Goal: Task Accomplishment & Management: Manage account settings

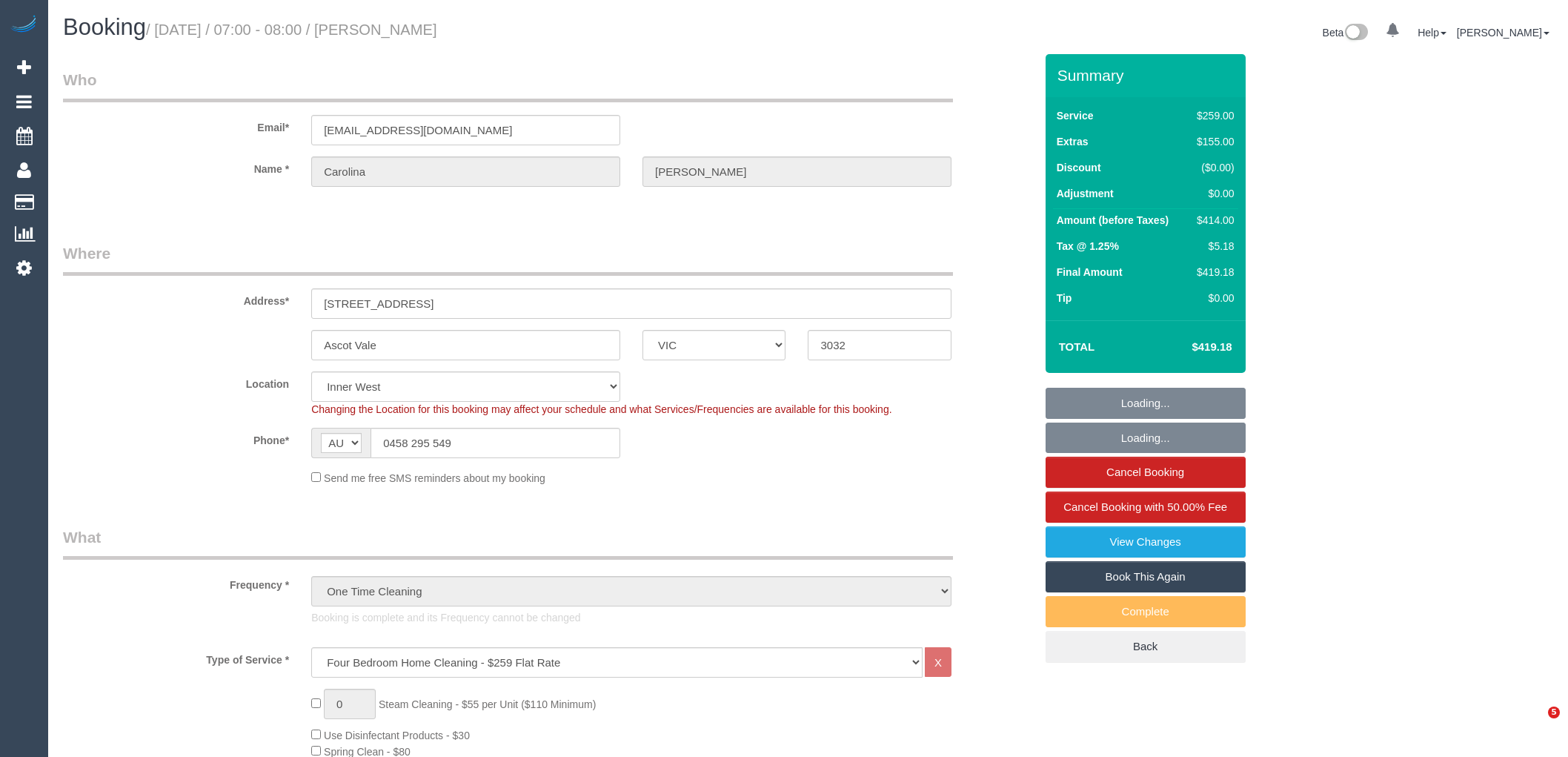
select select "VIC"
select select "number:27"
select select "number:14"
select select "number:18"
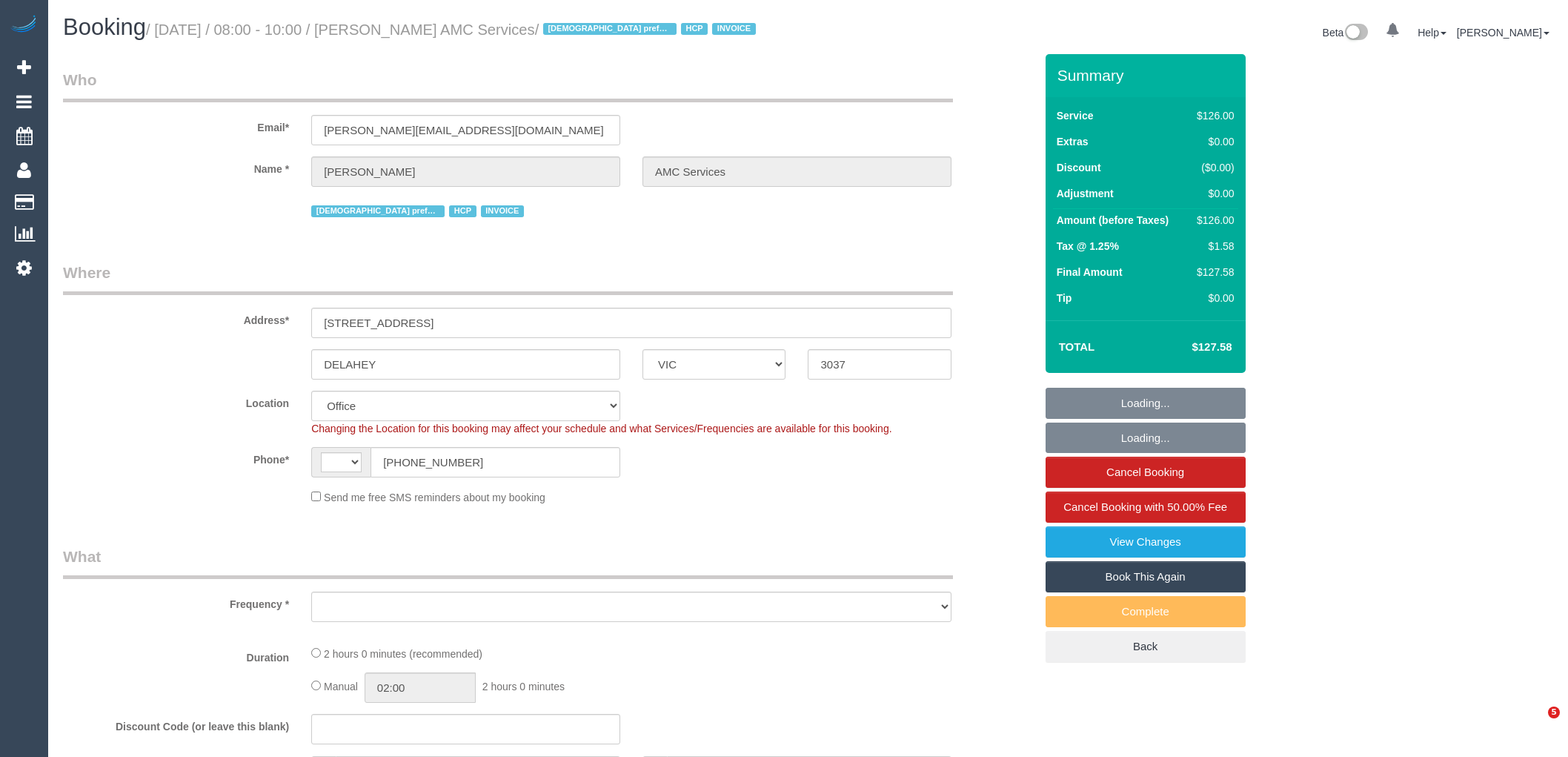
select select "VIC"
select select "string:AU"
select select "object:4804"
select select "120"
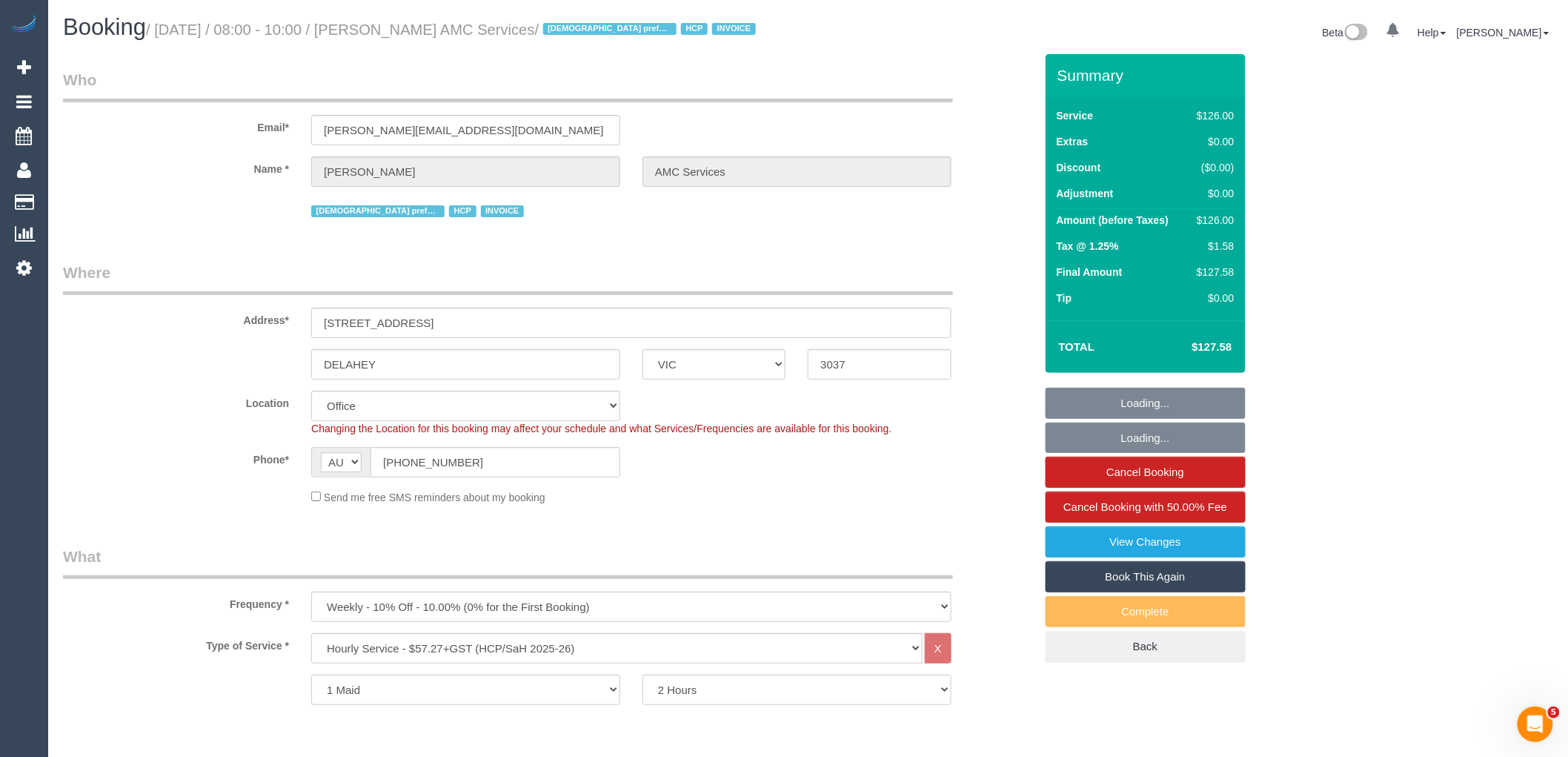
select select "number:28"
select select "number:14"
select select "number:18"
select select "number:36"
select select "number:35"
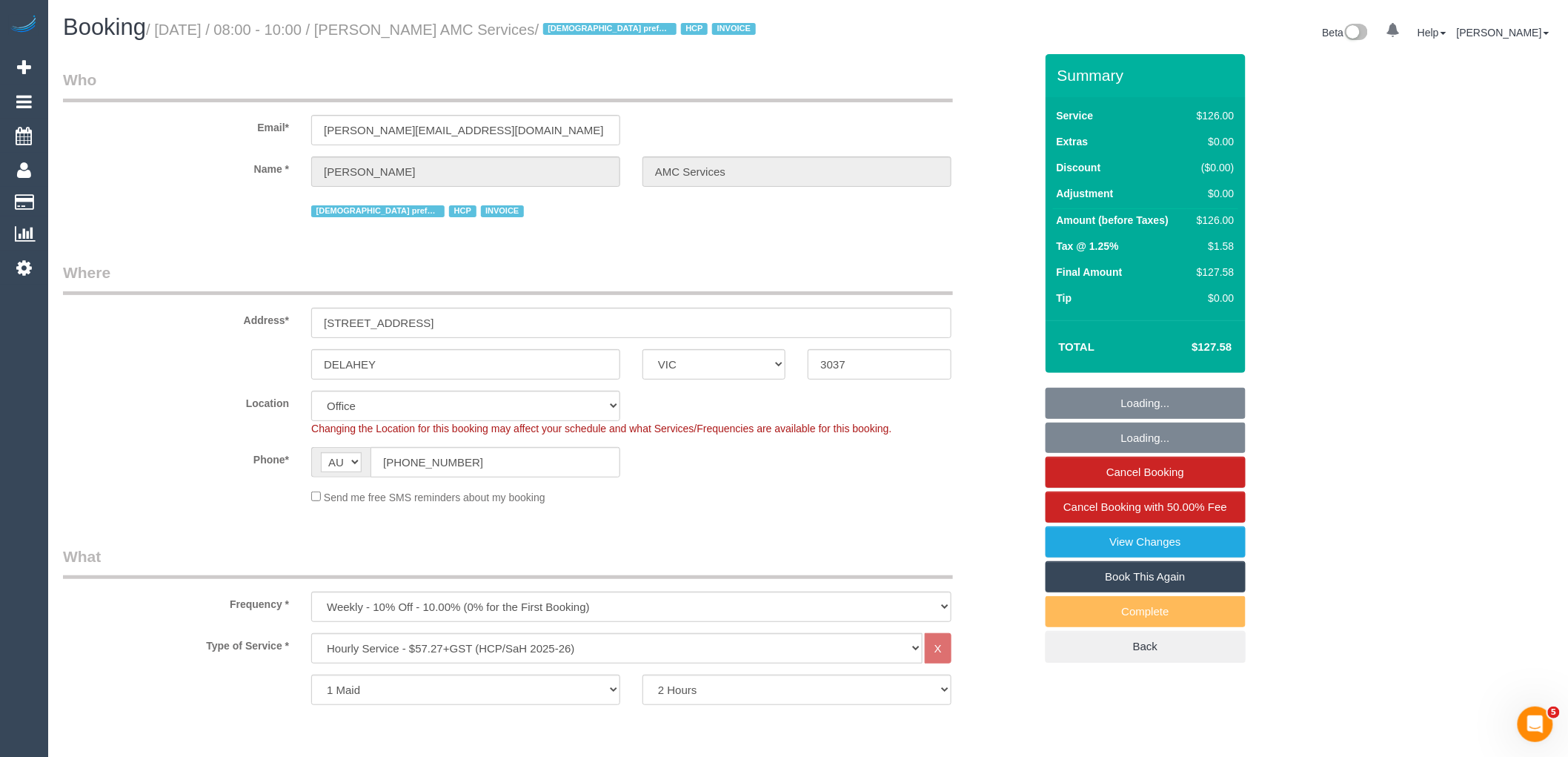
select select "number:12"
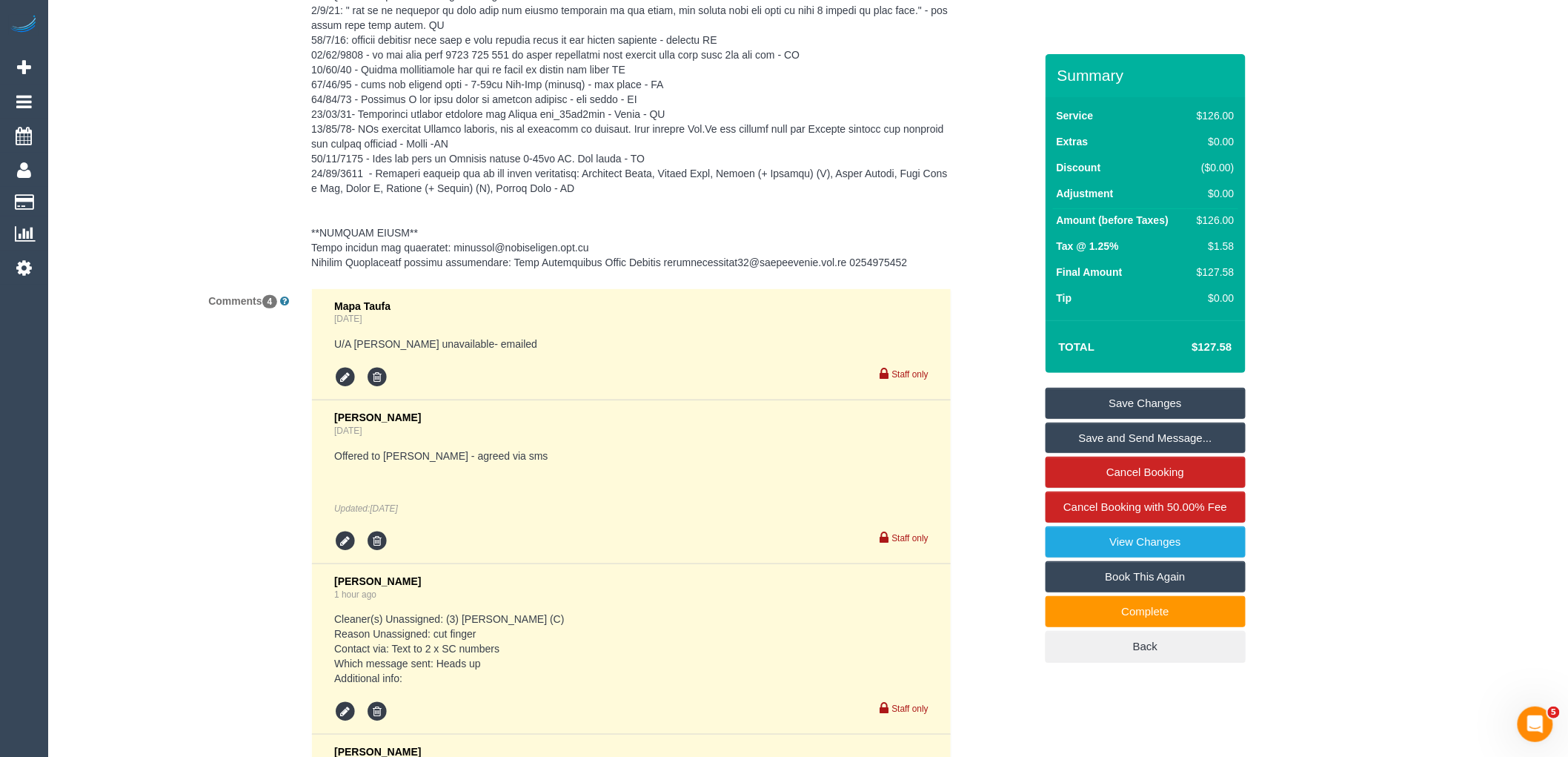
scroll to position [2121, 0]
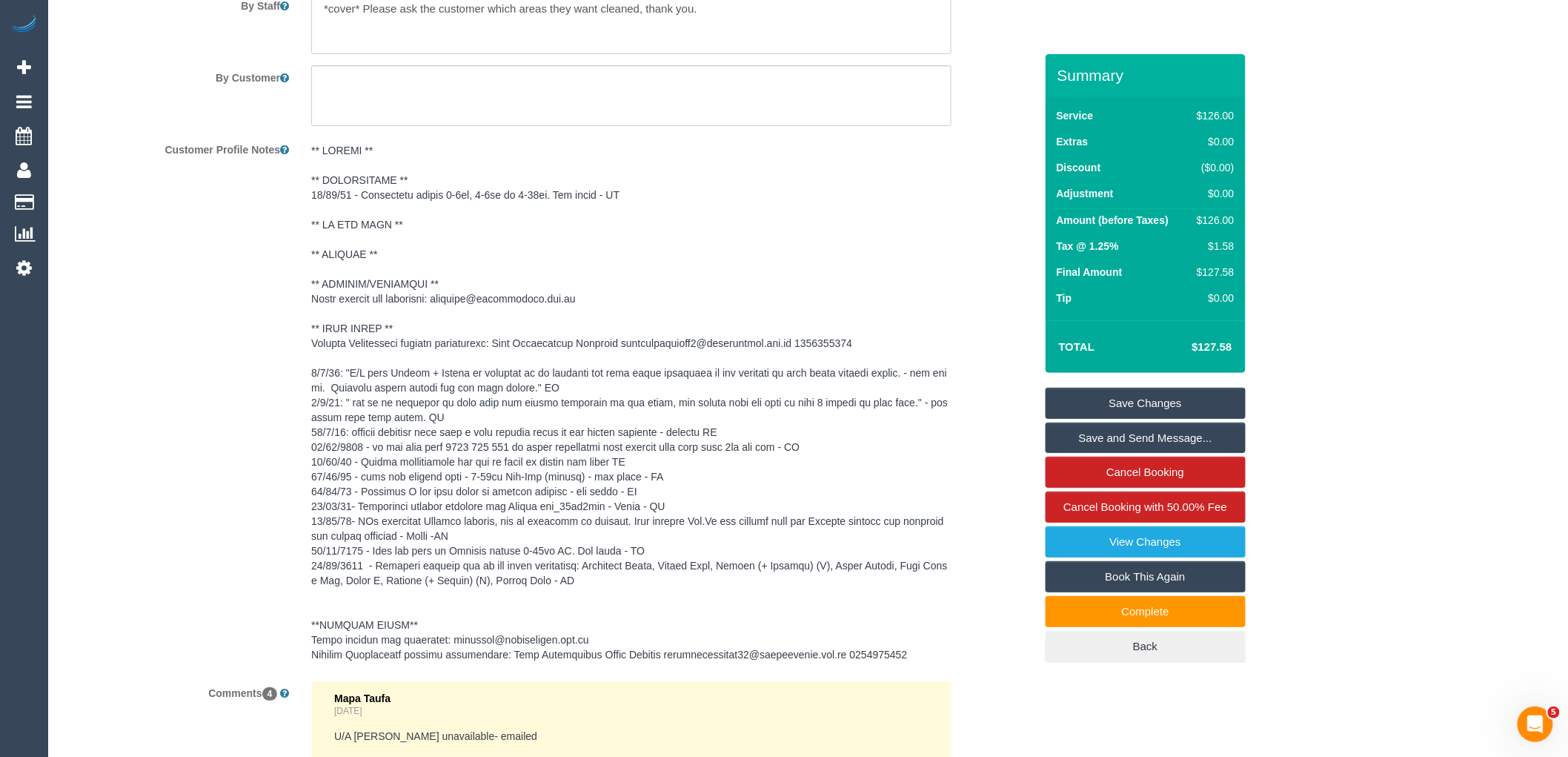
click at [898, 656] on pre at bounding box center [631, 402] width 640 height 519
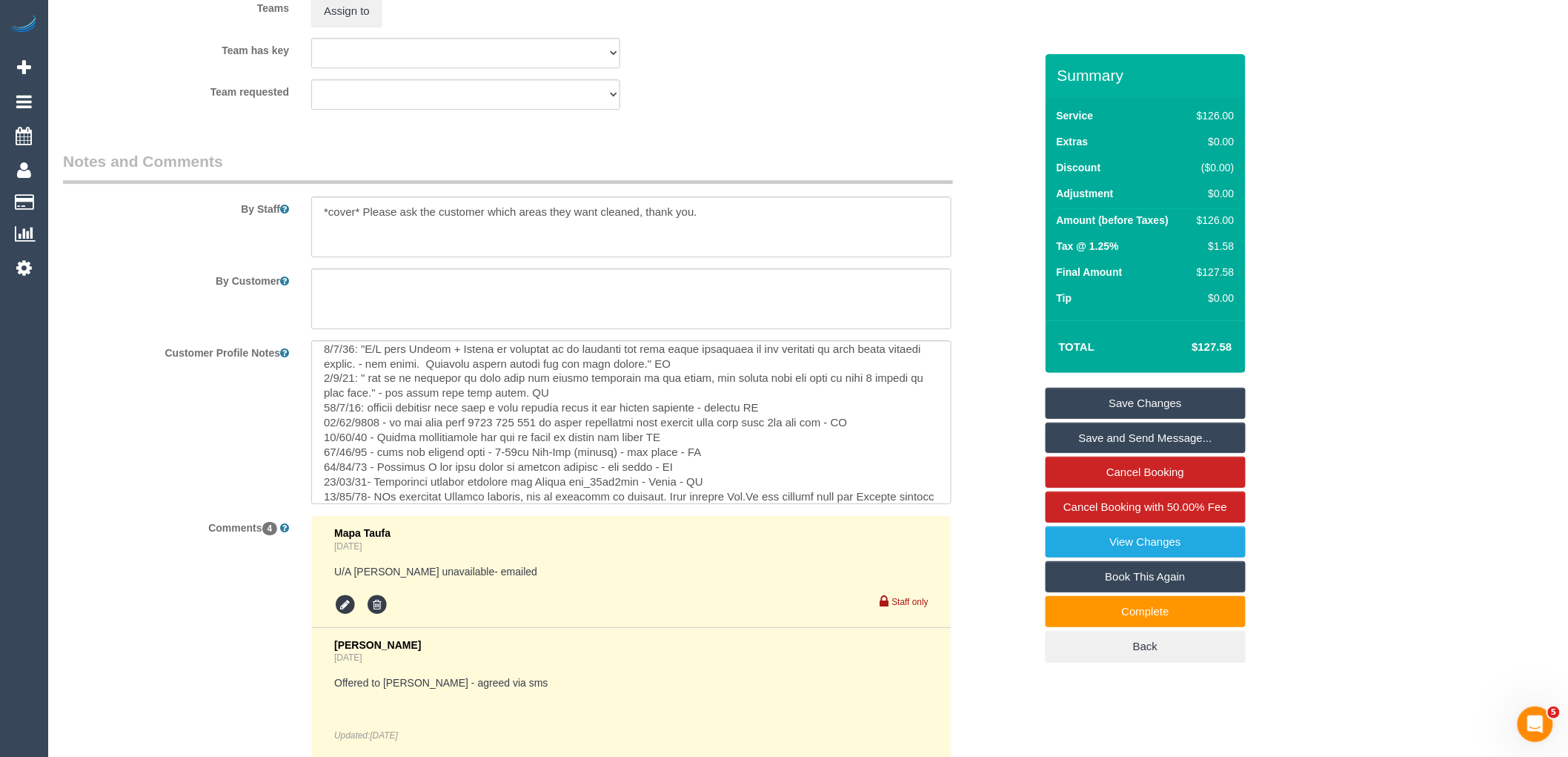
scroll to position [383, 0]
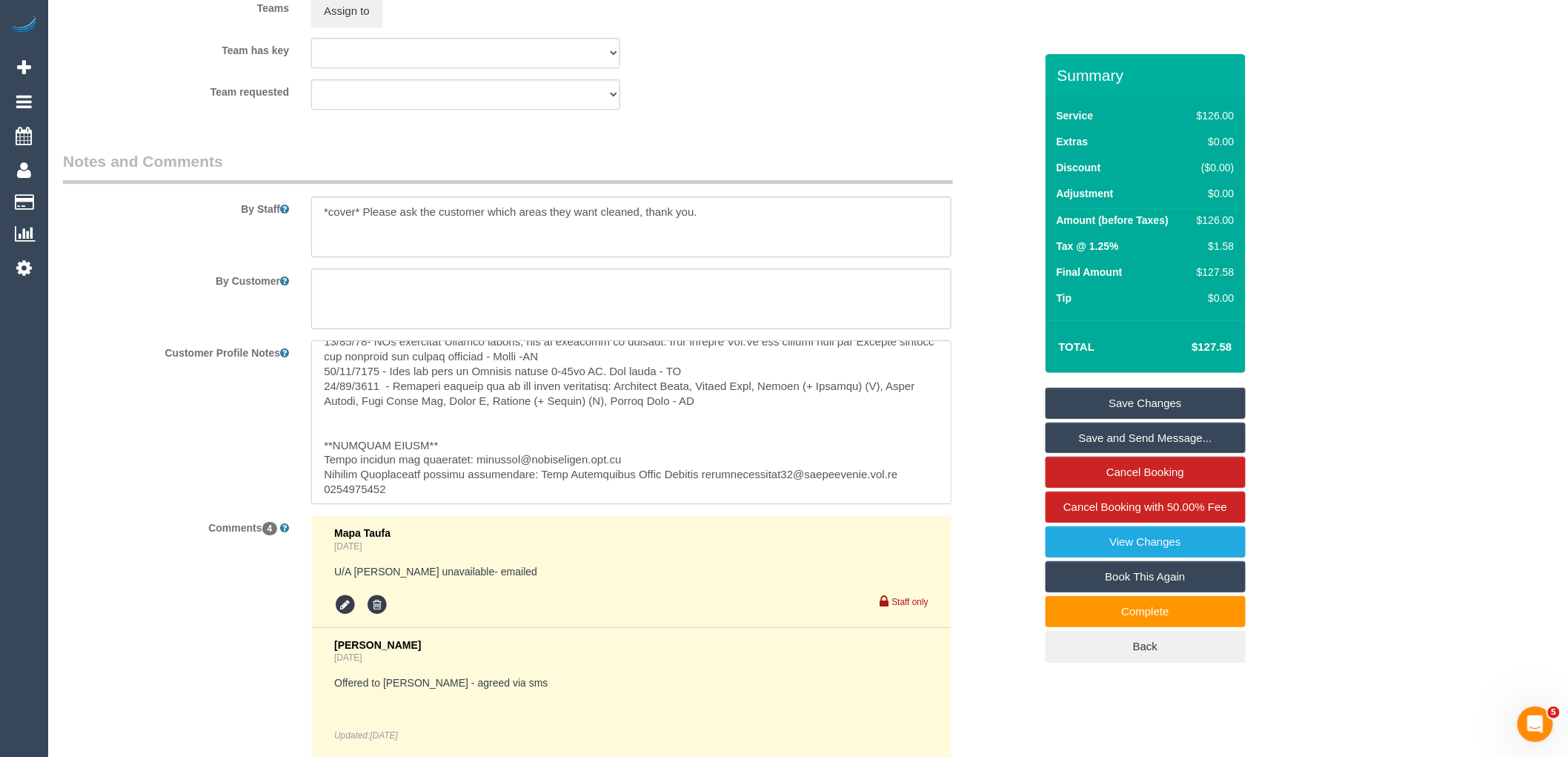
drag, startPoint x: 402, startPoint y: 494, endPoint x: 319, endPoint y: 493, distance: 83.0
click at [319, 493] on textarea at bounding box center [631, 422] width 640 height 164
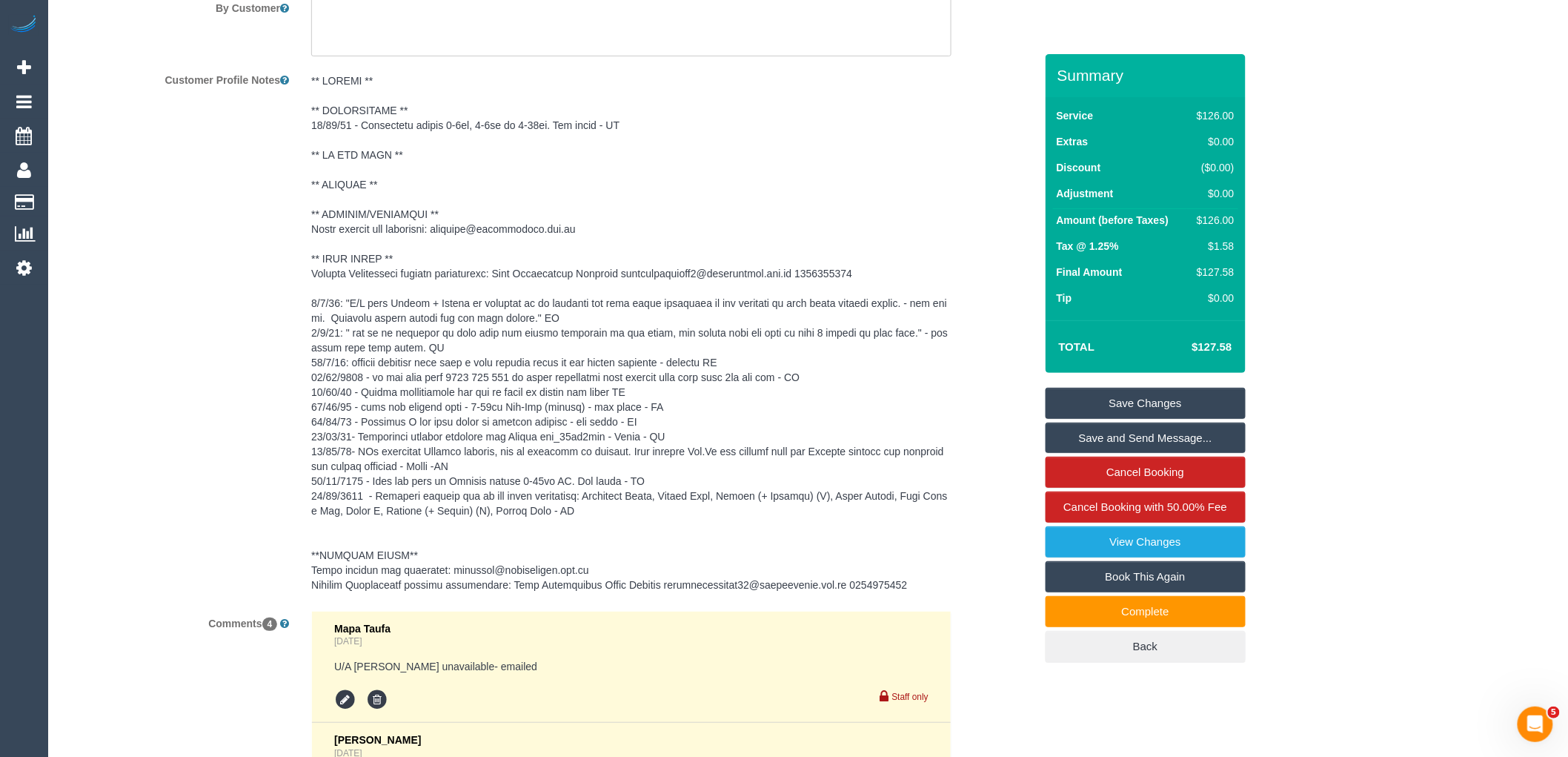
scroll to position [2166, 0]
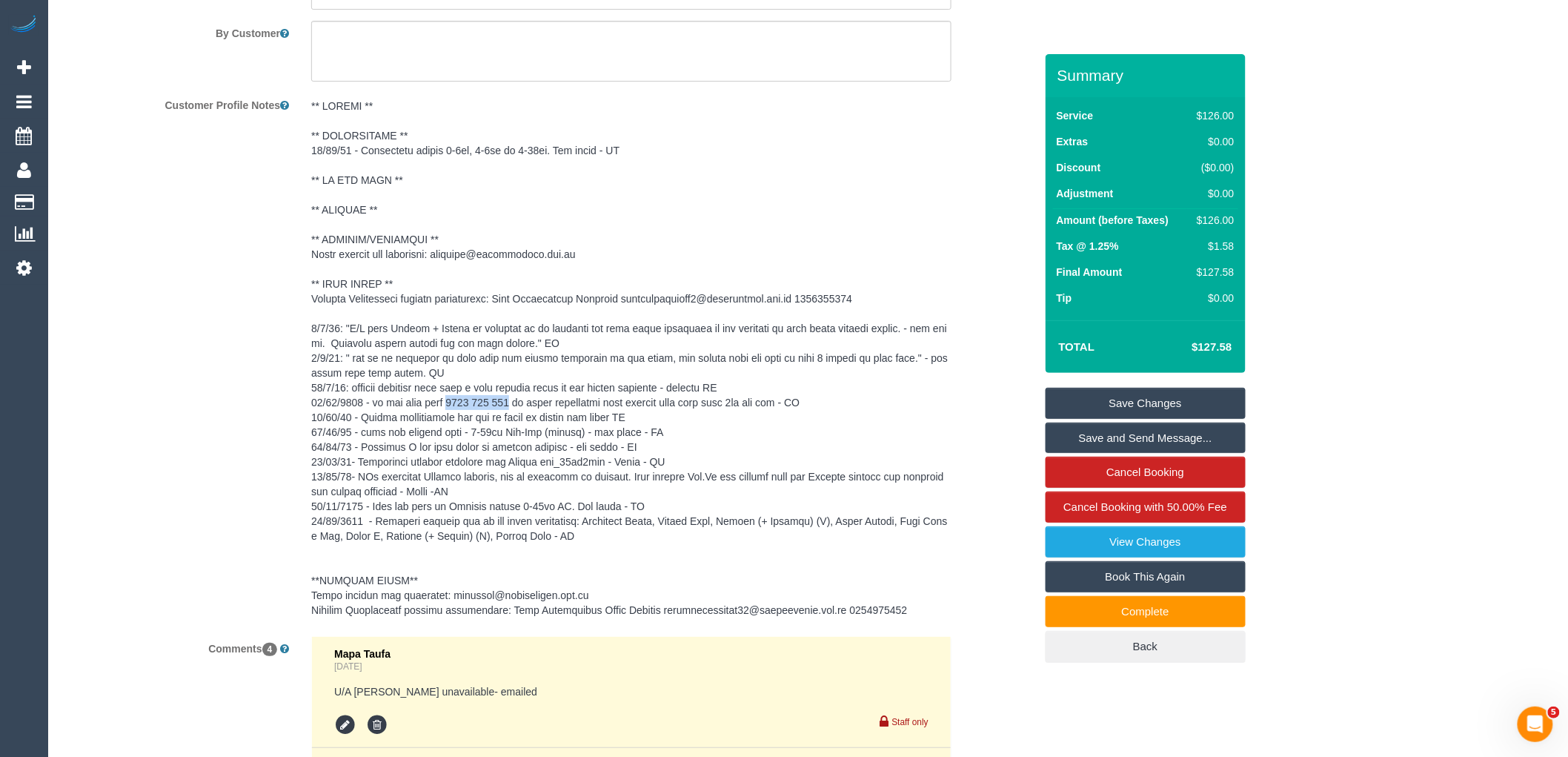
drag, startPoint x: 511, startPoint y: 402, endPoint x: 453, endPoint y: 402, distance: 58.0
click at [453, 402] on pre at bounding box center [631, 359] width 640 height 519
copy pre "0419 366 245"
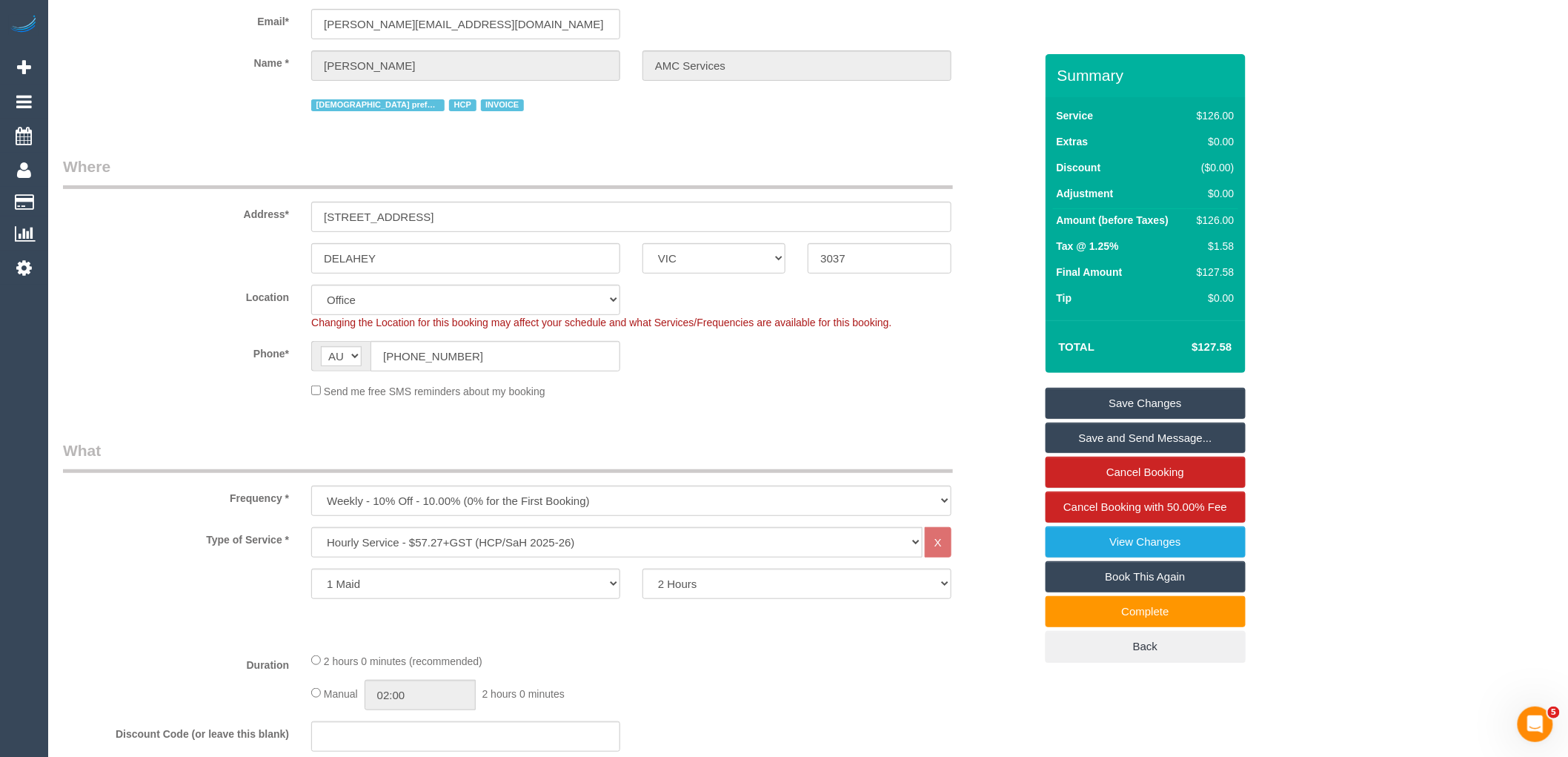
scroll to position [0, 0]
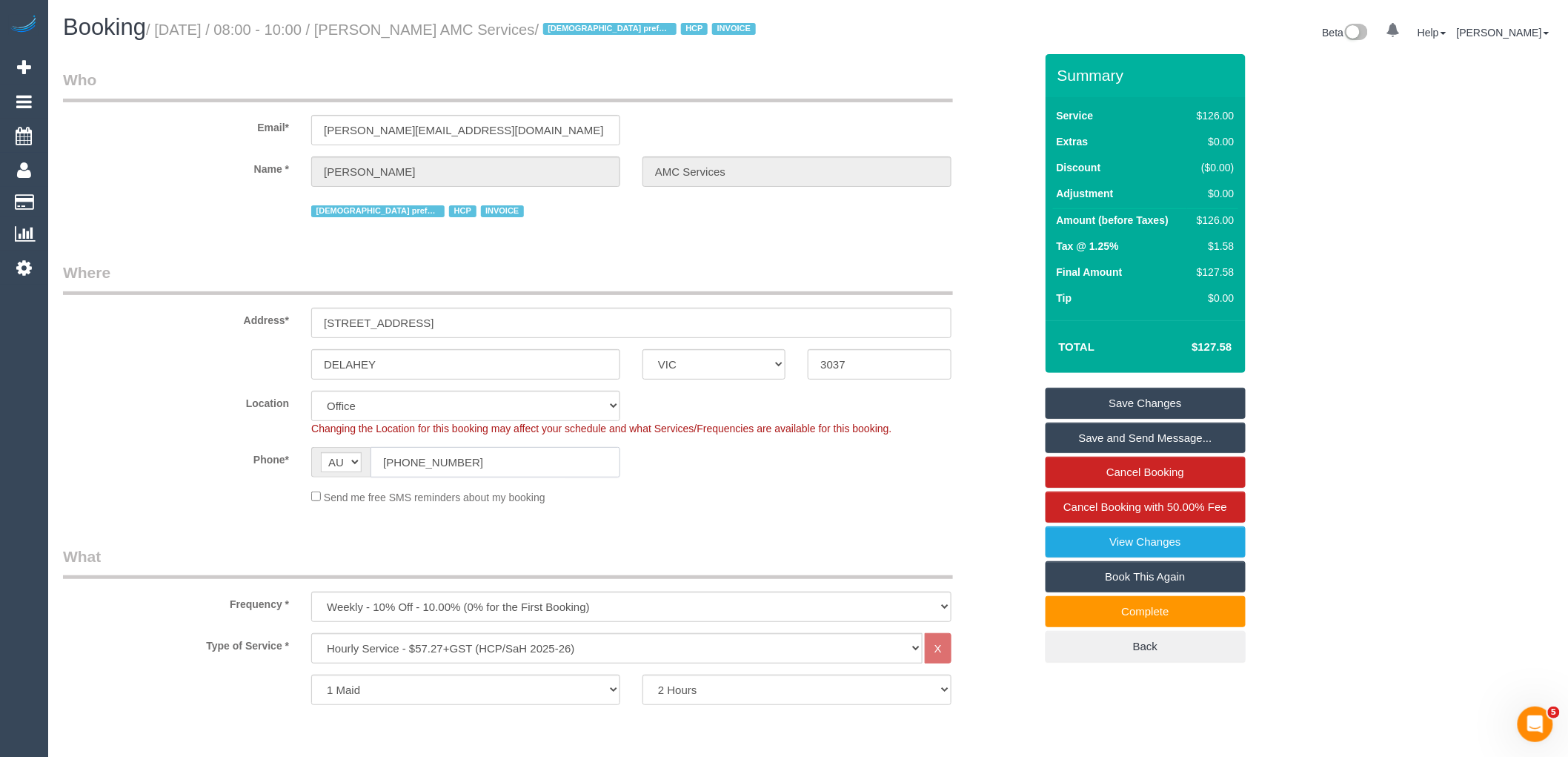
drag, startPoint x: 476, startPoint y: 462, endPoint x: 287, endPoint y: 455, distance: 189.1
click at [287, 455] on div "Phone* AF AL DZ AD AO AI AQ AG AR AM AW AU AT AZ BS BH BD BB BY BE BZ BJ BM BT …" at bounding box center [548, 462] width 994 height 30
click at [707, 500] on div "Send me free SMS reminders about my booking" at bounding box center [631, 497] width 663 height 16
drag, startPoint x: 285, startPoint y: 27, endPoint x: 376, endPoint y: 34, distance: 91.3
click at [376, 34] on small "/ October 01, 2025 / 08:00 - 10:00 / Muhammed Sulovic AMC Services / Female pre…" at bounding box center [453, 29] width 614 height 16
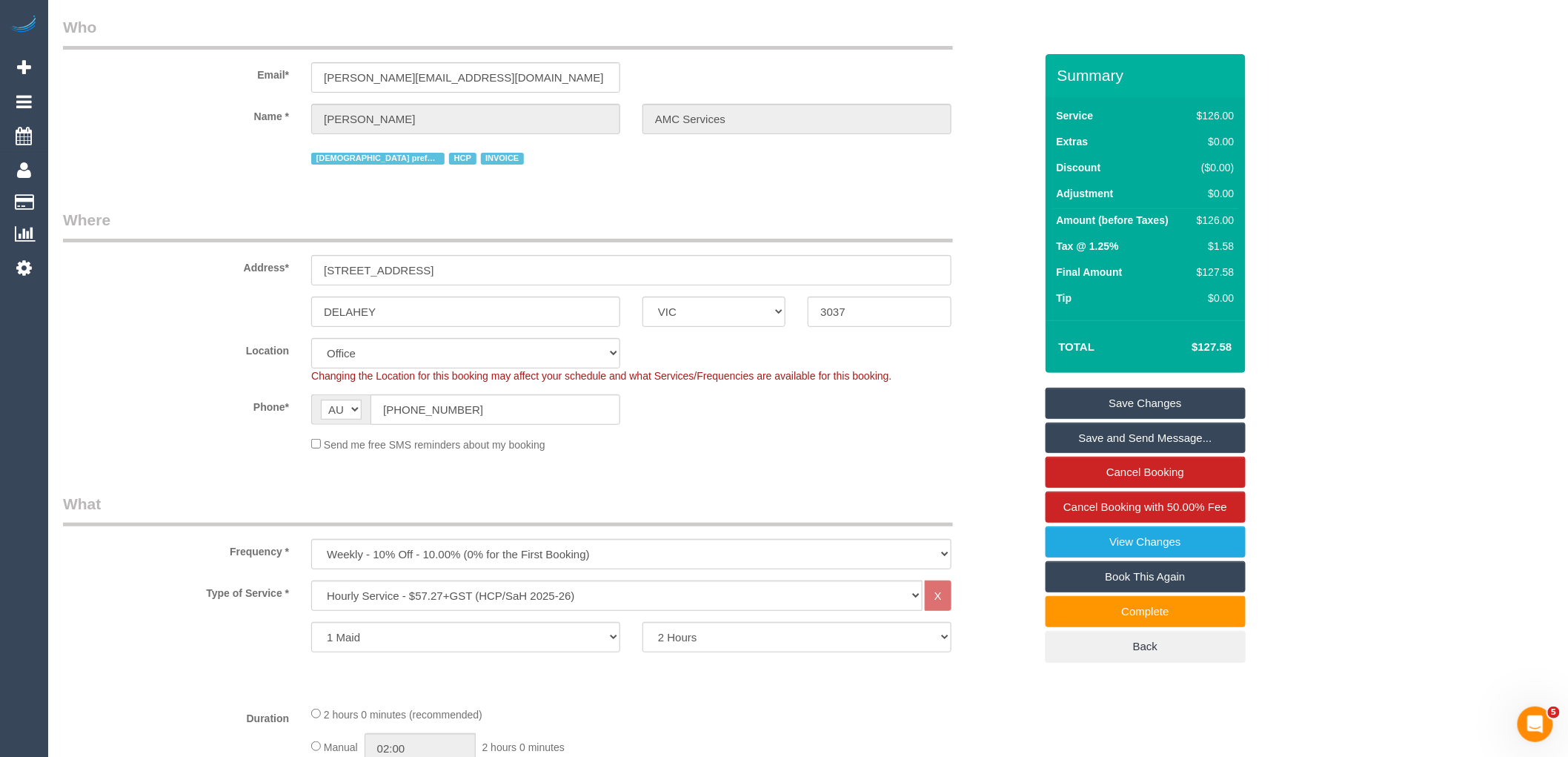
scroll to position [82, 0]
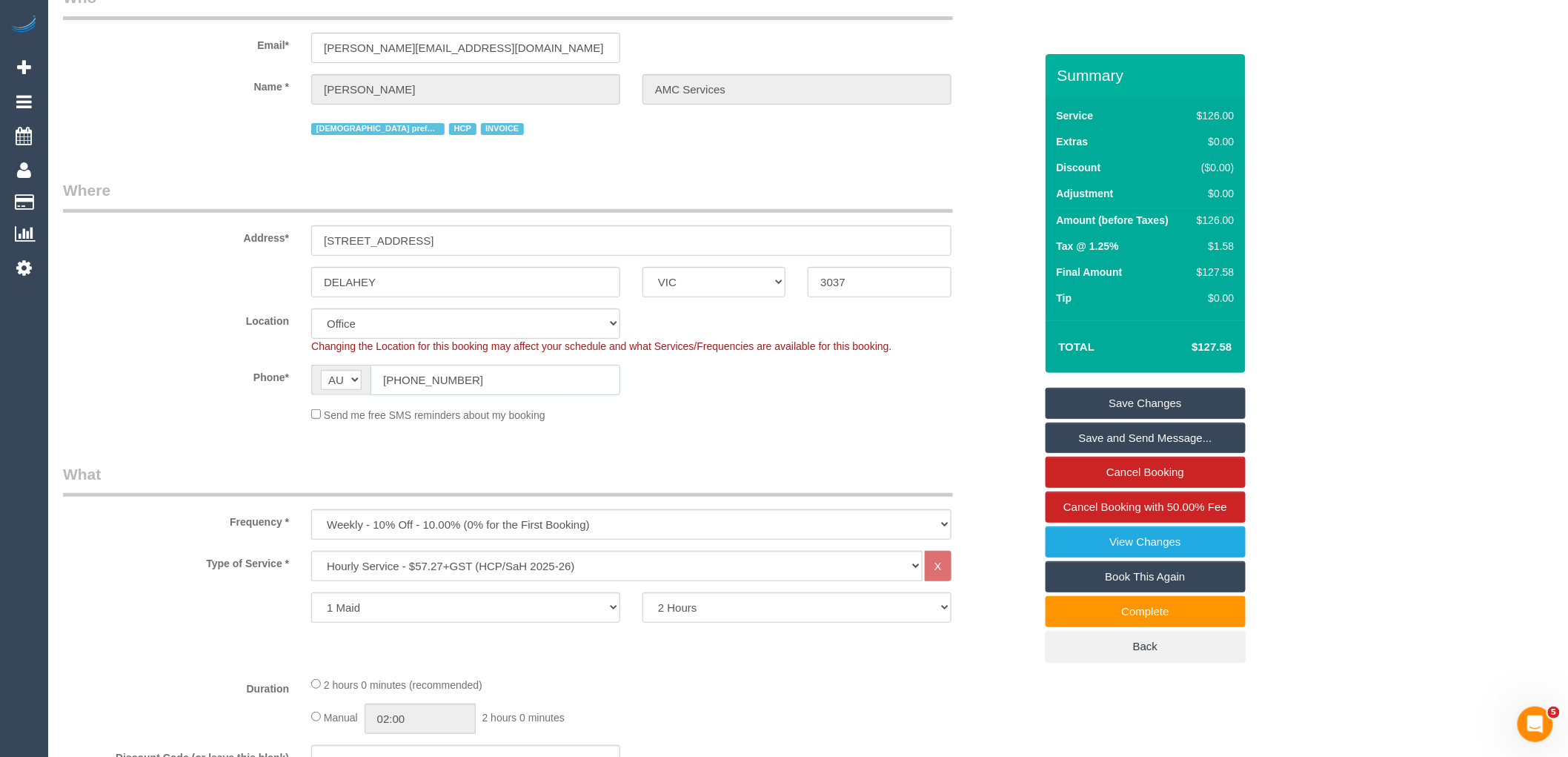
drag, startPoint x: 480, startPoint y: 376, endPoint x: 97, endPoint y: 376, distance: 383.0
click at [183, 374] on div "Phone* AF AL DZ AD AO AI AQ AG AR AM AW AU AT AZ BS BH BD BB BY BE BZ BJ BM BT …" at bounding box center [548, 379] width 994 height 30
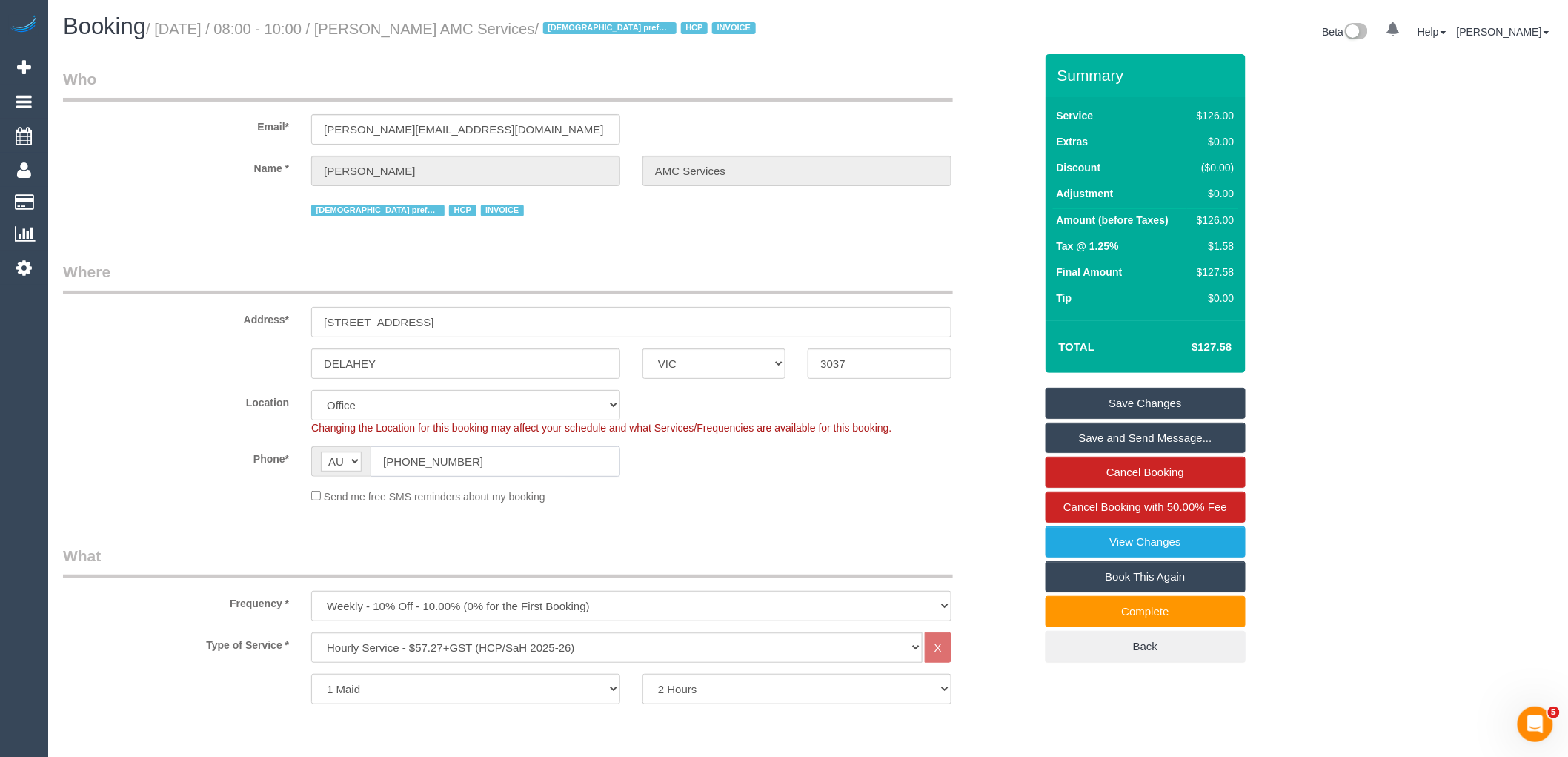
scroll to position [0, 0]
drag, startPoint x: 287, startPoint y: 32, endPoint x: 324, endPoint y: 25, distance: 37.7
click at [324, 25] on small "/ October 01, 2025 / 08:00 - 10:00 / Muhammed Sulovic AMC Services / Female pre…" at bounding box center [453, 29] width 614 height 16
drag, startPoint x: 471, startPoint y: 456, endPoint x: 350, endPoint y: 458, distance: 121.0
click at [350, 458] on div "AF AL DZ AD AO AI AQ AG AR AM AW AU AT AZ BS BH BD BB BY BE BZ BJ BM BT BO BA B…" at bounding box center [466, 462] width 309 height 30
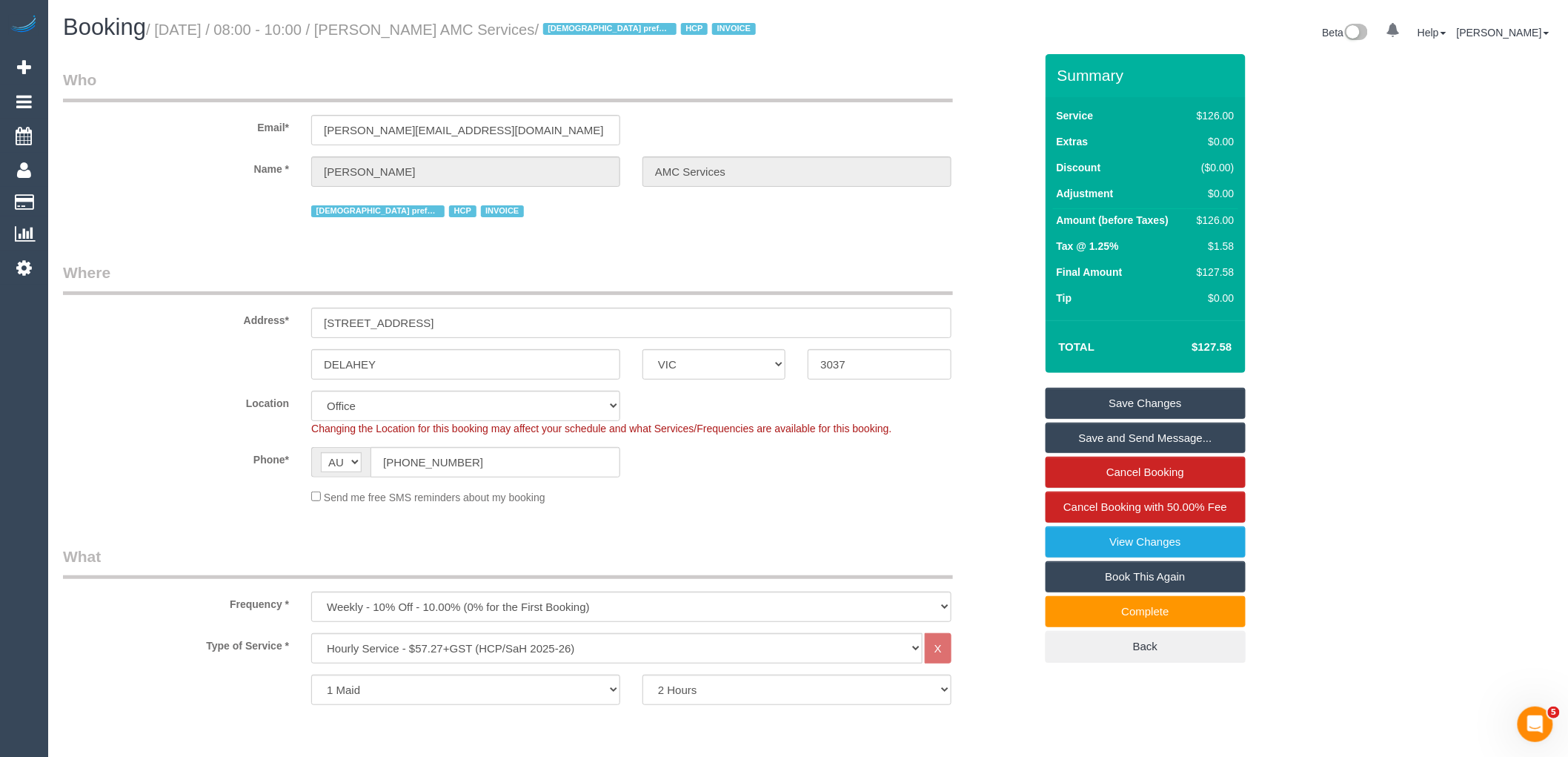
click at [709, 480] on sui-booking-location "Location Office City East (North) East (South) Inner East Inner North (East) In…" at bounding box center [549, 447] width 972 height 114
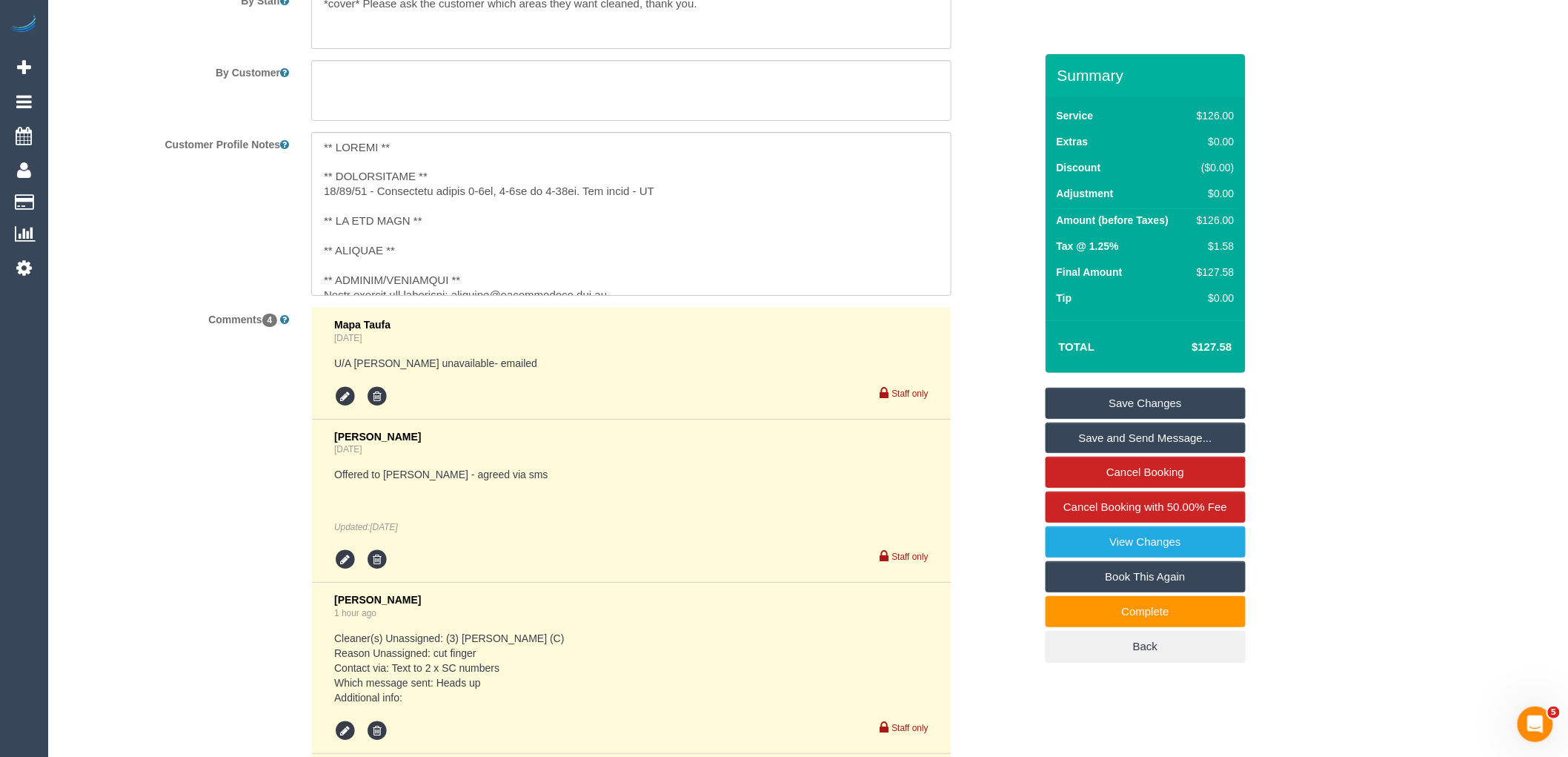
scroll to position [2412, 0]
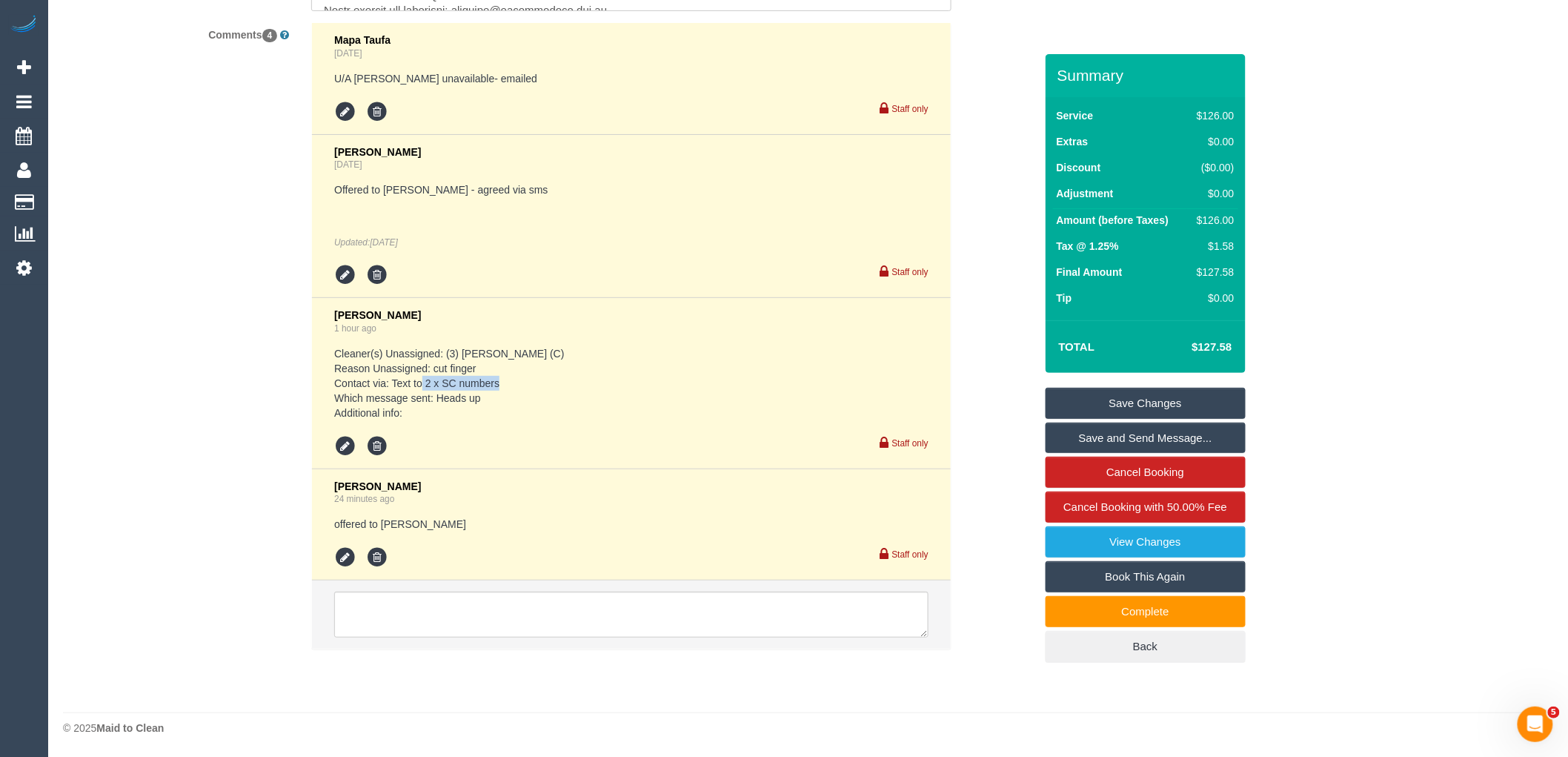
drag, startPoint x: 522, startPoint y: 378, endPoint x: 423, endPoint y: 381, distance: 99.0
click at [423, 381] on pre "Cleaner(s) Unassigned: (3) Katie Eichorn (C) Reason Unassigned: cut finger Cont…" at bounding box center [631, 383] width 595 height 74
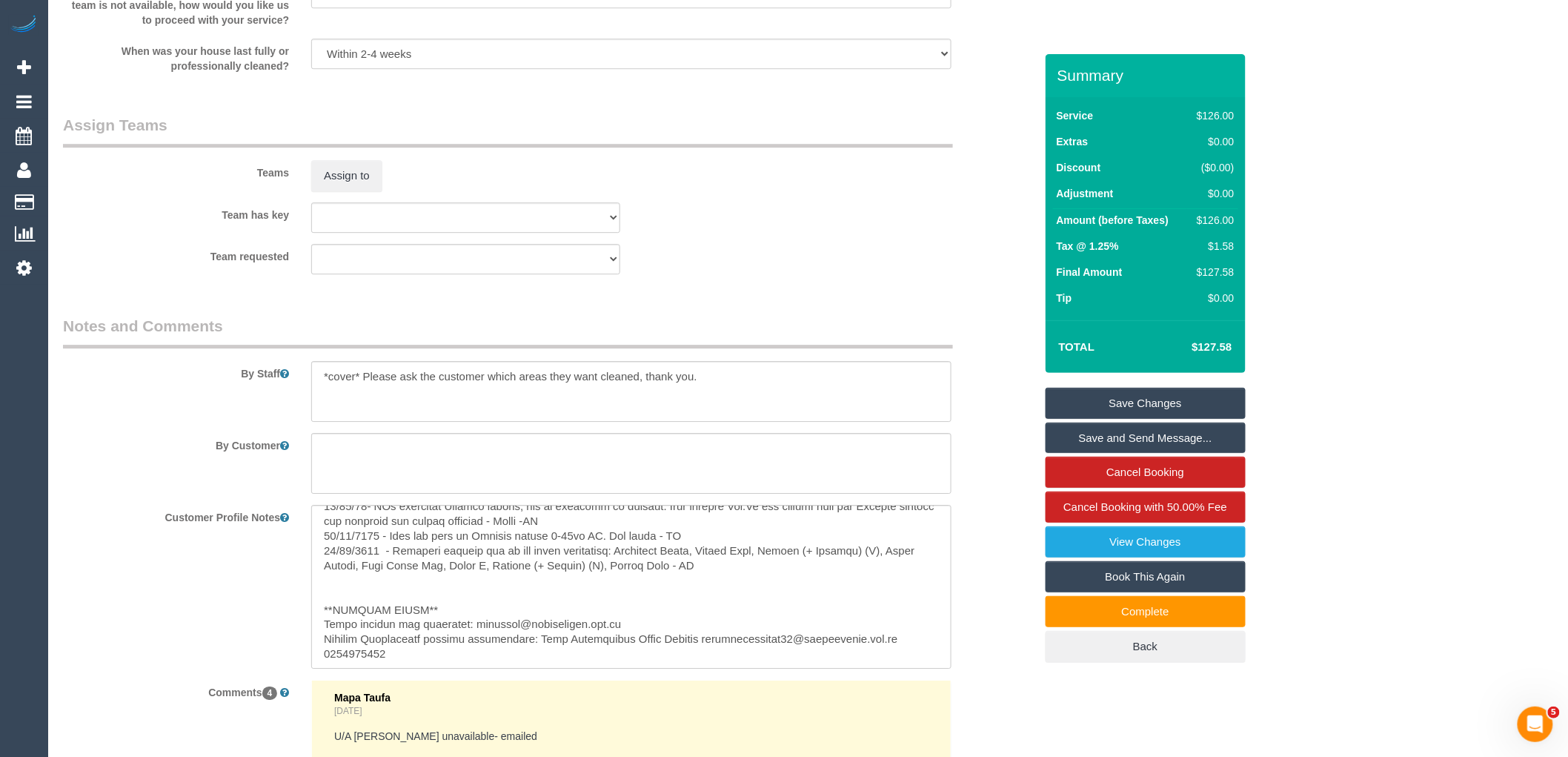
scroll to position [1835, 0]
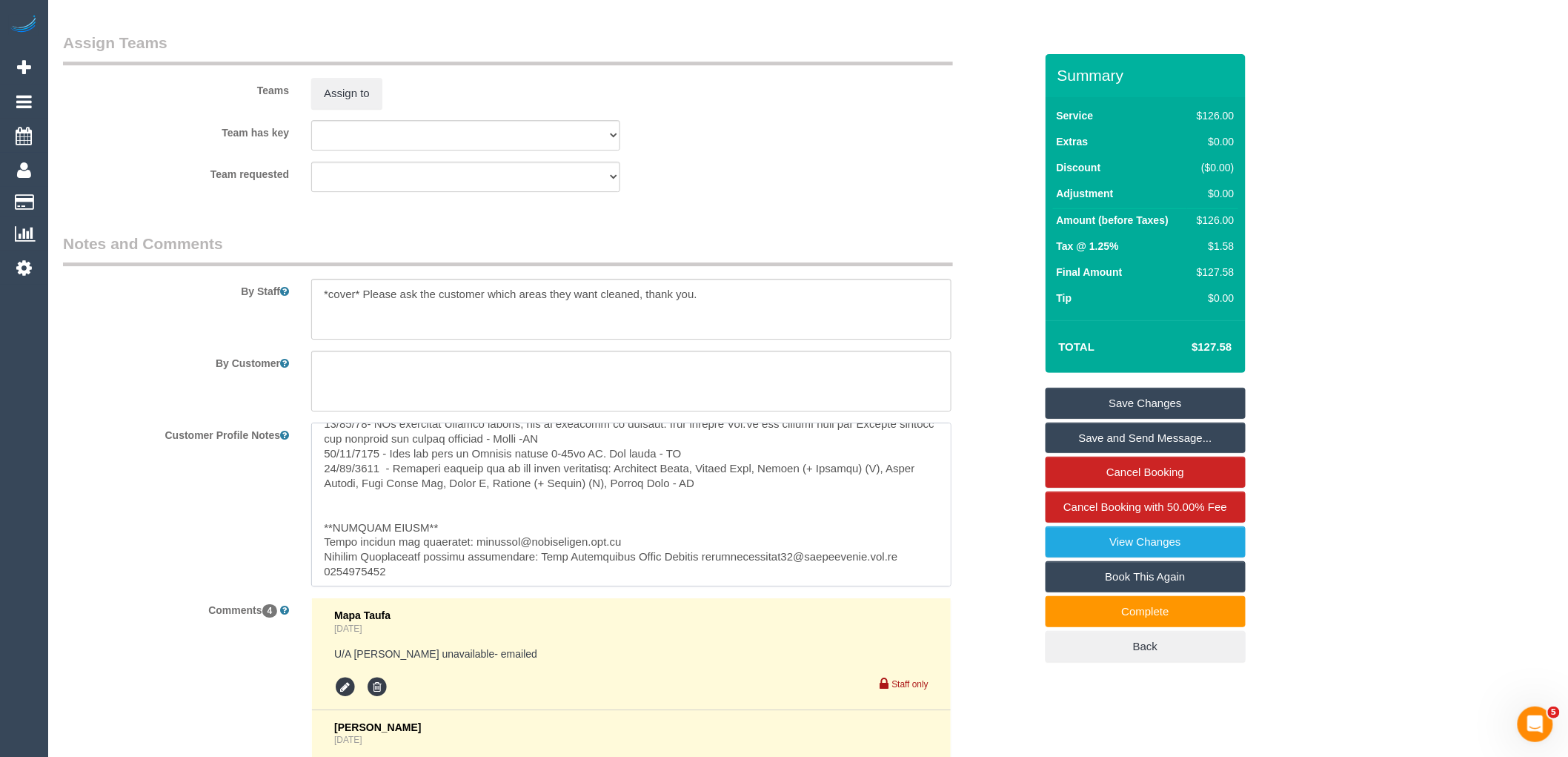
drag, startPoint x: 410, startPoint y: 575, endPoint x: 306, endPoint y: 574, distance: 104.0
click at [306, 574] on div at bounding box center [631, 505] width 663 height 164
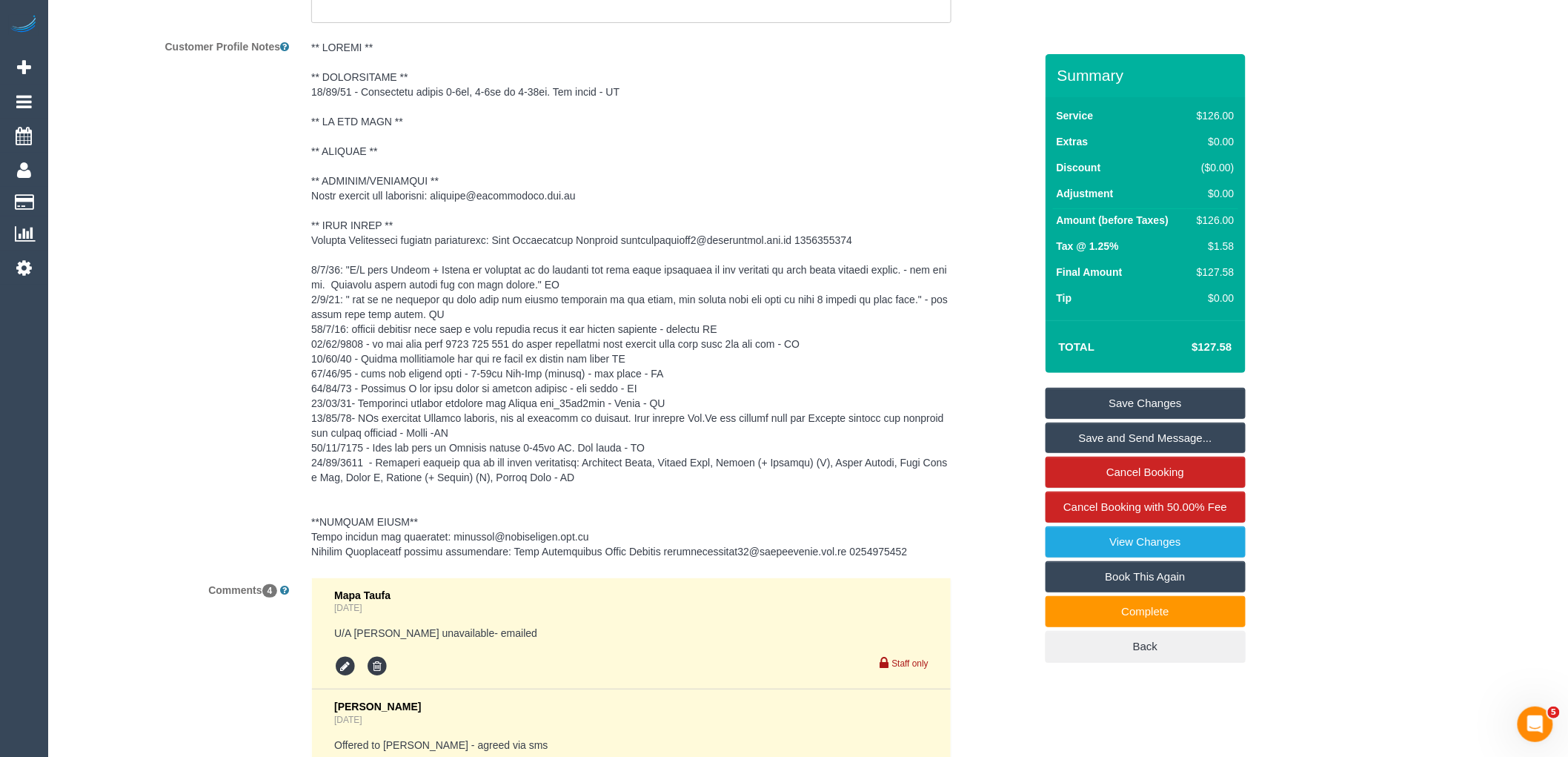
scroll to position [2247, 0]
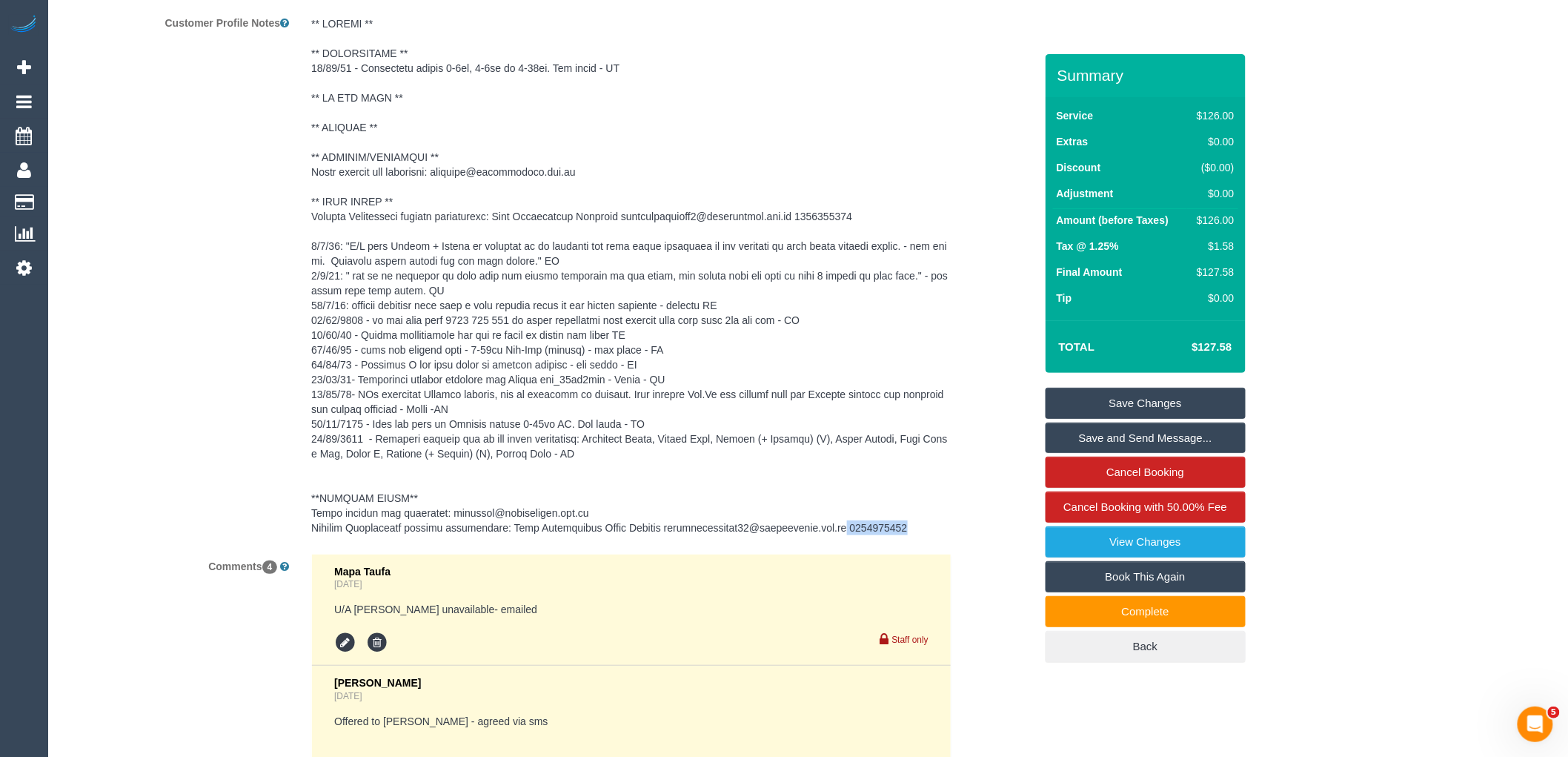
drag, startPoint x: 903, startPoint y: 531, endPoint x: 840, endPoint y: 529, distance: 63.0
click at [840, 529] on pre at bounding box center [631, 276] width 640 height 519
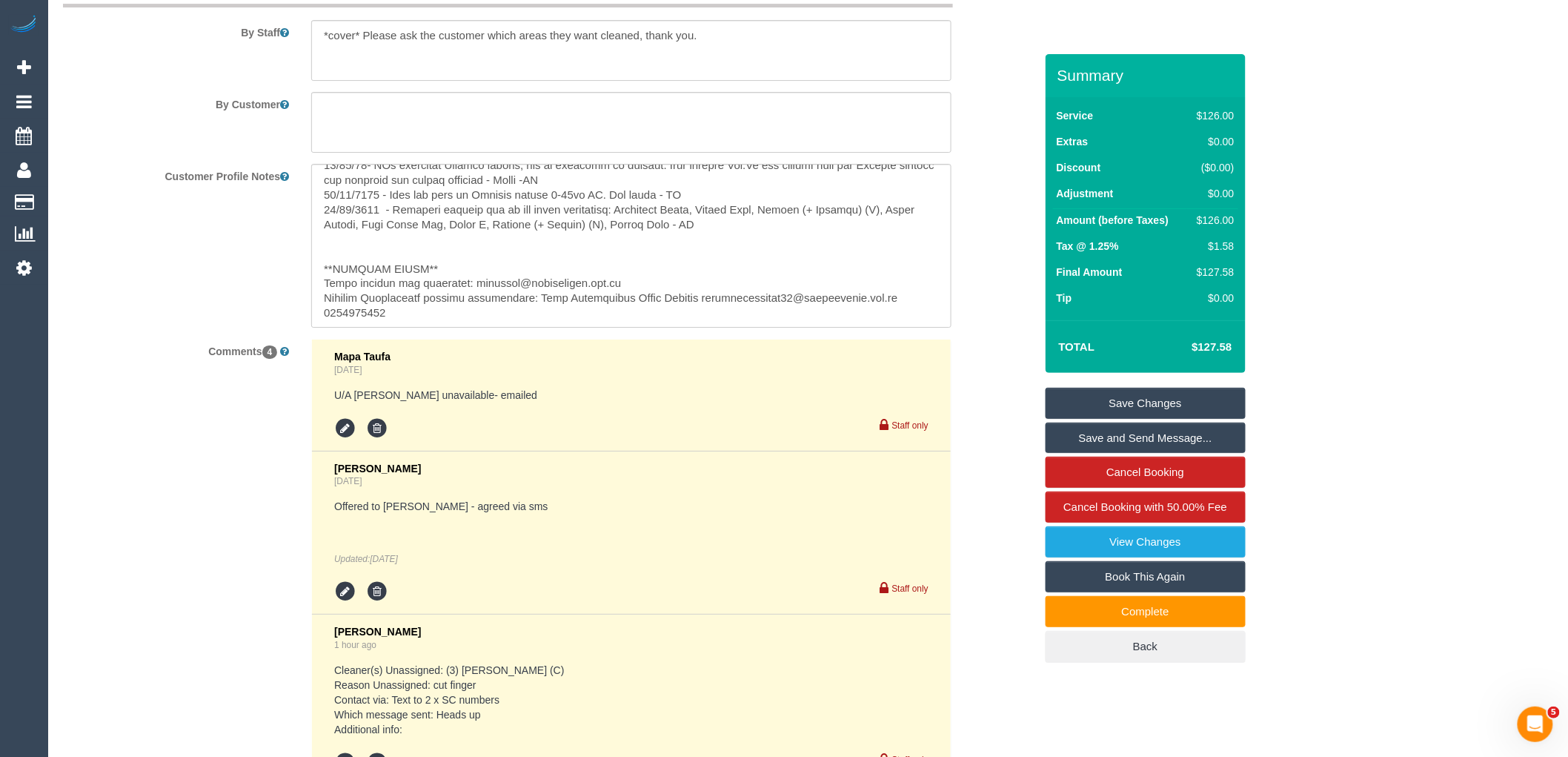
scroll to position [1917, 0]
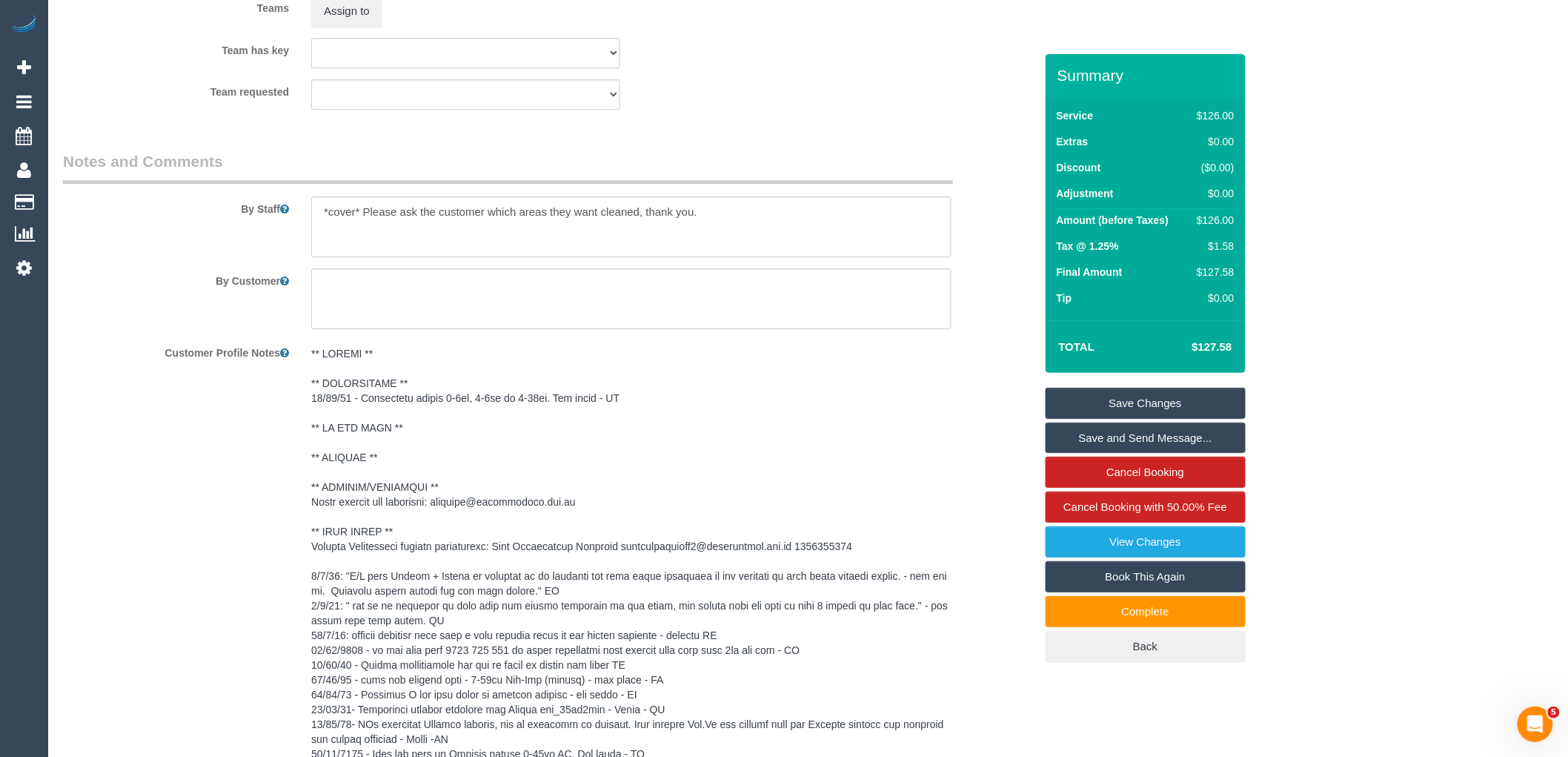
click at [990, 381] on div "Customer Profile Notes" at bounding box center [548, 606] width 994 height 532
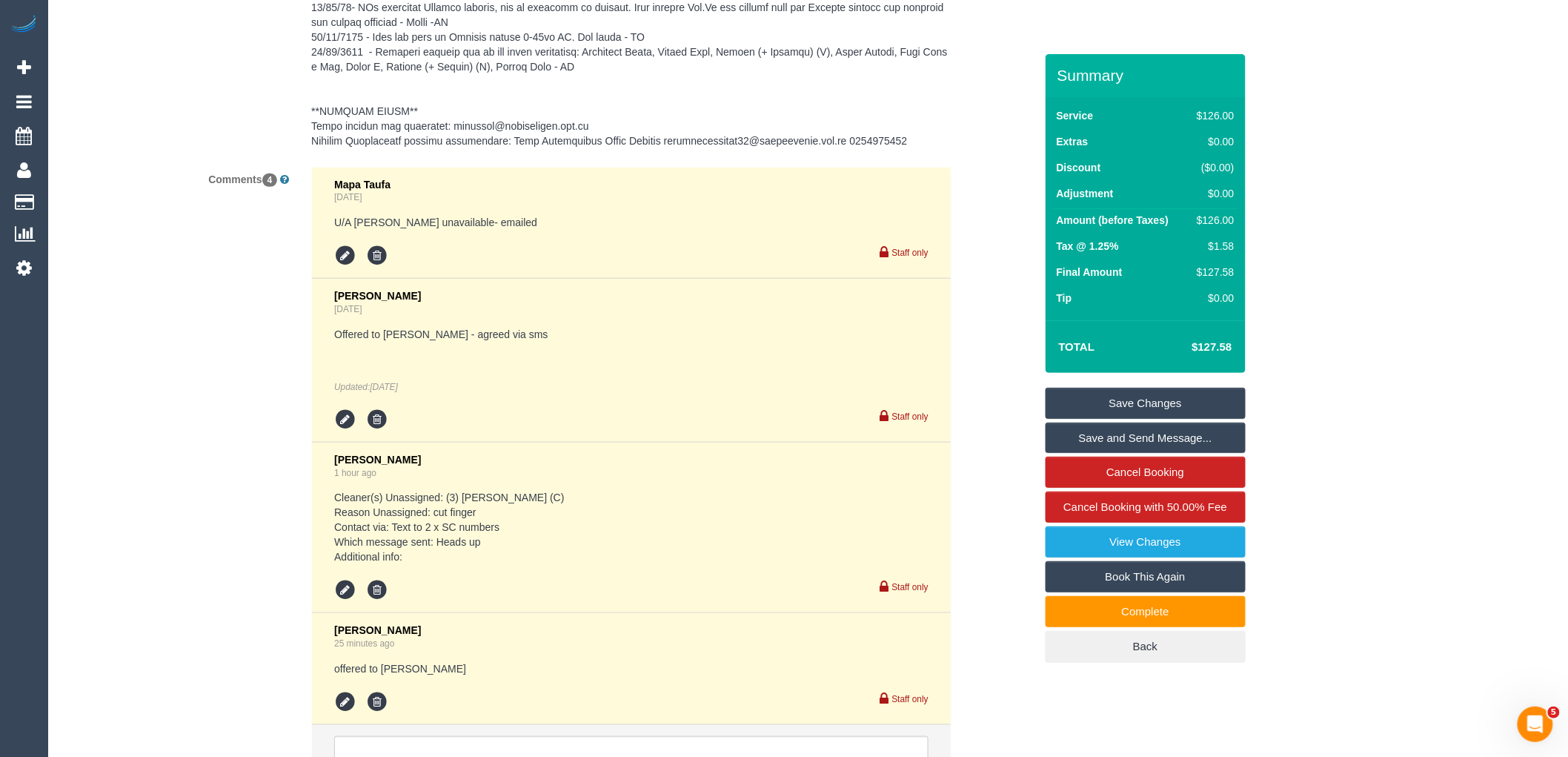
scroll to position [2741, 0]
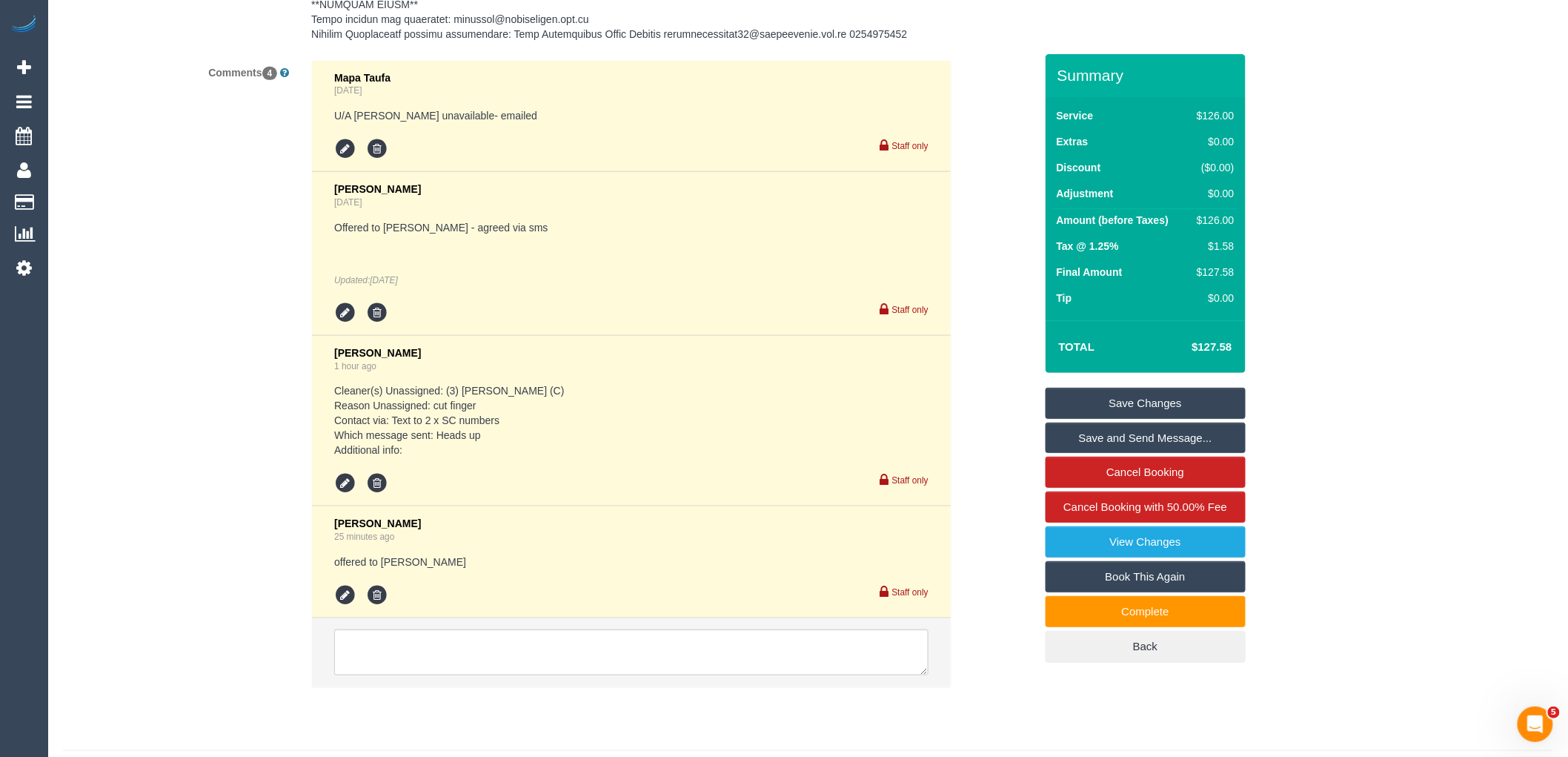
drag, startPoint x: 480, startPoint y: 557, endPoint x: 317, endPoint y: 557, distance: 163.0
click at [317, 557] on li "Laura Butera 25 minutes ago offered to Sarah - pending Staff only" at bounding box center [632, 562] width 639 height 112
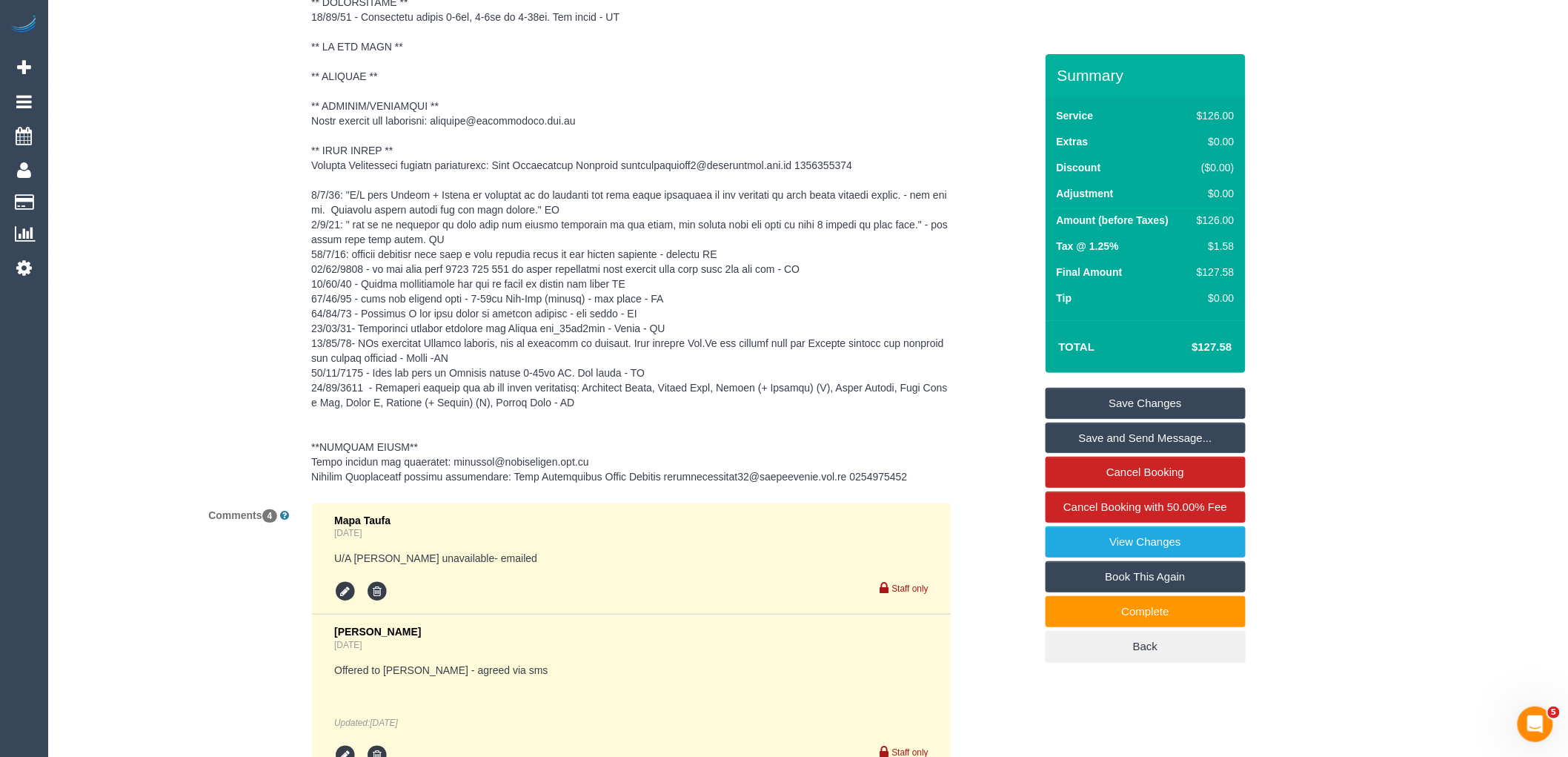
scroll to position [2166, 0]
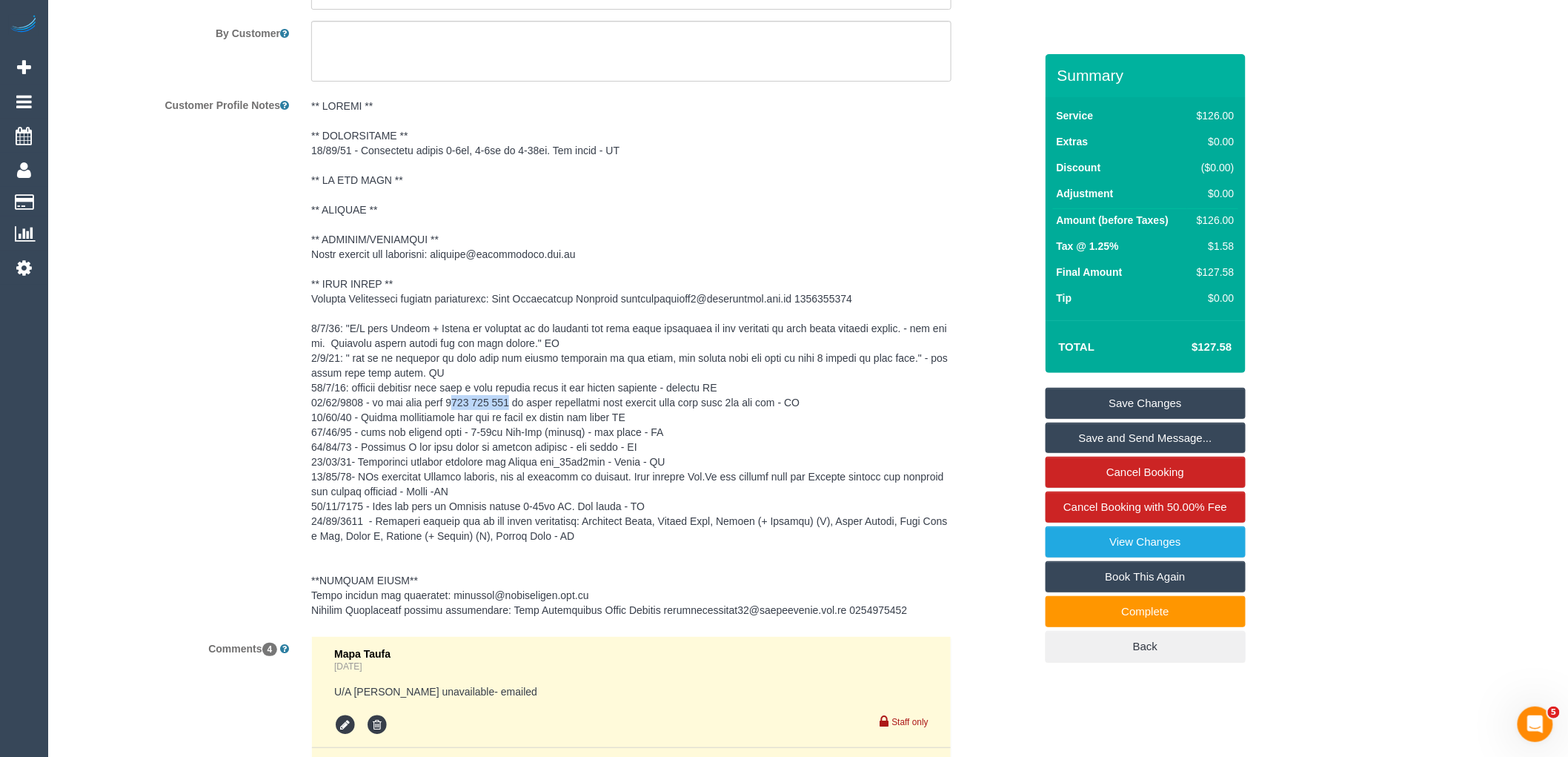
drag, startPoint x: 512, startPoint y: 407, endPoint x: 459, endPoint y: 403, distance: 53.2
click at [459, 403] on pre at bounding box center [631, 359] width 640 height 519
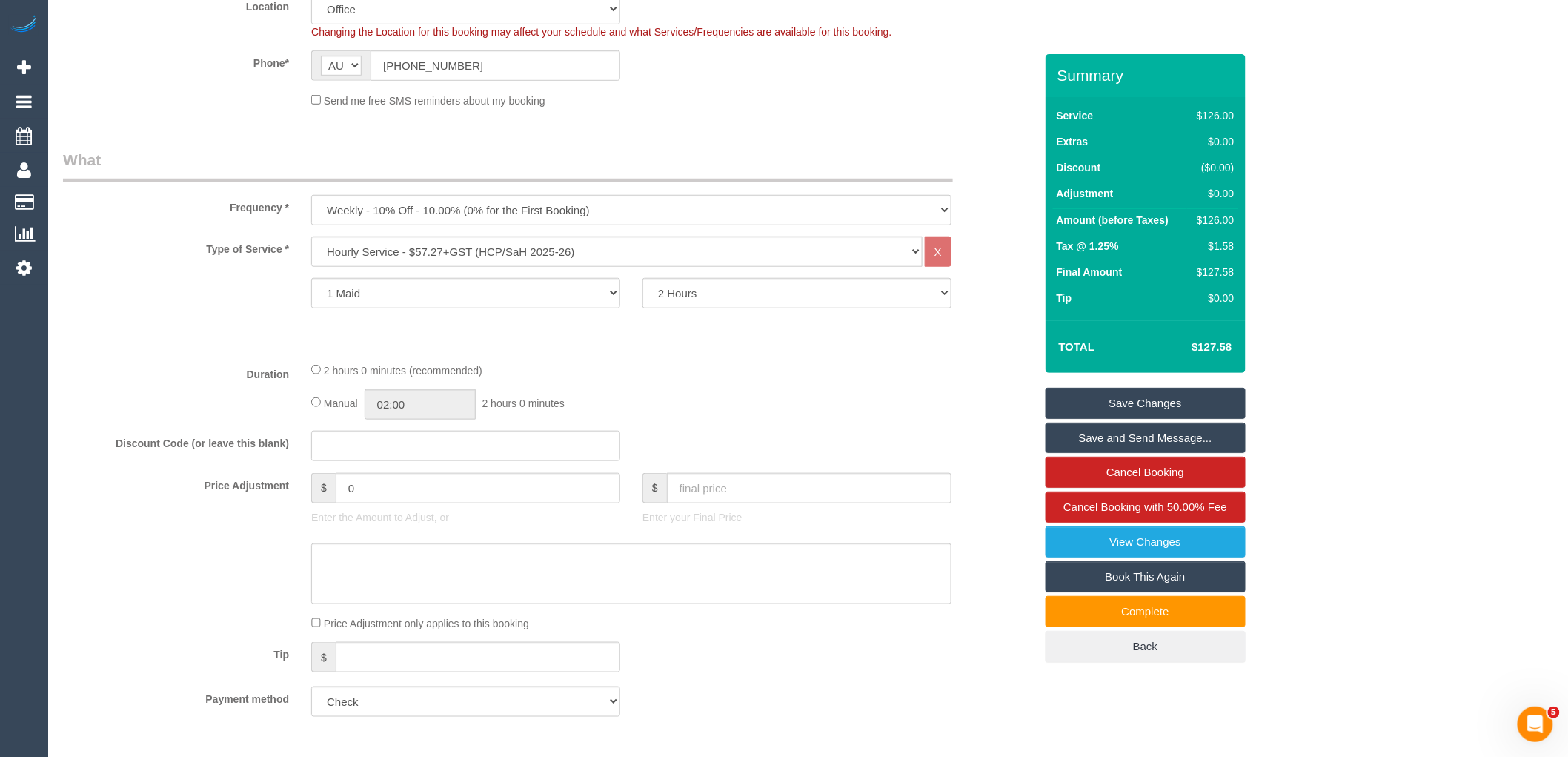
scroll to position [188, 0]
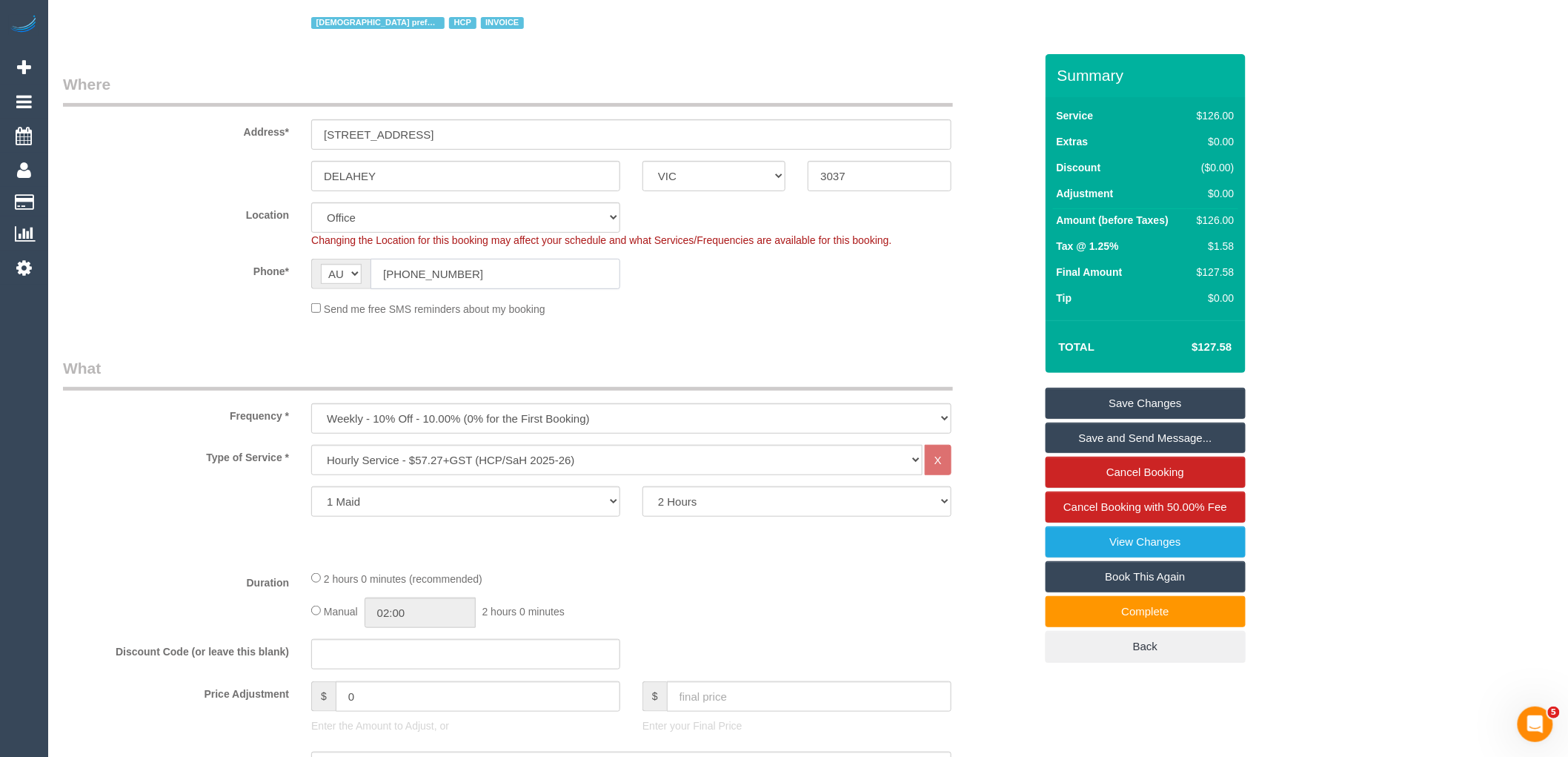
click at [319, 256] on sui-booking-location "Location Office City East (North) East (South) Inner East Inner North (East) In…" at bounding box center [549, 259] width 972 height 114
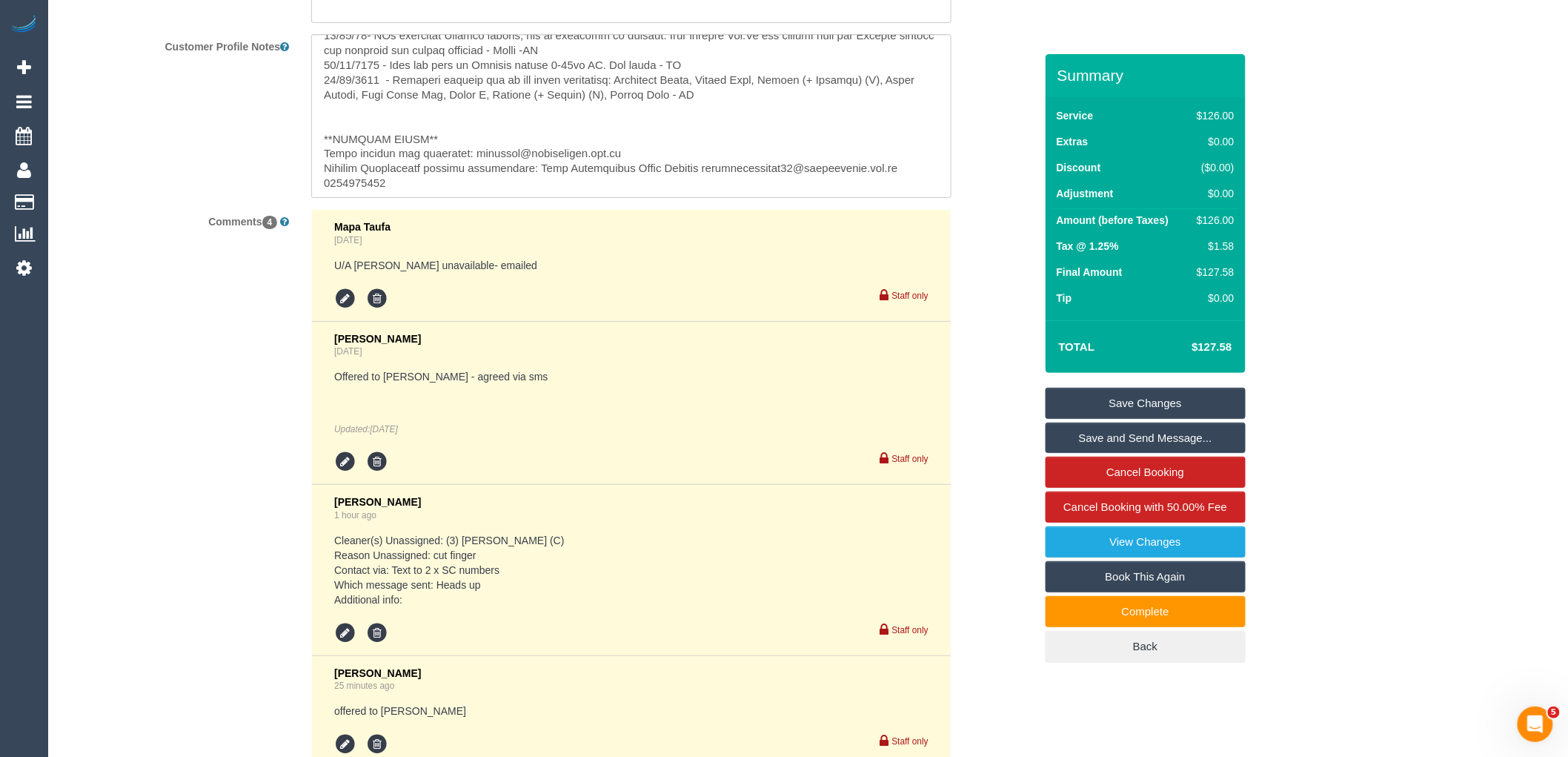
scroll to position [2412, 0]
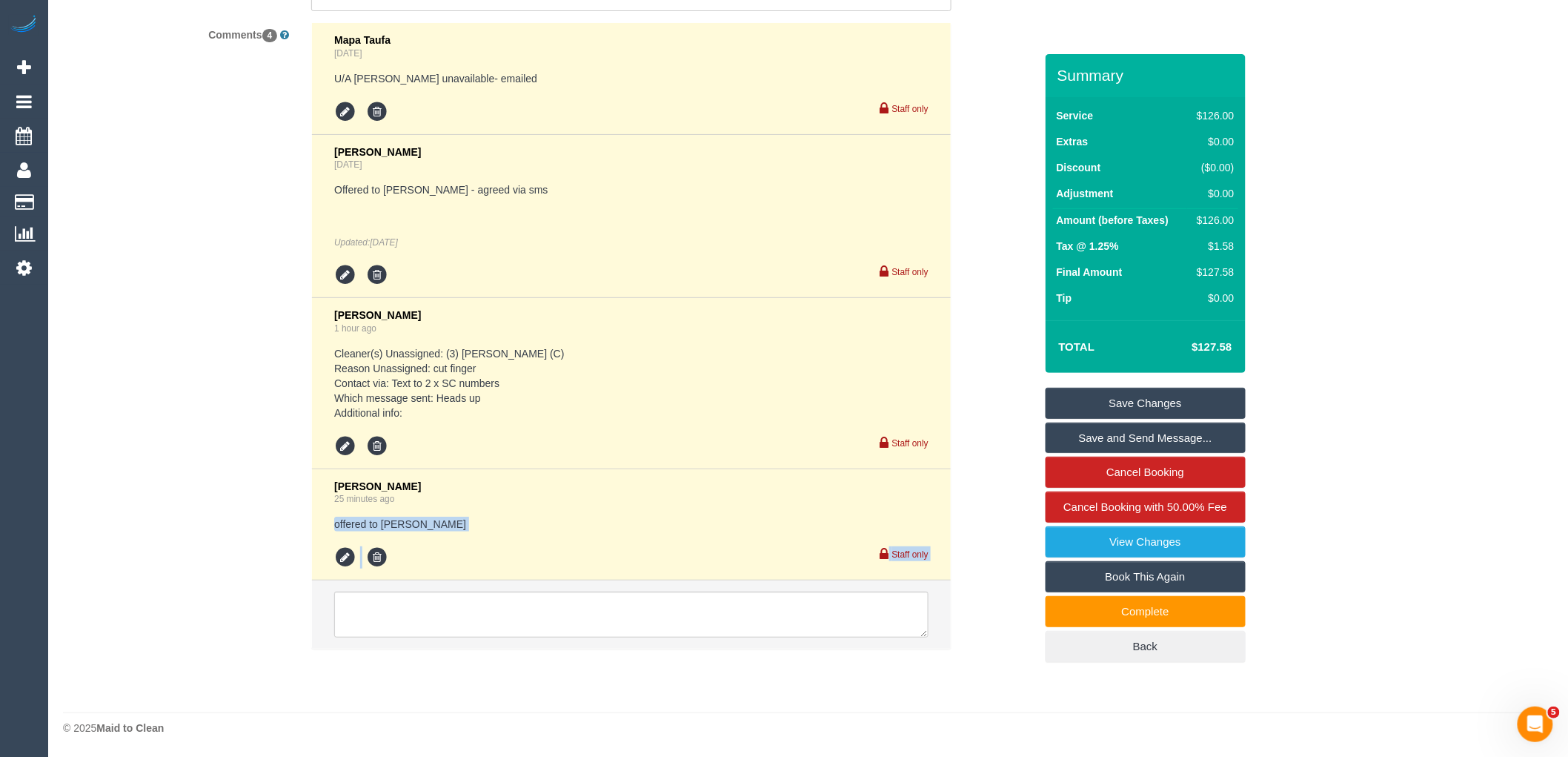
drag, startPoint x: 478, startPoint y: 527, endPoint x: 190, endPoint y: 523, distance: 288.0
click at [233, 522] on div "Comments 4 Mapa Taufa 6 days ago U/A Goswin Kanta unavailable- emailed Staff on…" at bounding box center [548, 342] width 994 height 642
click at [630, 513] on div "Laura Butera 25 minutes ago offered to Sarah - pending Staff only" at bounding box center [631, 525] width 595 height 89
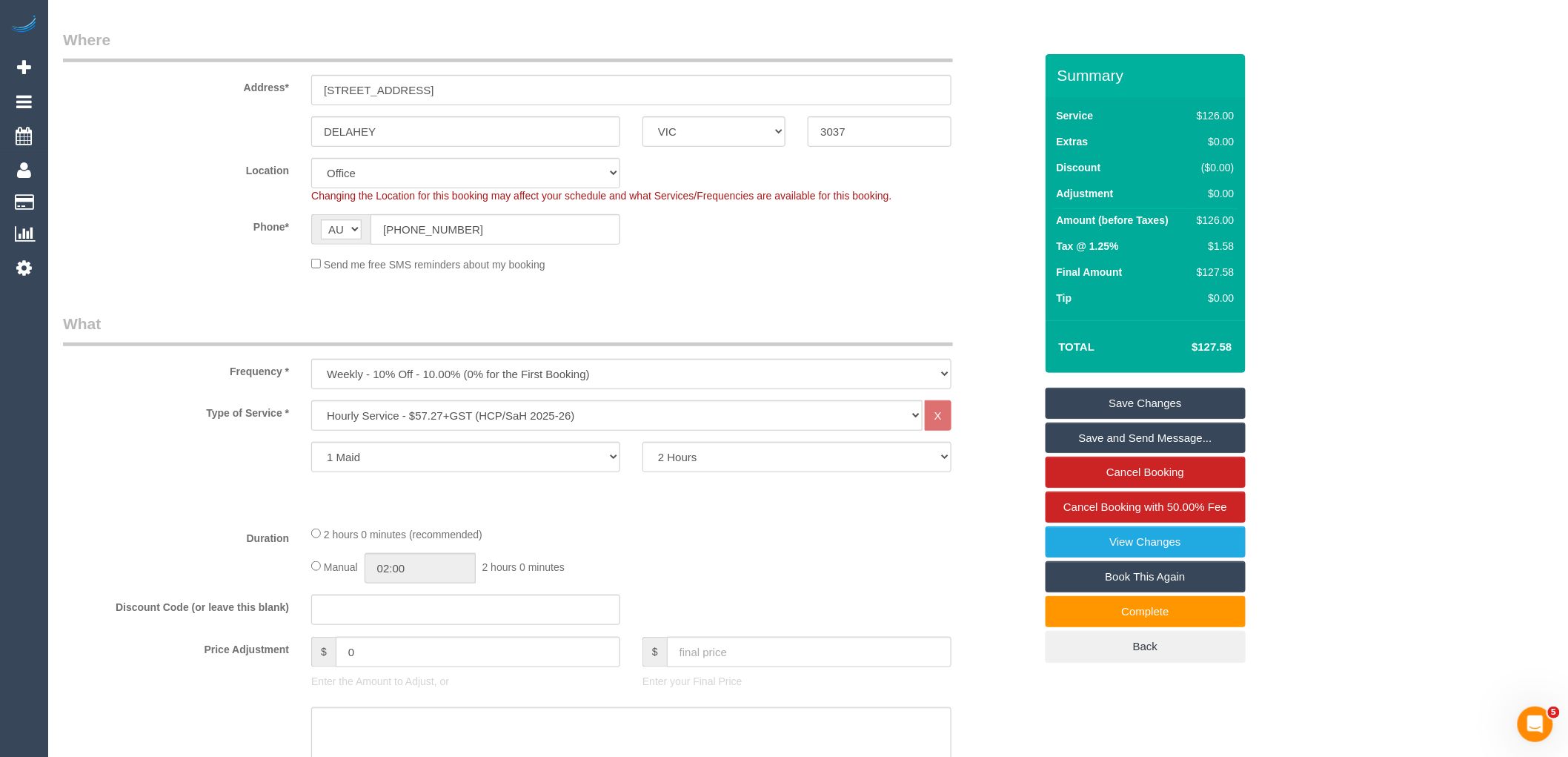
scroll to position [0, 0]
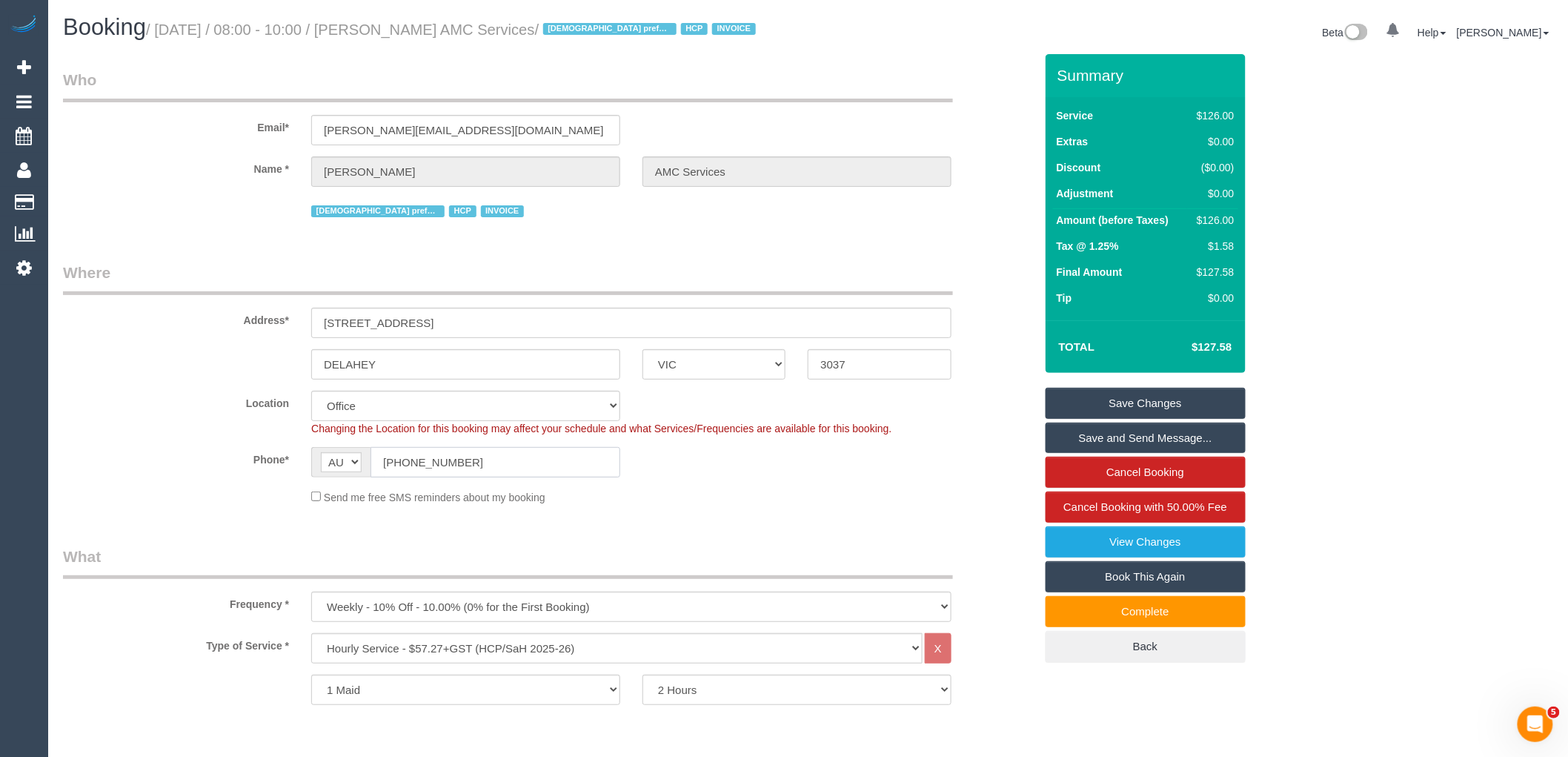
drag, startPoint x: 408, startPoint y: 459, endPoint x: 206, endPoint y: 459, distance: 202.0
click at [236, 459] on div "Phone* AF AL DZ AD AO AI AQ AG AR AM AW AU AT AZ BS BH BD BB BY BE BZ BJ BM BT …" at bounding box center [548, 462] width 994 height 30
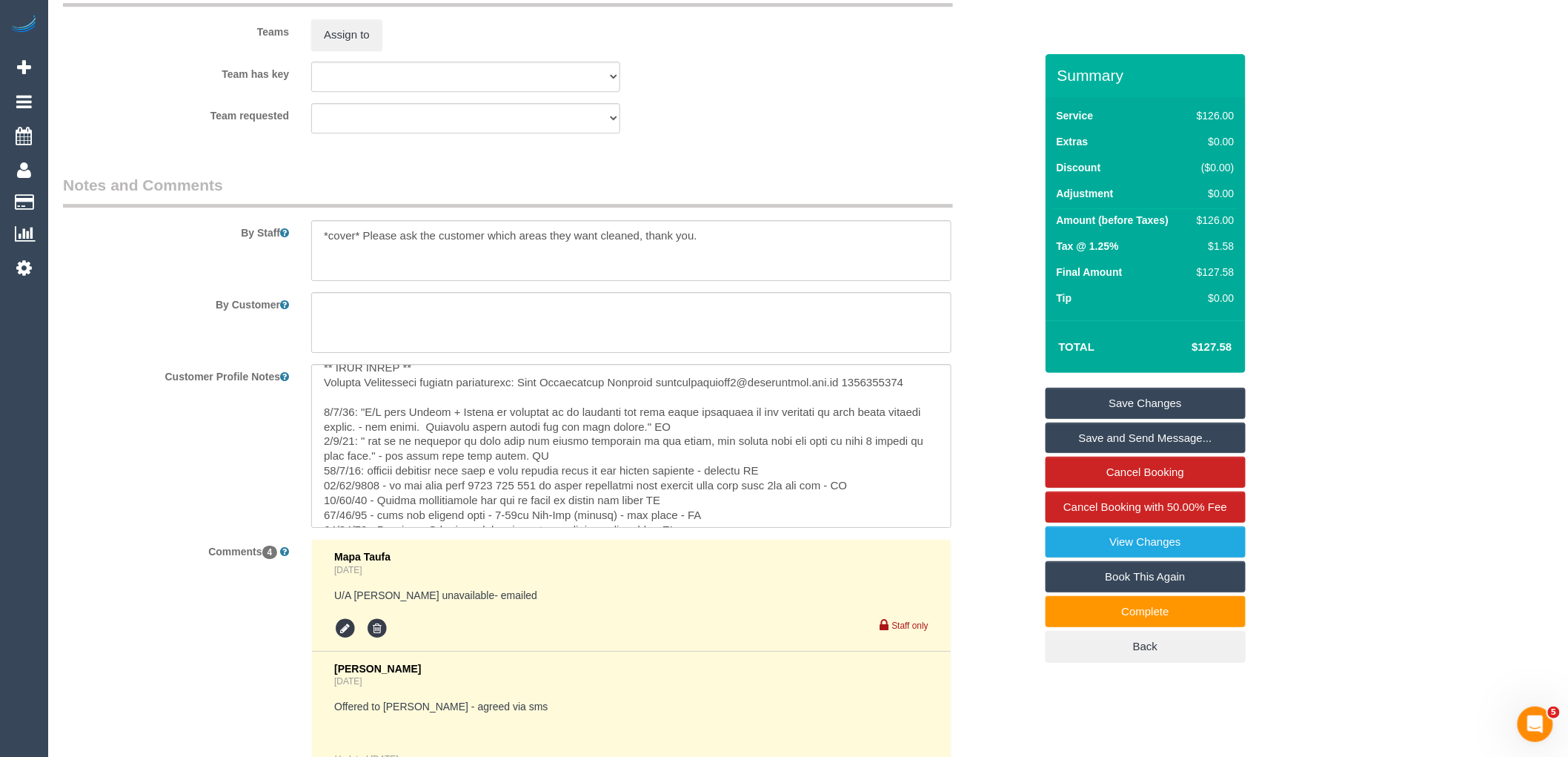
scroll to position [383, 0]
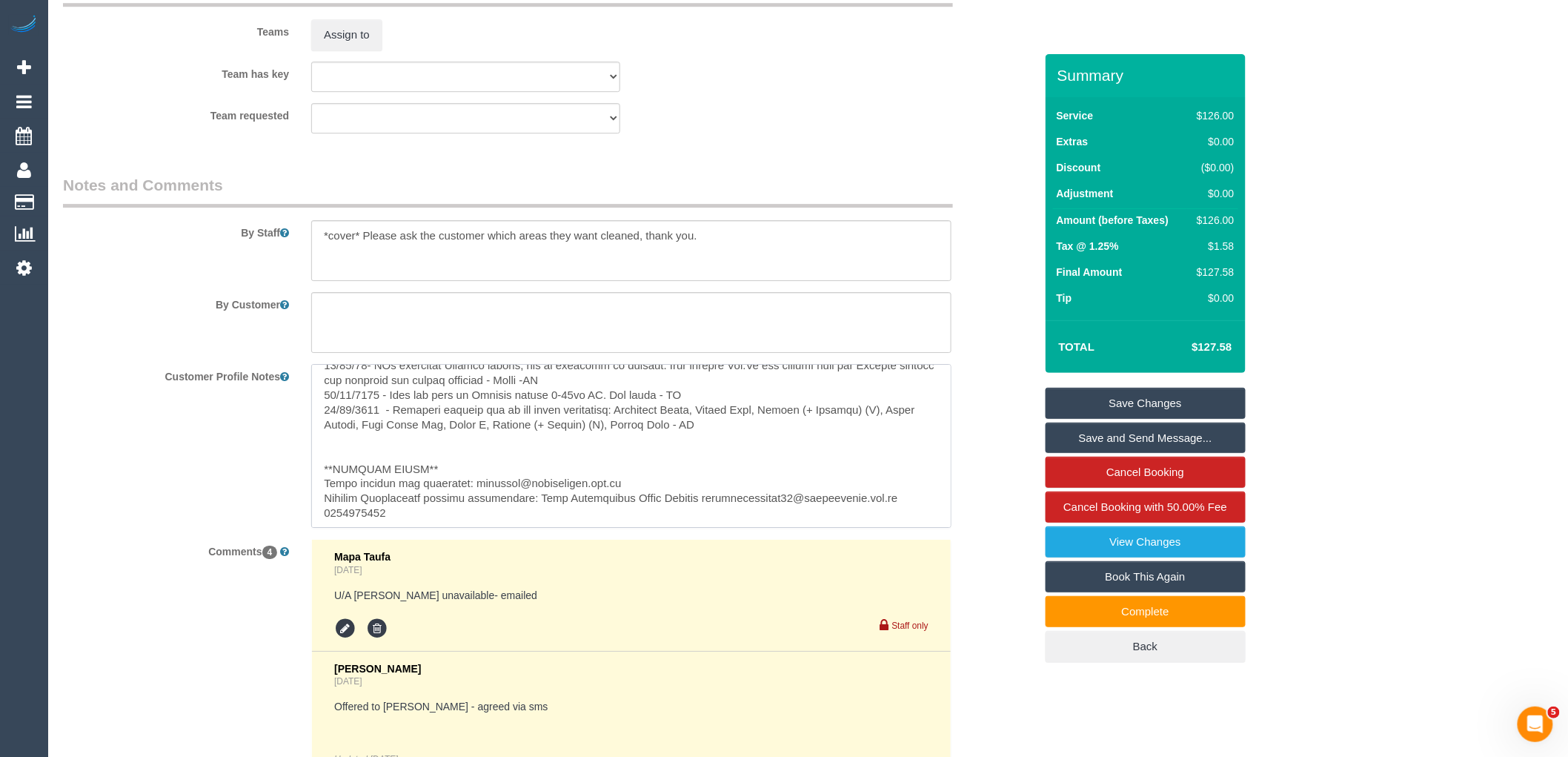
drag, startPoint x: 645, startPoint y: 499, endPoint x: 513, endPoint y: 484, distance: 132.8
click at [521, 484] on textarea at bounding box center [631, 446] width 640 height 164
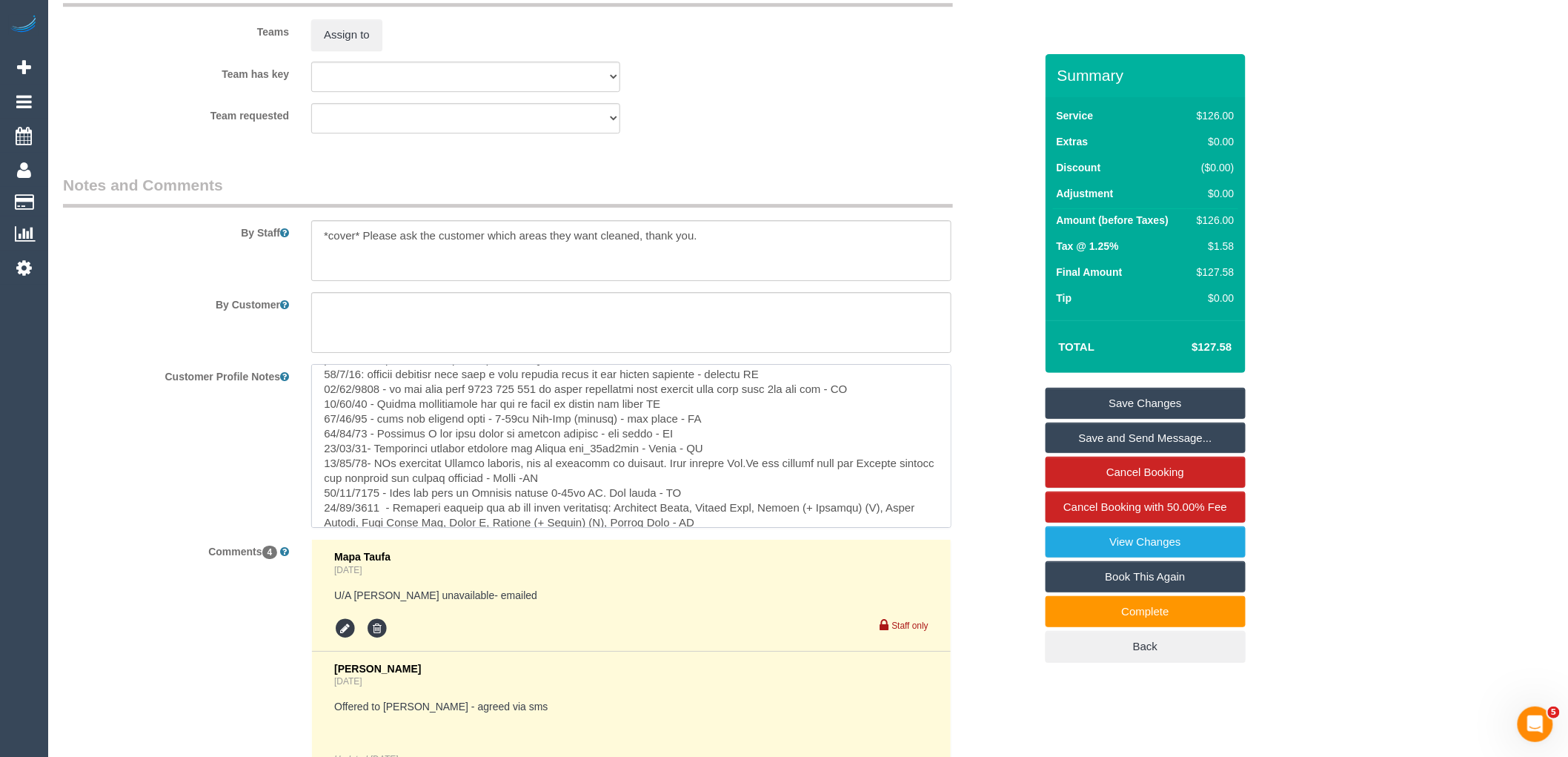
scroll to position [136, 0]
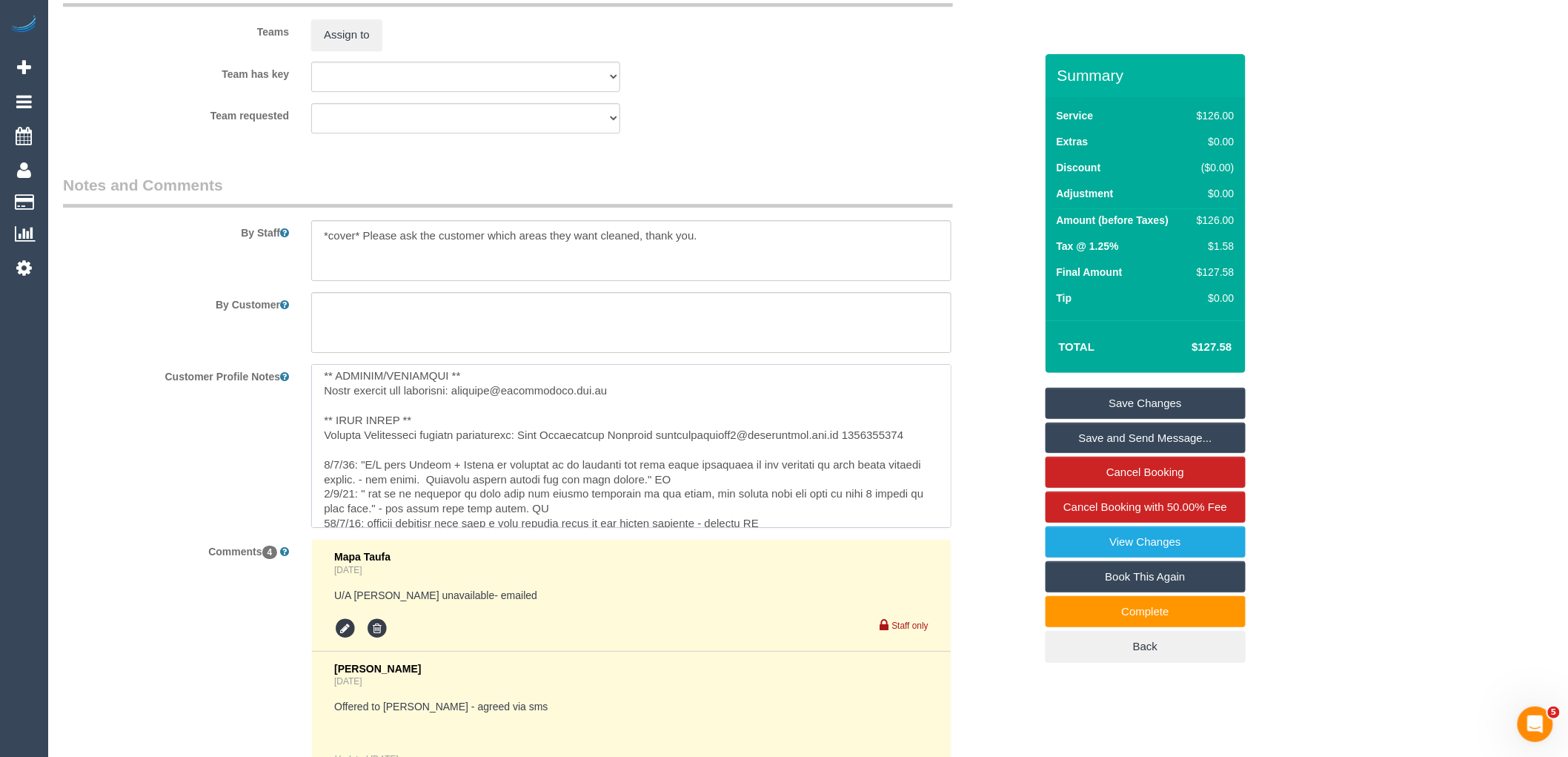
drag, startPoint x: 636, startPoint y: 433, endPoint x: 602, endPoint y: 438, distance: 34.4
click at [612, 434] on textarea at bounding box center [631, 446] width 640 height 164
click at [996, 369] on div "Customer Profile Notes" at bounding box center [548, 446] width 994 height 164
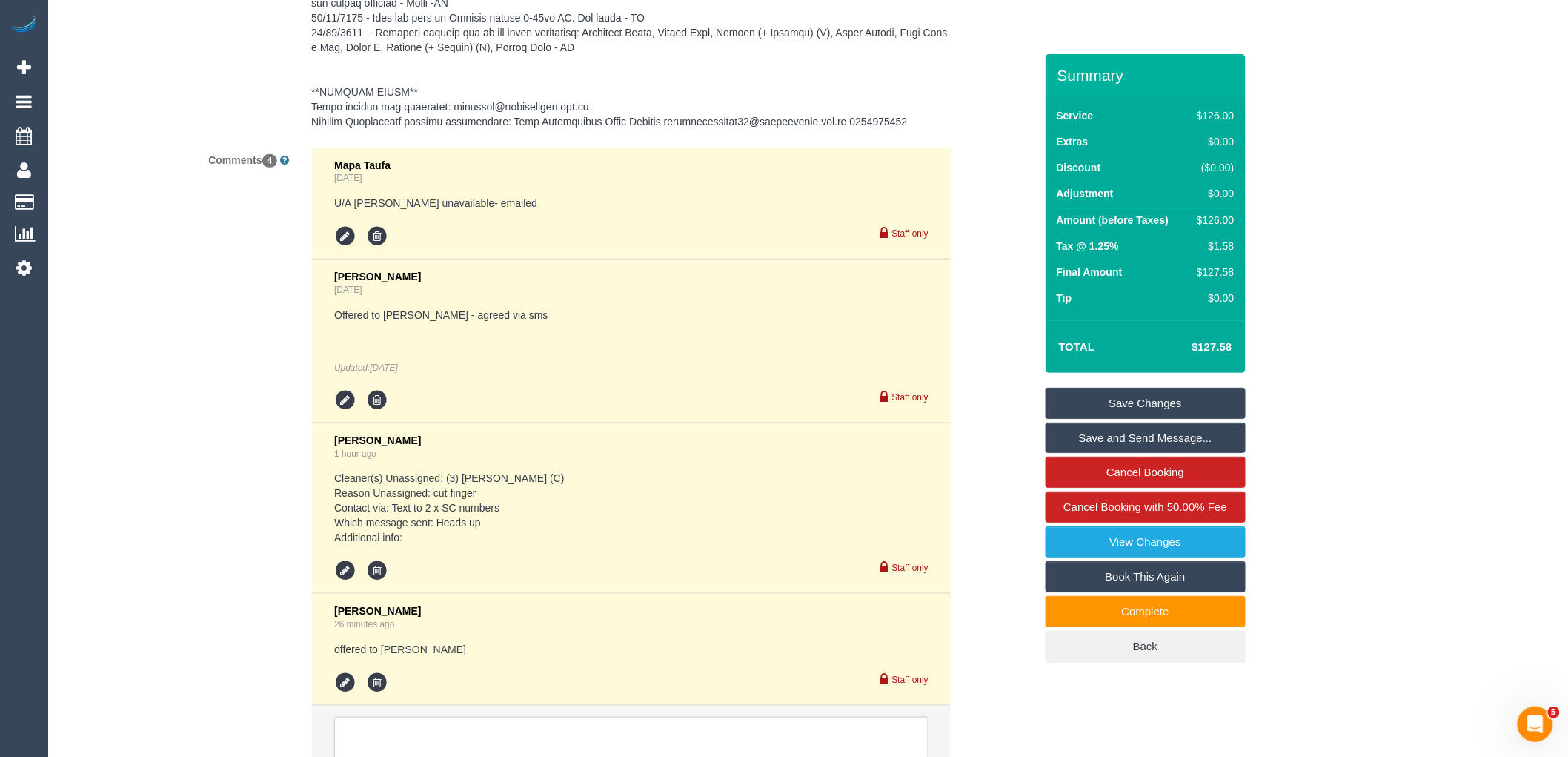
scroll to position [2780, 0]
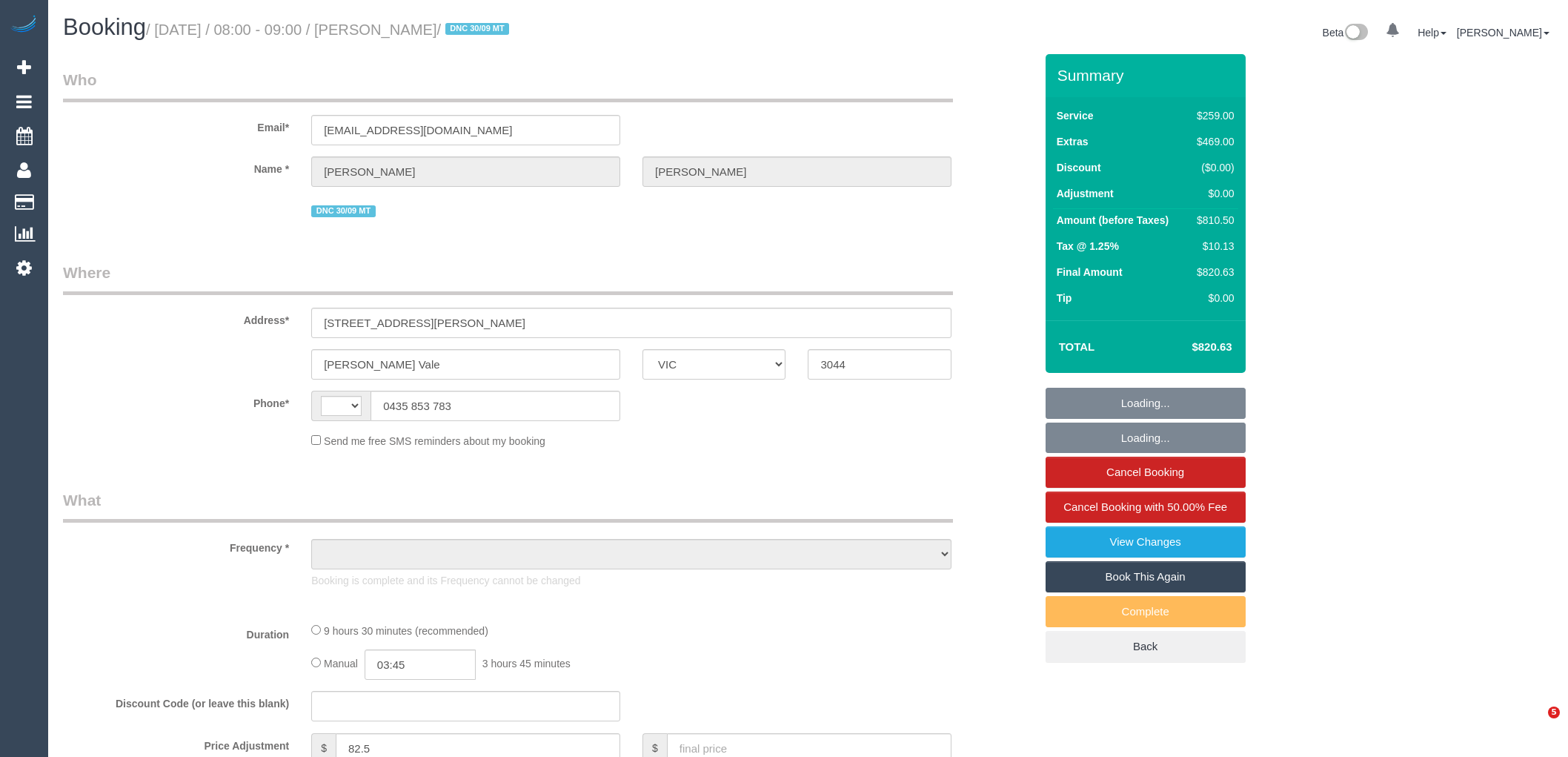
select select "VIC"
select select "string:AU"
select select "object:5932"
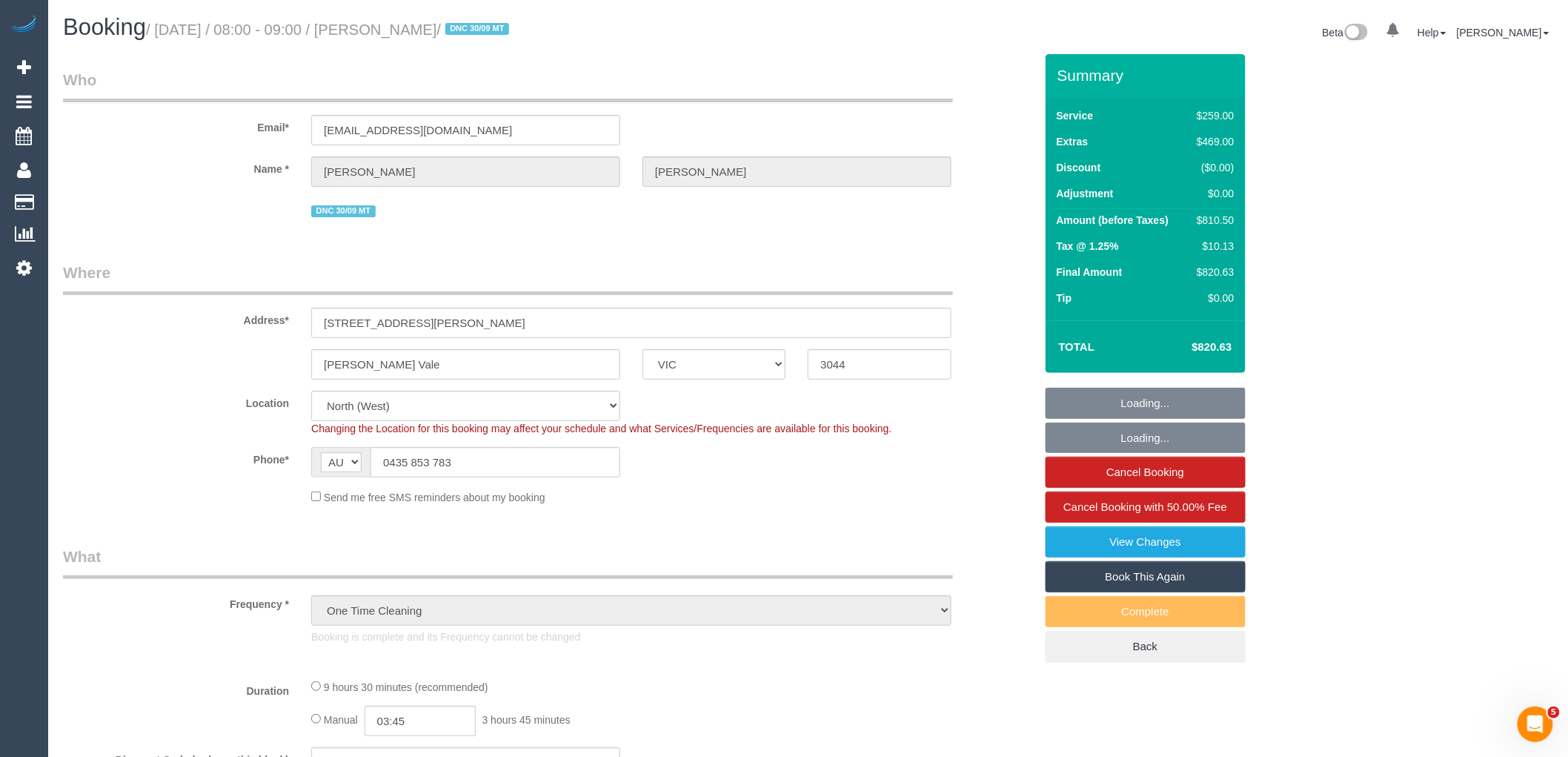
select select "string:stripe-pm_1RvBnJ2GScqysDRVkOTStkym"
select select "number:28"
select select "number:17"
select select "number:18"
select select "number:24"
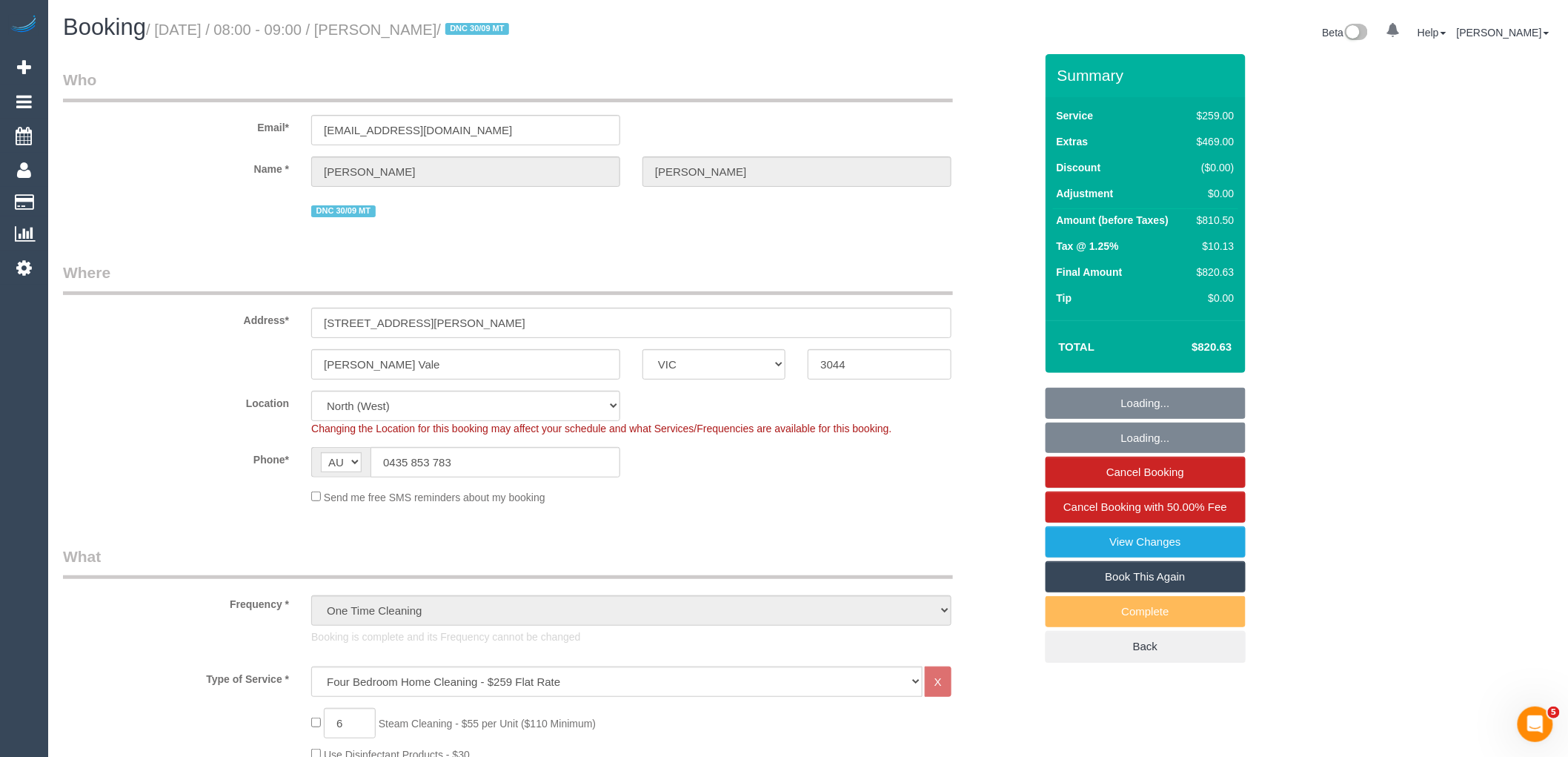
select select "number:12"
select select "object:6934"
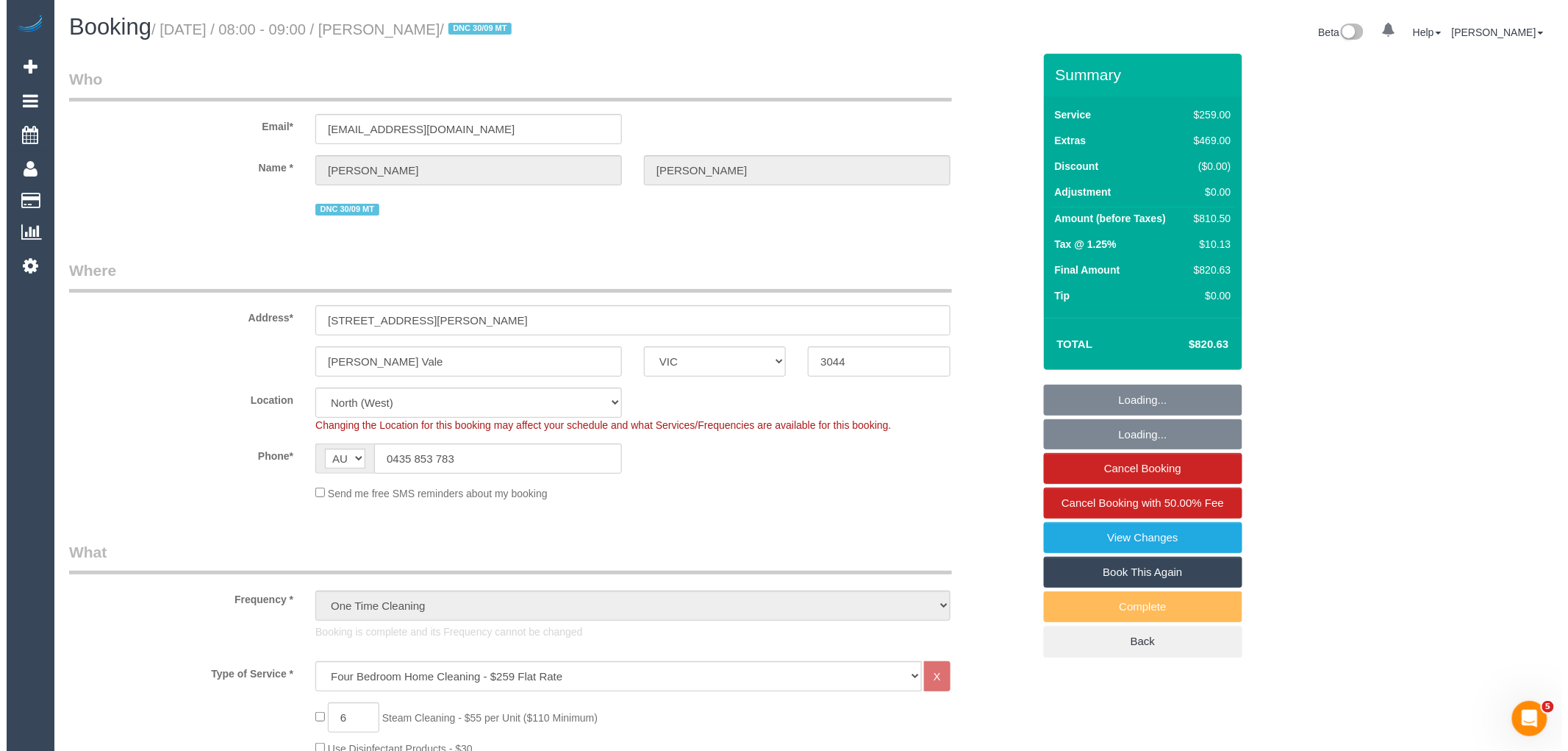
scroll to position [408, 0]
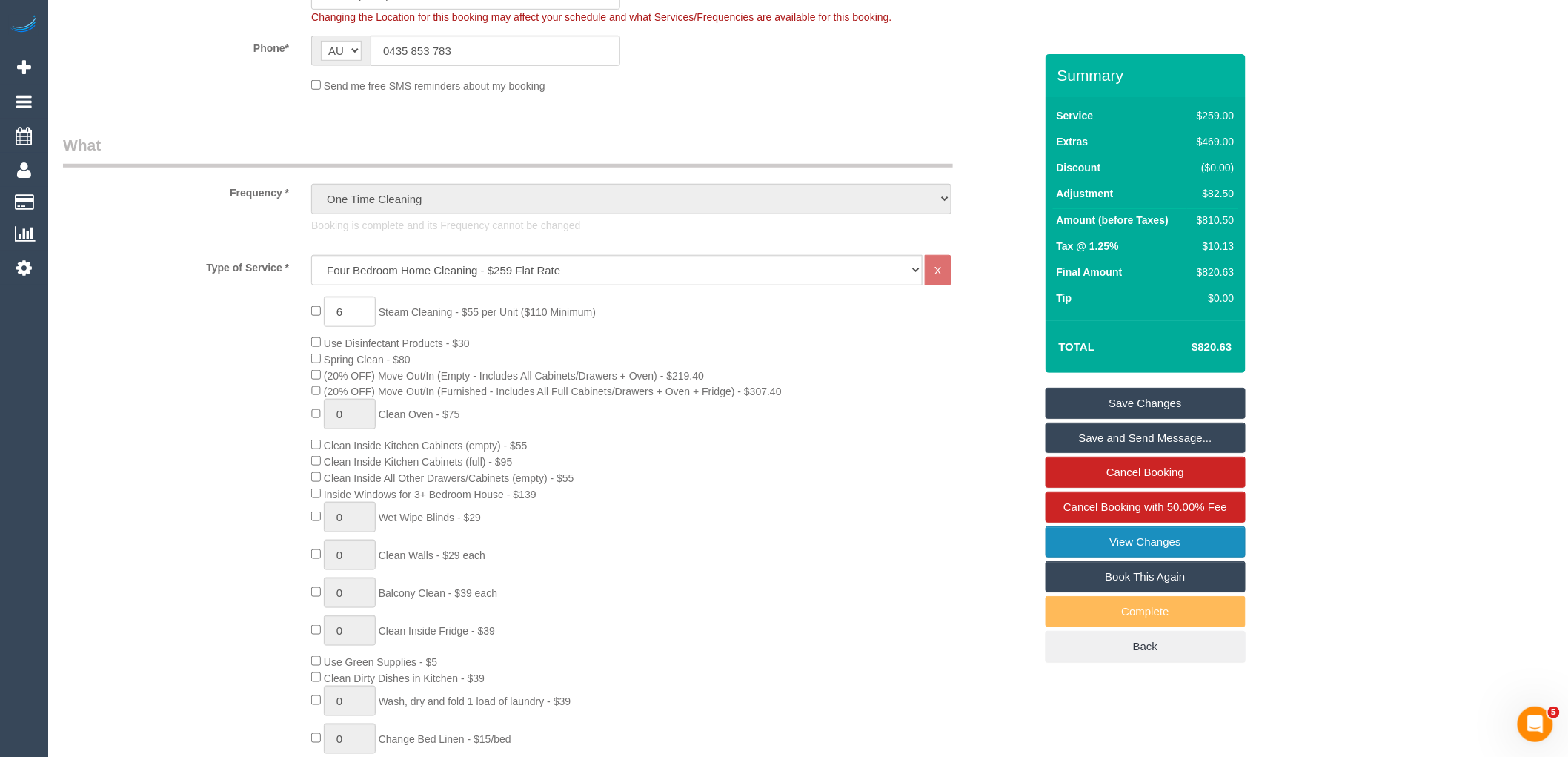
click at [1166, 544] on link "View Changes" at bounding box center [1145, 542] width 200 height 31
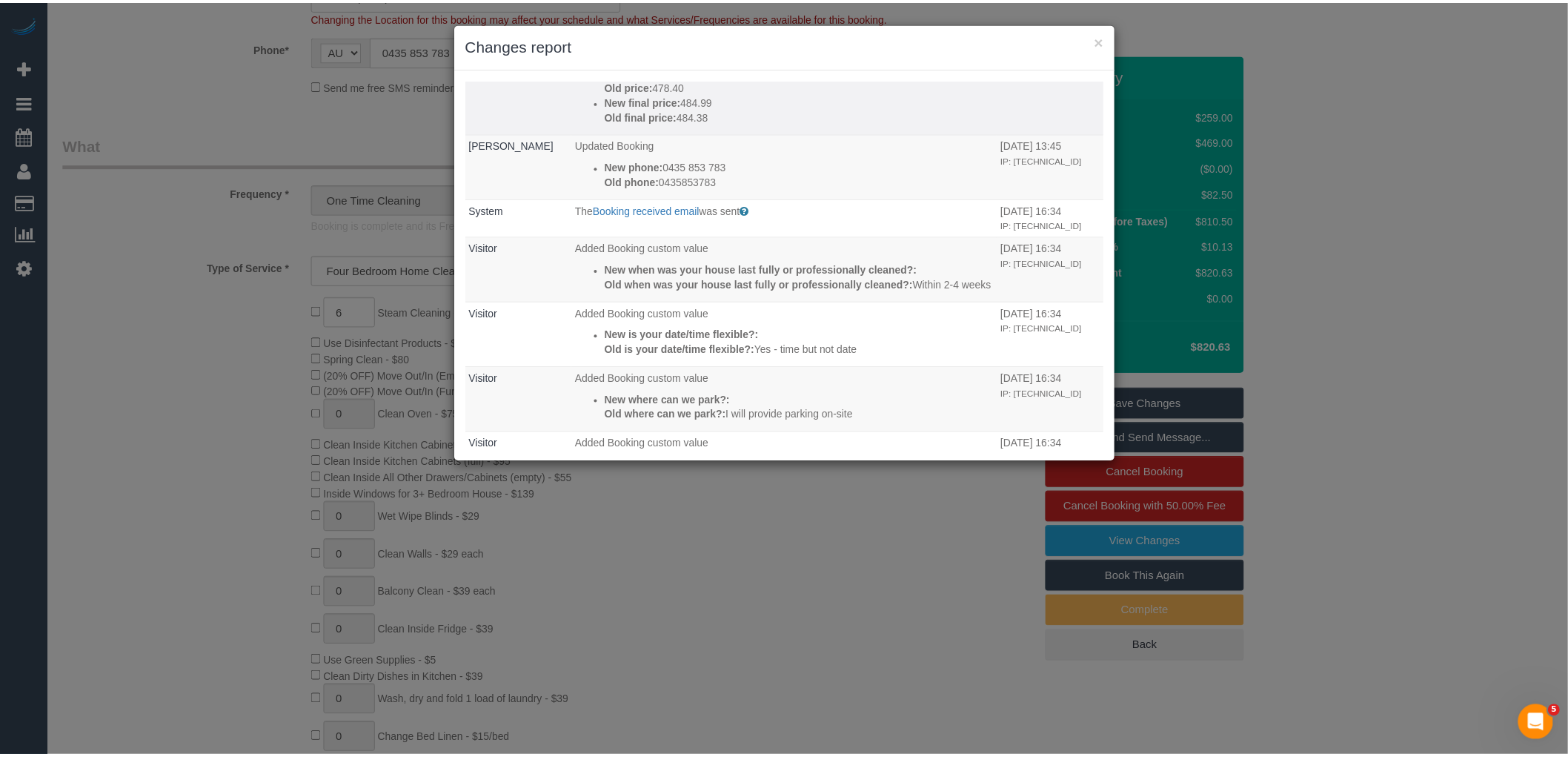
scroll to position [2058, 0]
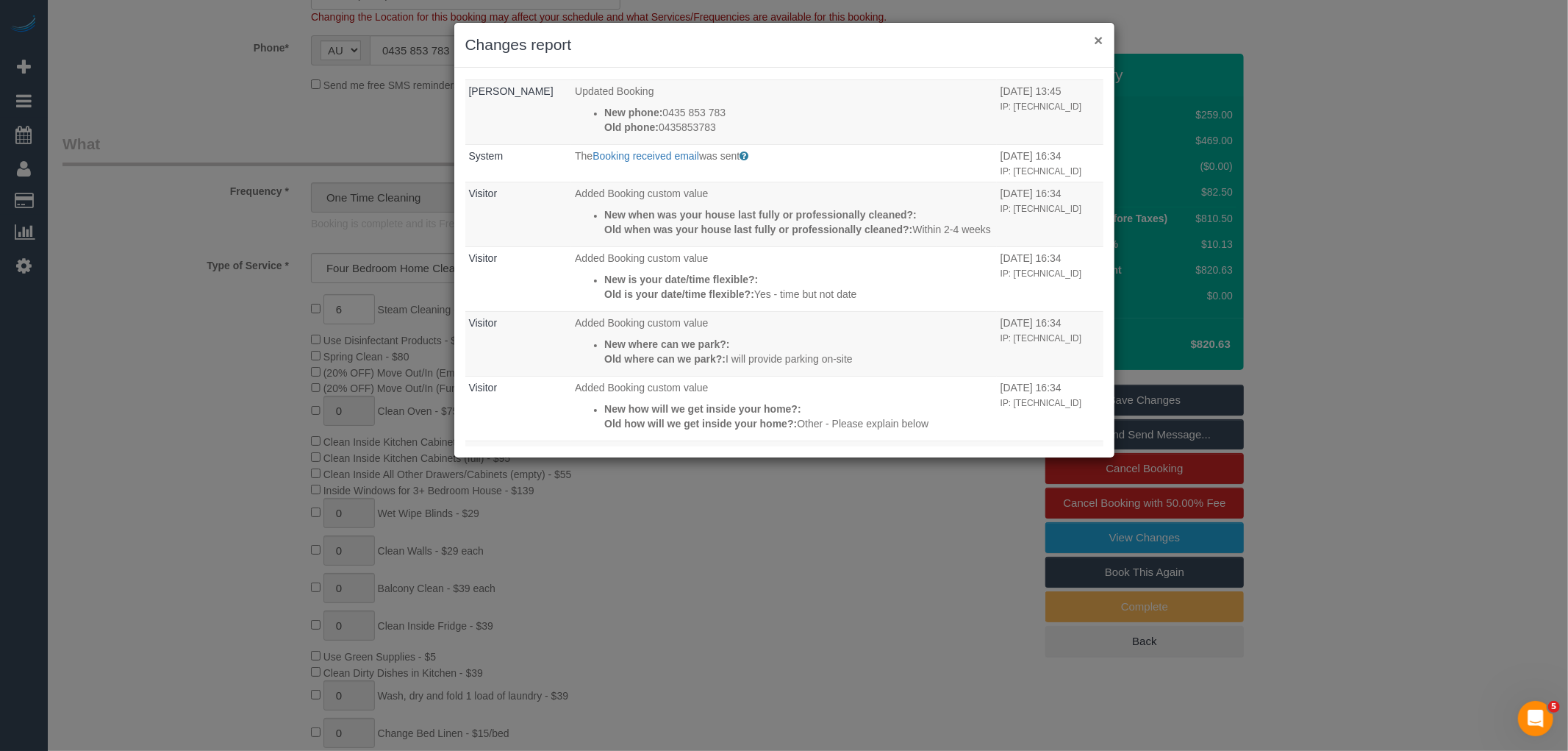
click at [1100, 42] on button "×" at bounding box center [1097, 39] width 9 height 15
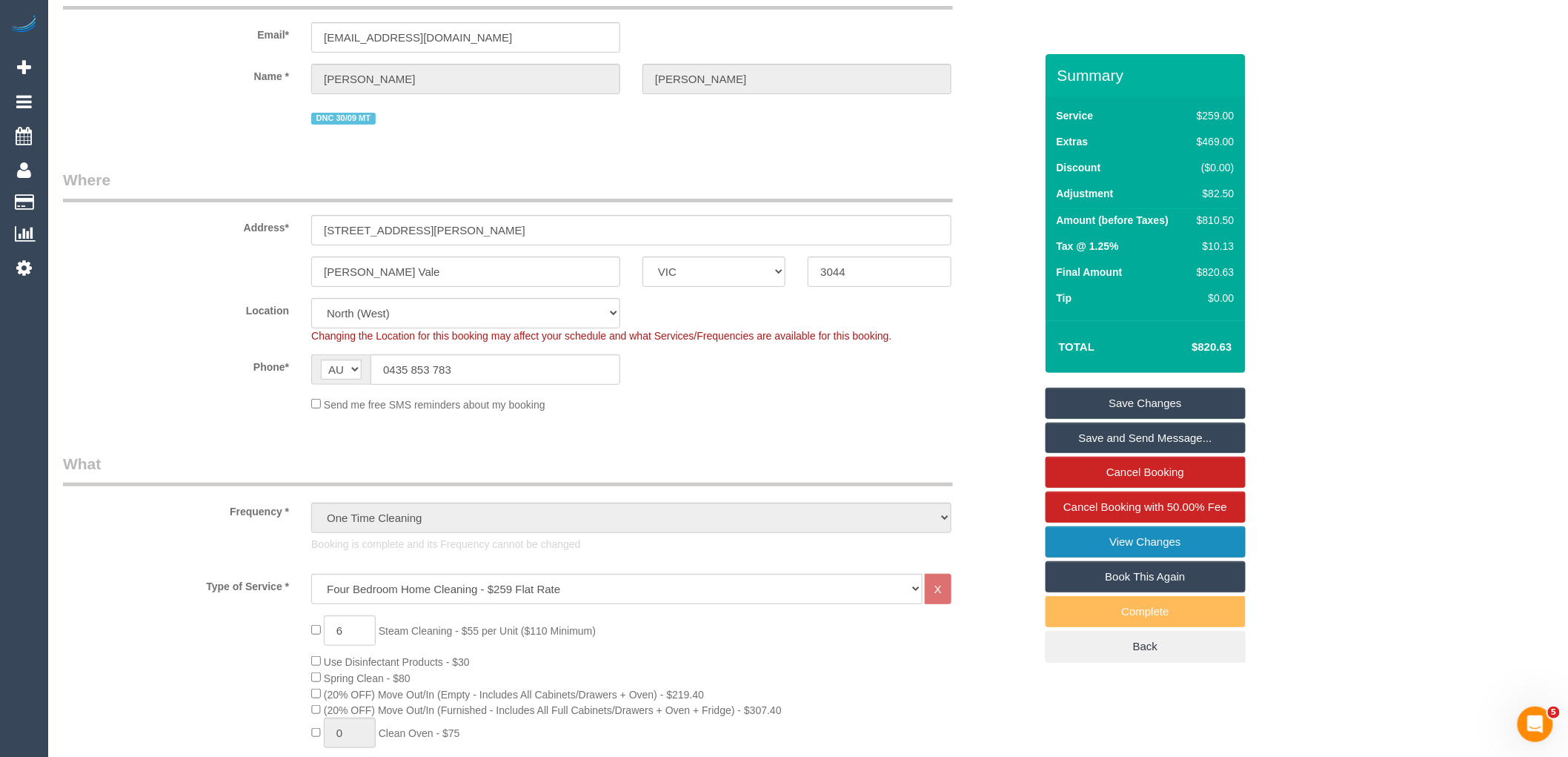
scroll to position [0, 0]
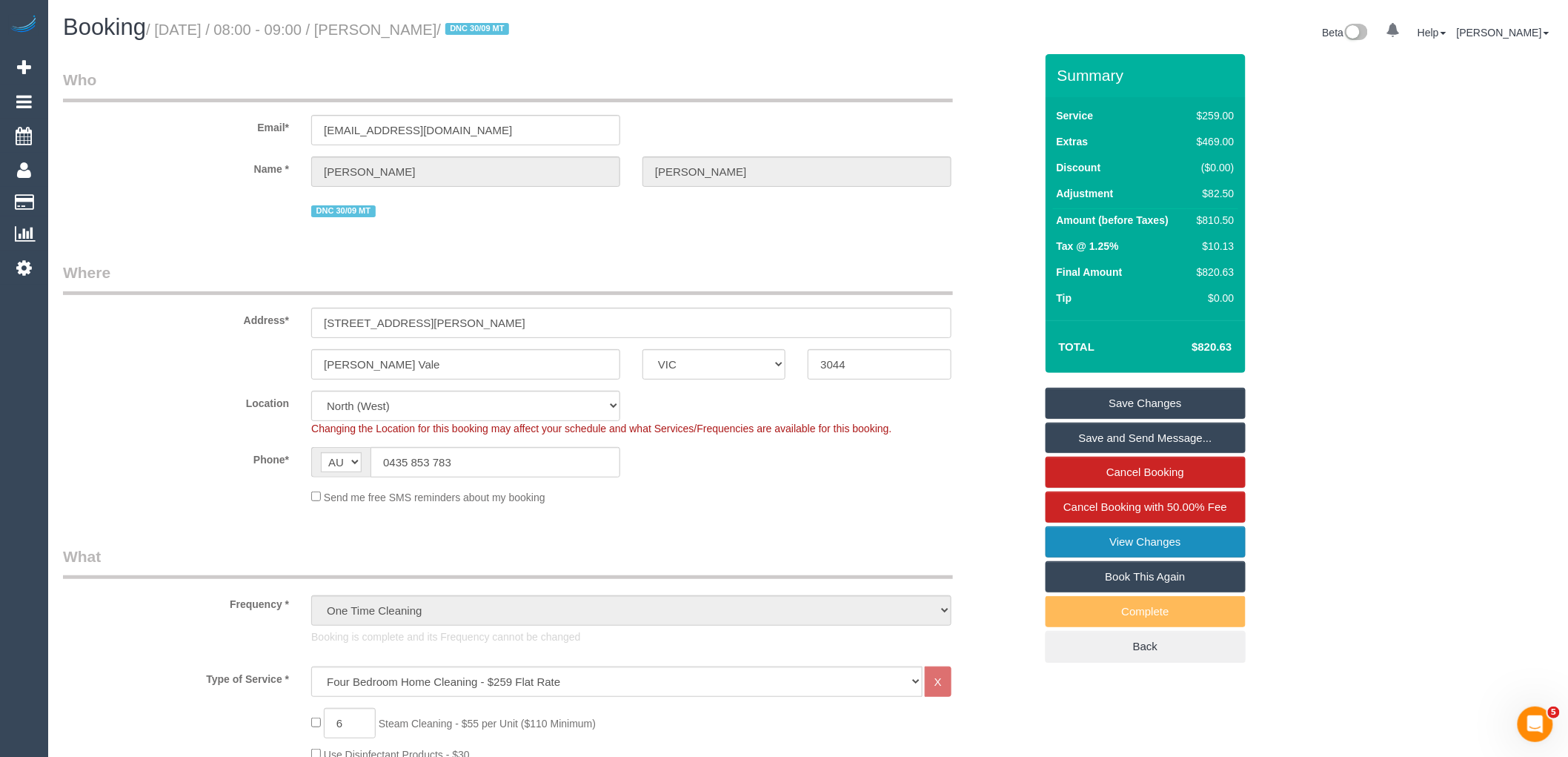
click at [1174, 549] on link "View Changes" at bounding box center [1145, 542] width 200 height 31
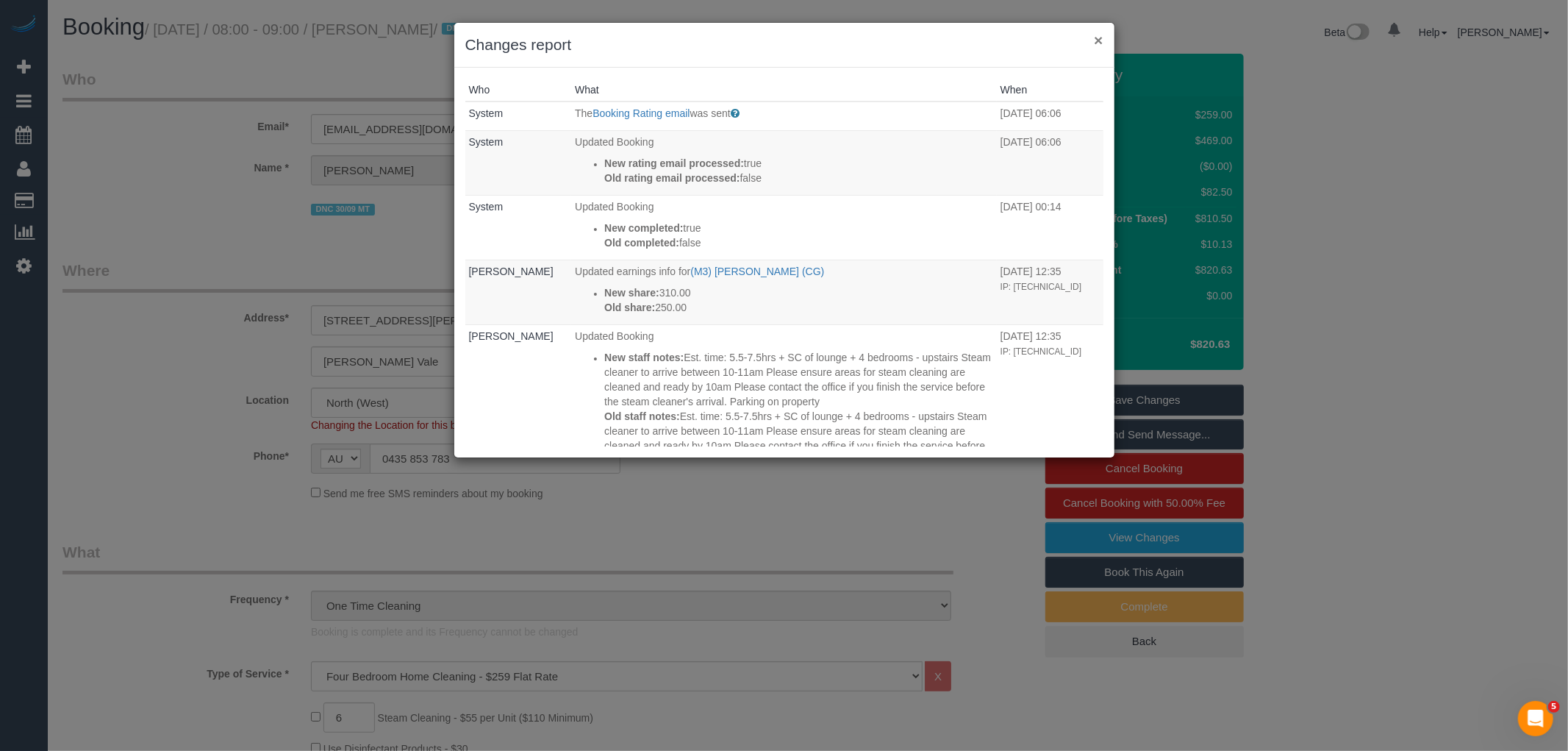
click at [1100, 34] on button "×" at bounding box center [1097, 39] width 9 height 15
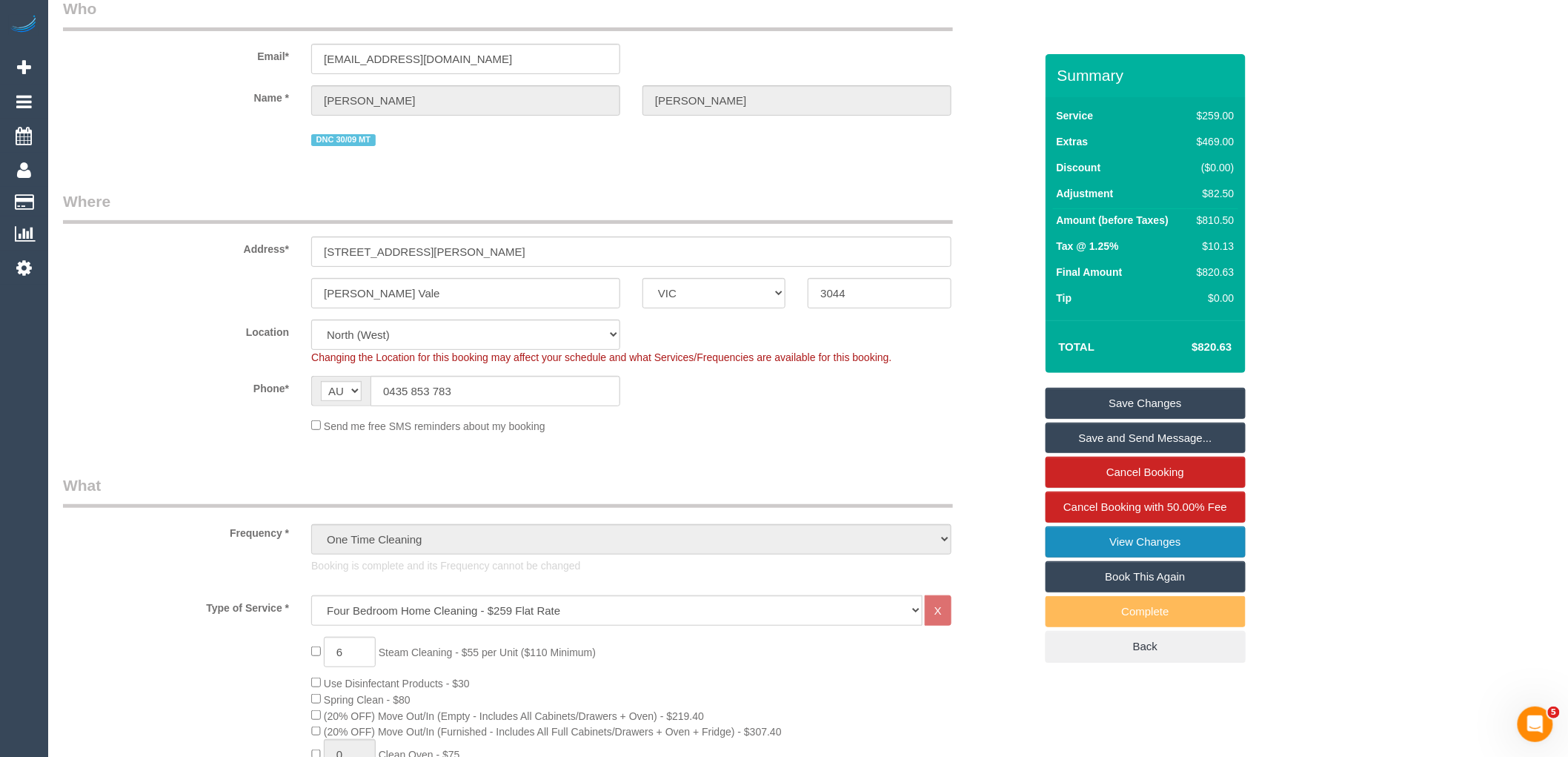
scroll to position [493, 0]
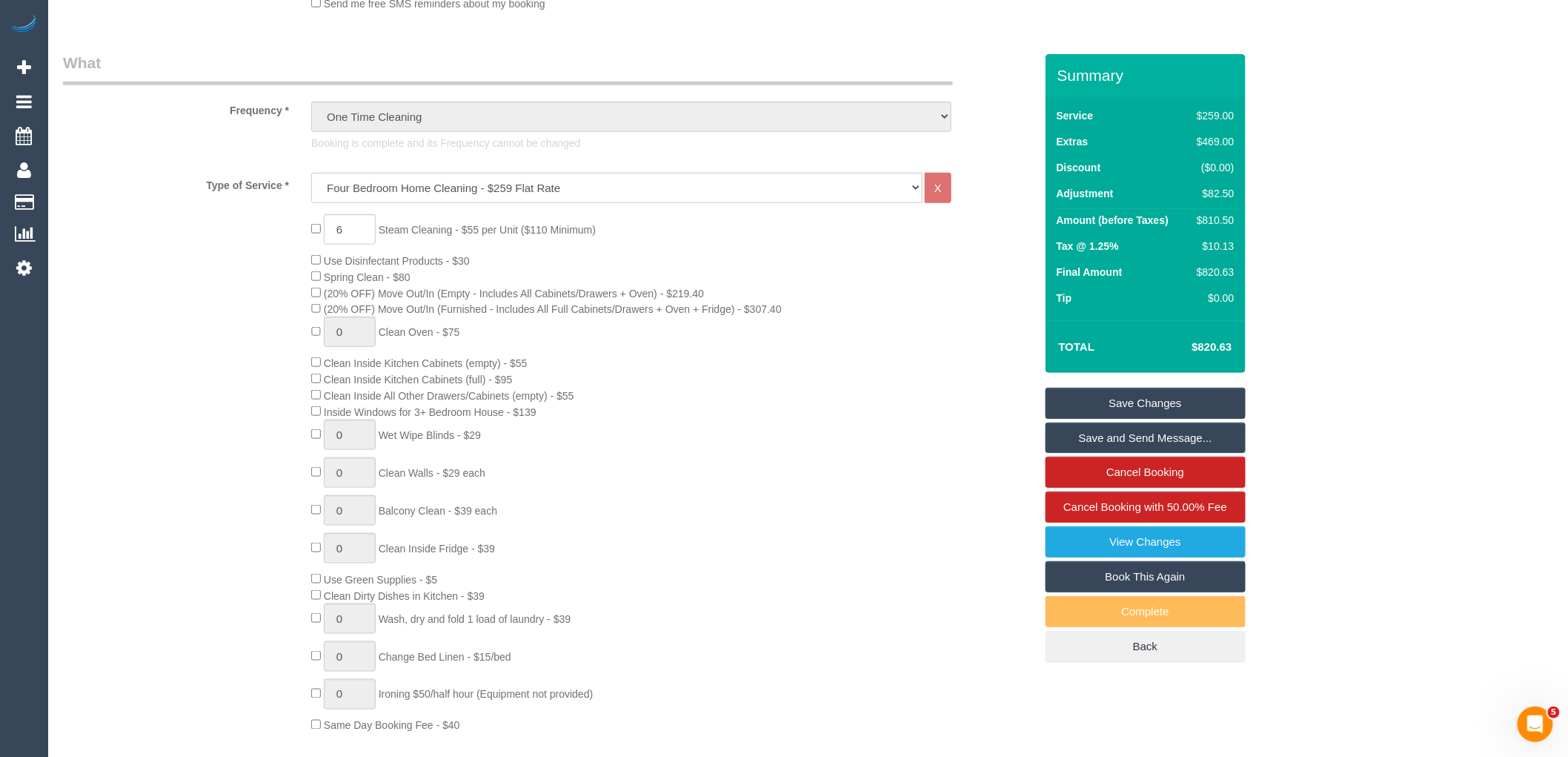
drag, startPoint x: 737, startPoint y: 297, endPoint x: 626, endPoint y: 299, distance: 111.0
click at [629, 299] on div "6 Steam Cleaning - $55 per Unit ($110 Minimum) Use Disinfectant Products - $30 …" at bounding box center [672, 474] width 745 height 519
click at [786, 466] on div "6 Steam Cleaning - $55 per Unit ($110 Minimum) Use Disinfectant Products - $30 …" at bounding box center [672, 474] width 745 height 519
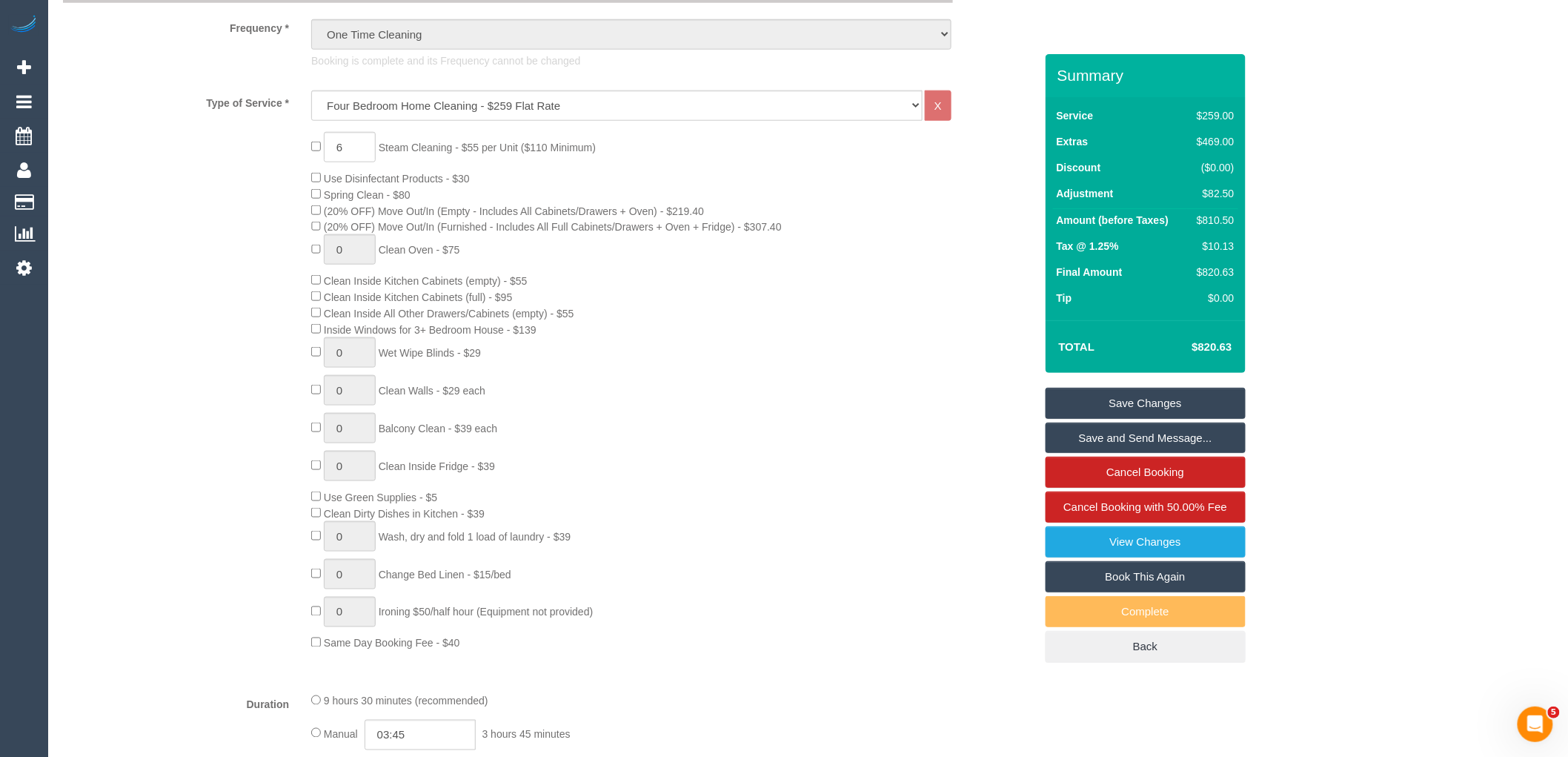
scroll to position [0, 0]
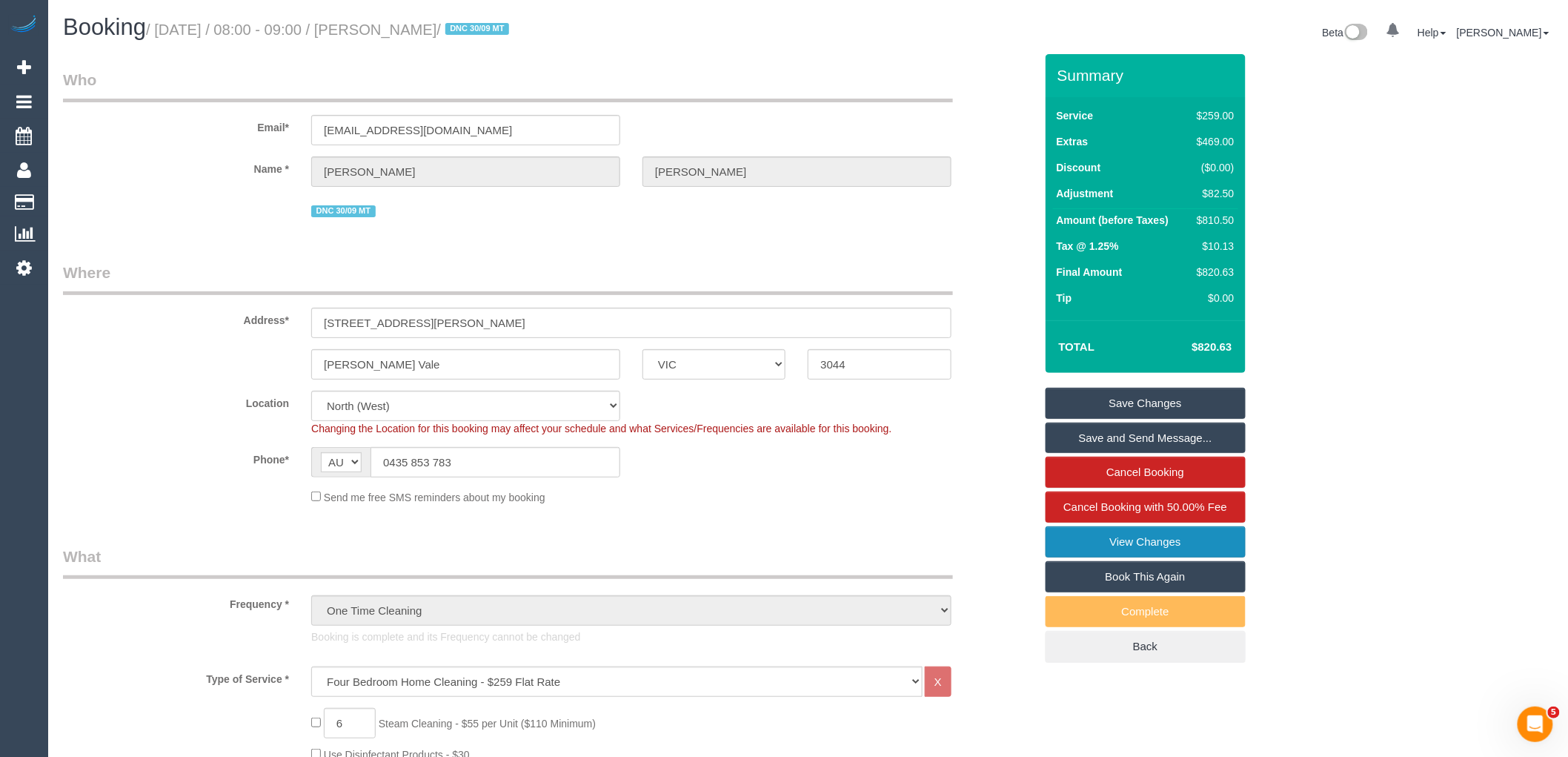
click at [1166, 549] on link "View Changes" at bounding box center [1145, 542] width 200 height 31
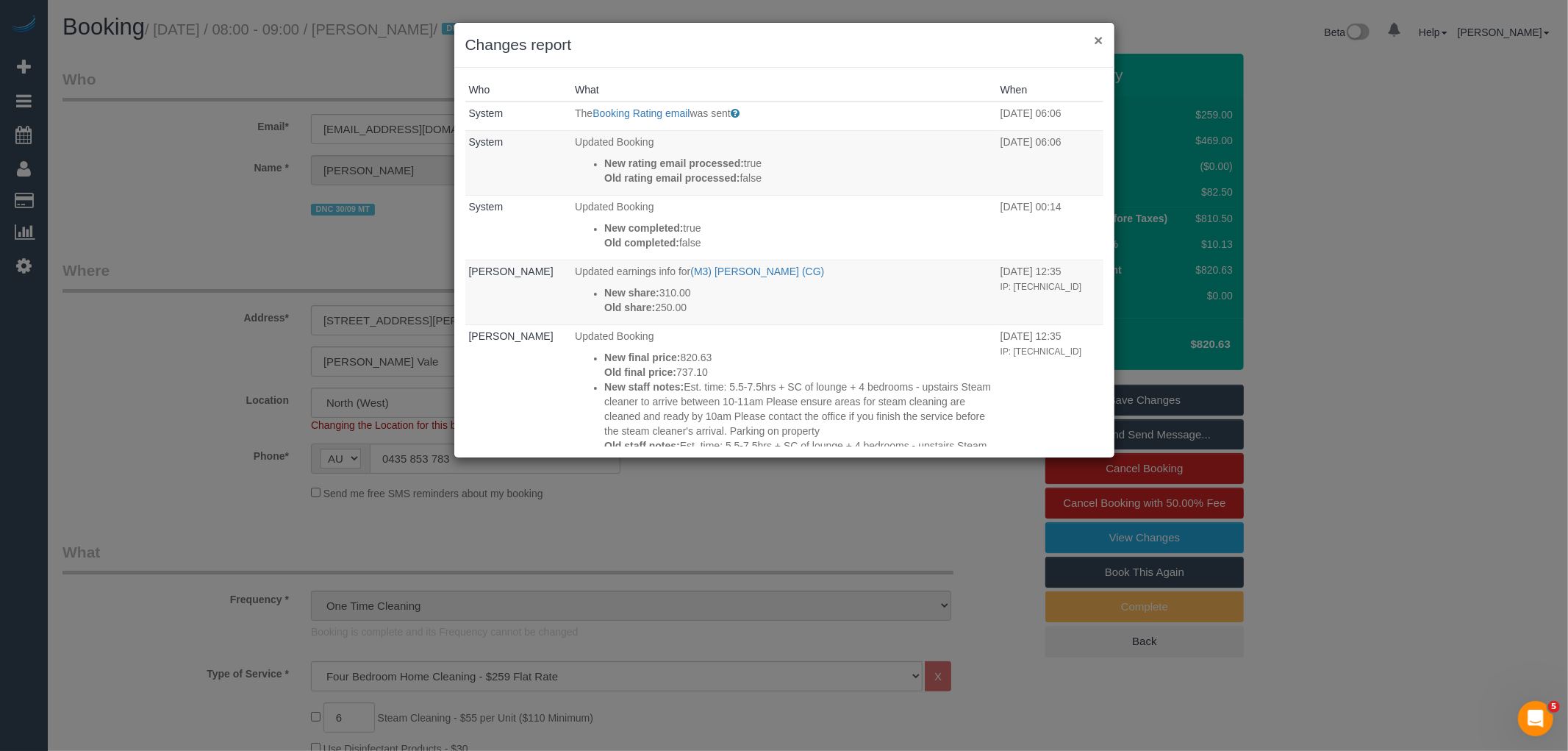
click at [1097, 40] on button "×" at bounding box center [1097, 39] width 9 height 15
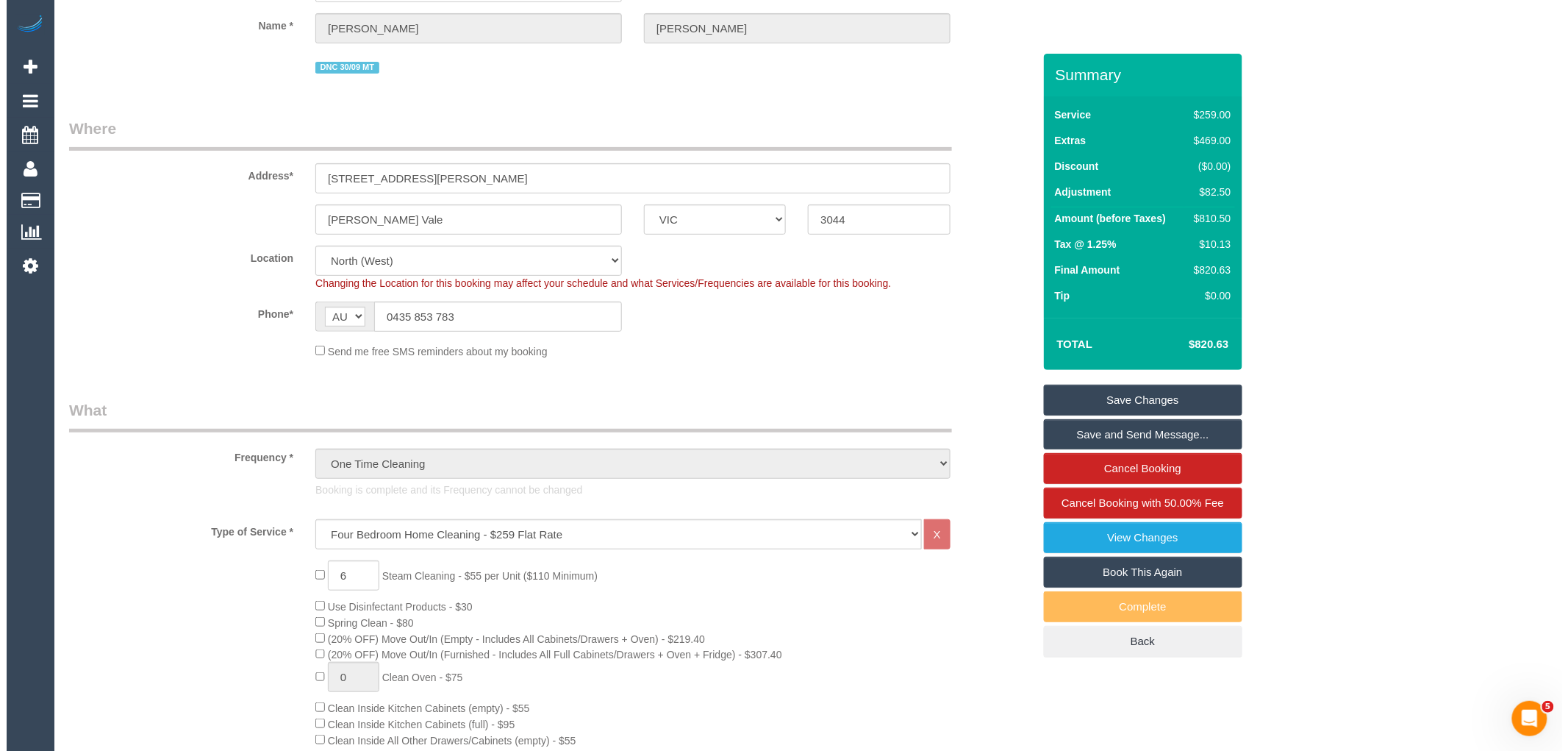
scroll to position [489, 0]
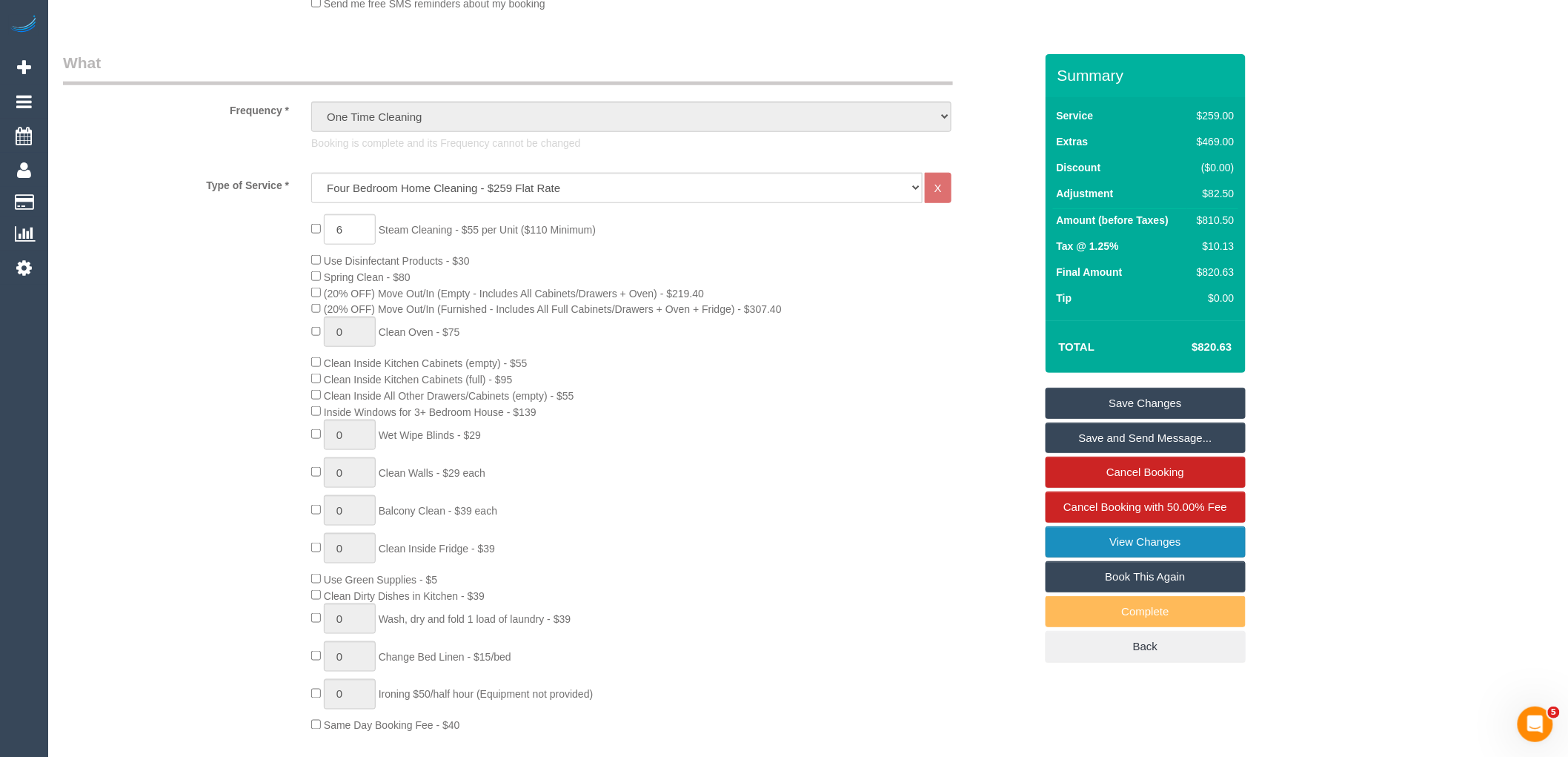
click at [1125, 547] on link "View Changes" at bounding box center [1145, 542] width 200 height 31
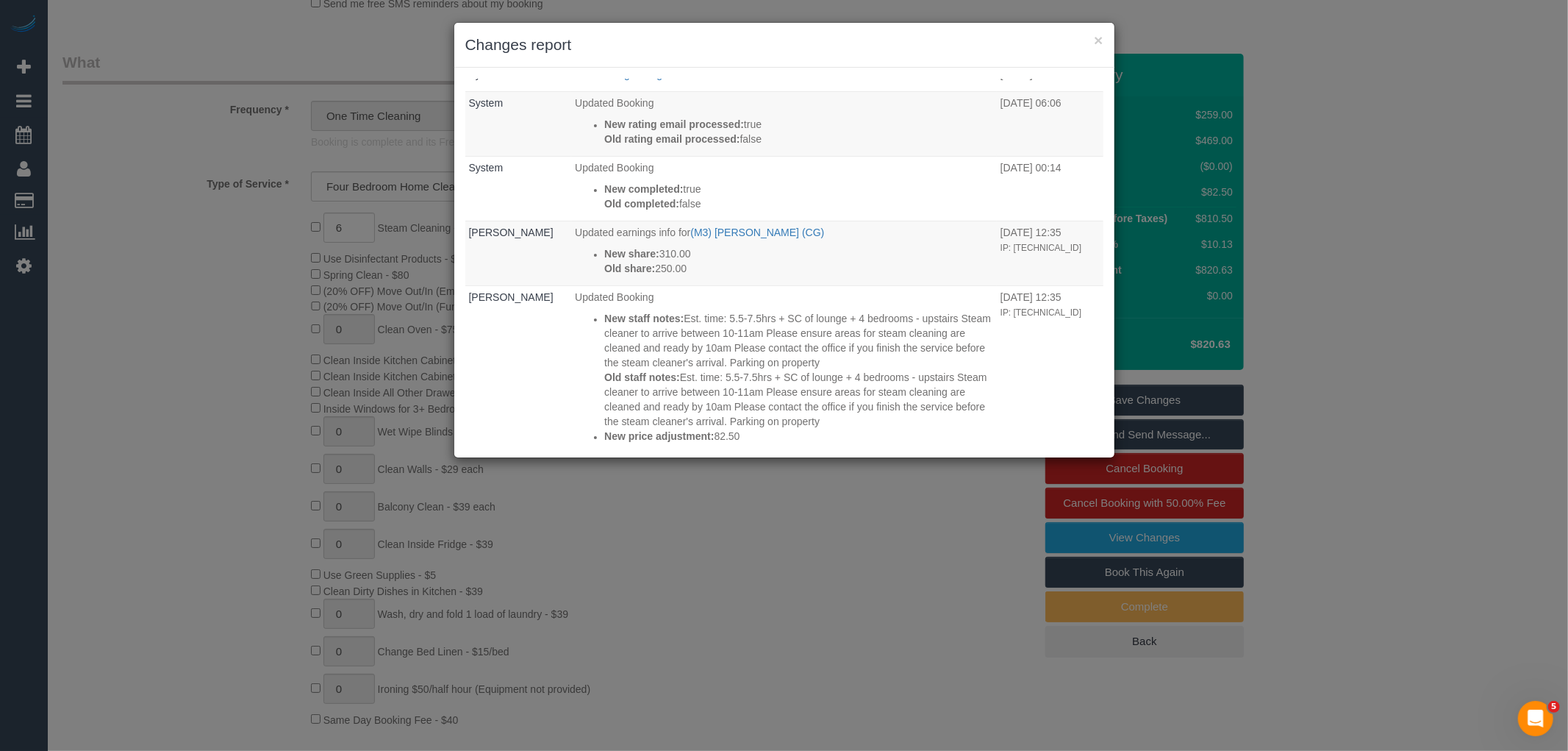
scroll to position [0, 0]
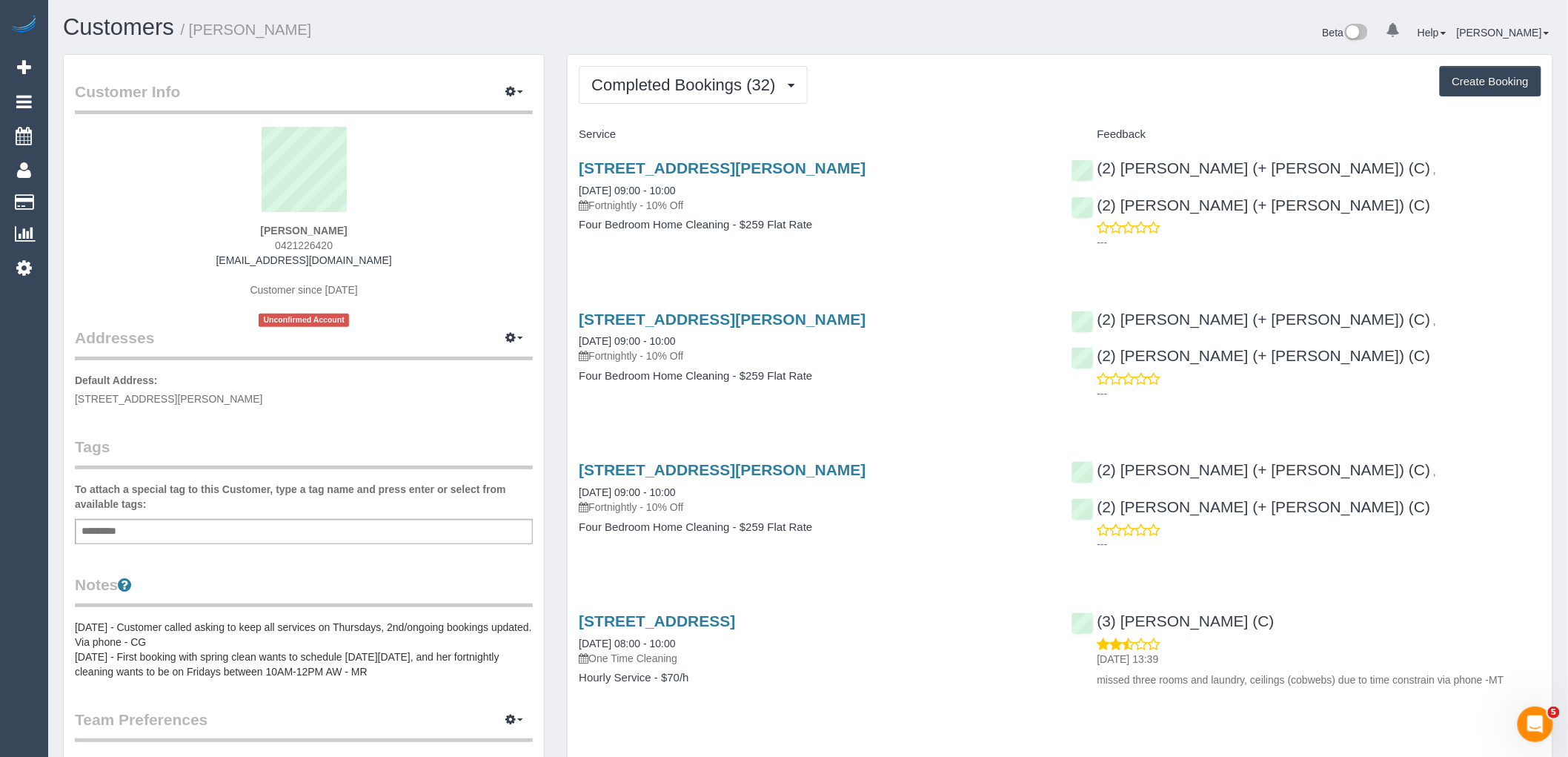
scroll to position [4050, 1568]
click at [707, 92] on span "Completed Bookings (32)" at bounding box center [687, 84] width 191 height 19
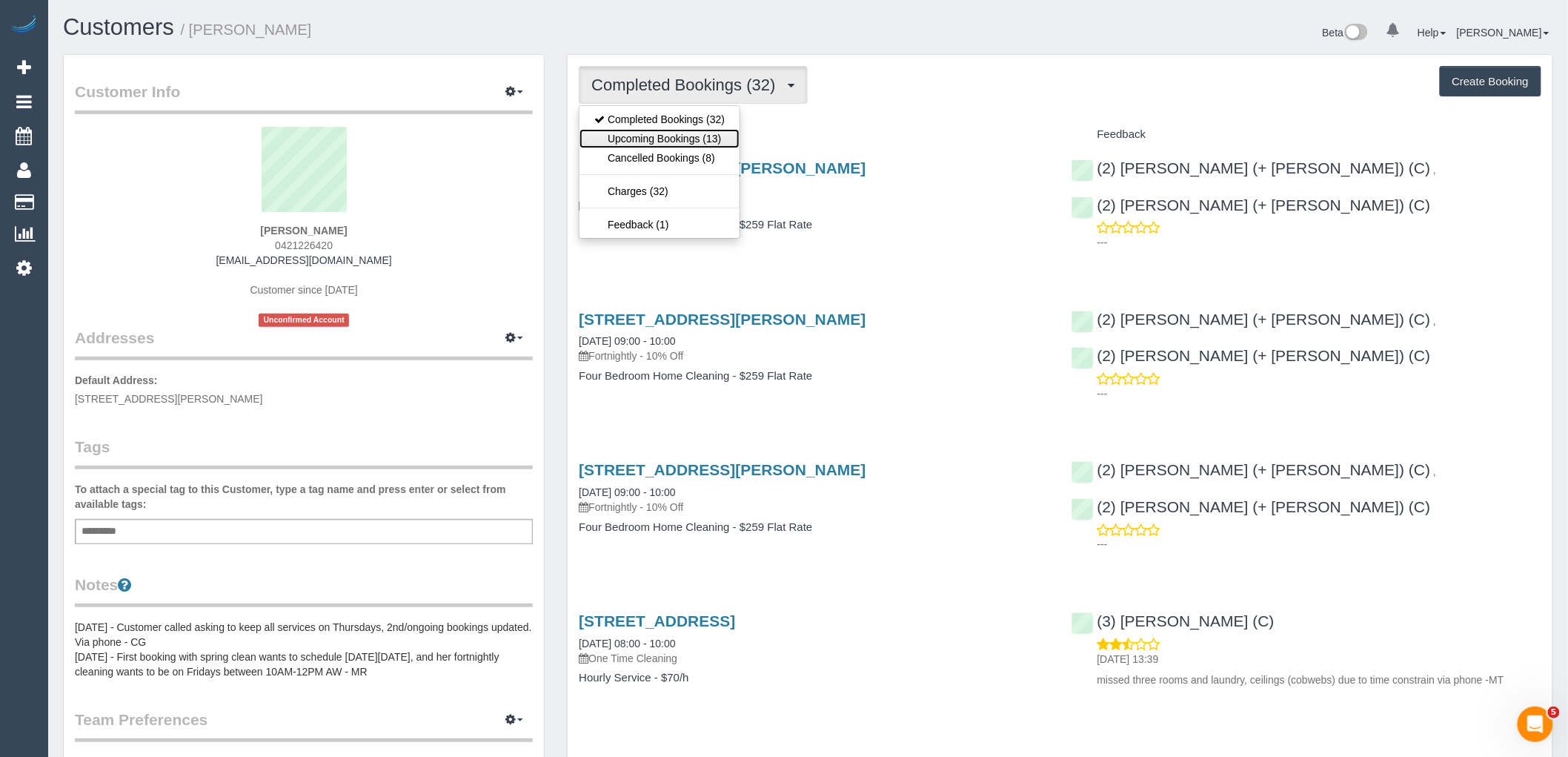
click at [705, 141] on link "Upcoming Bookings (13)" at bounding box center [659, 139] width 160 height 19
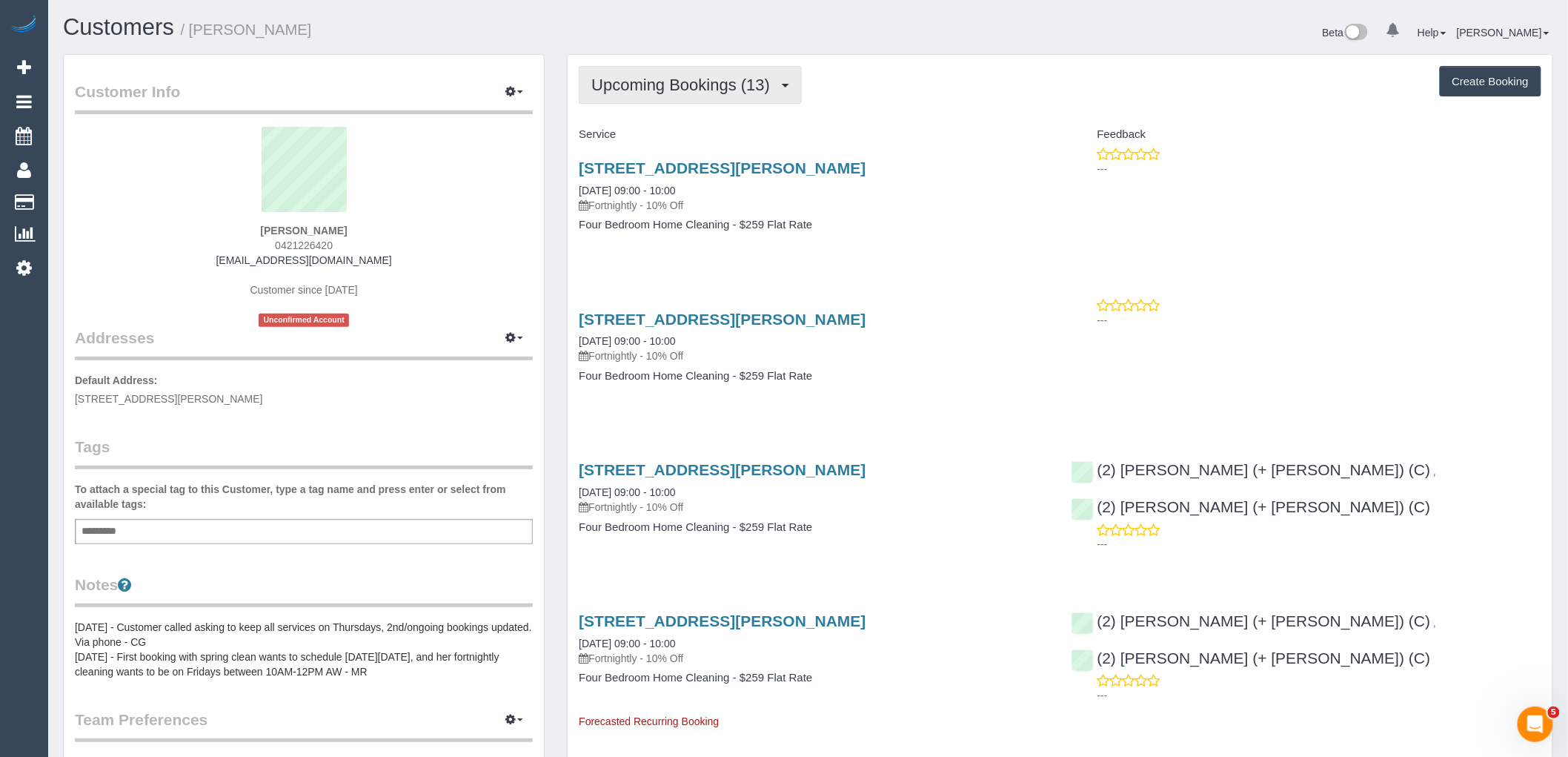
scroll to position [2337, 1568]
click at [719, 80] on span "Upcoming Bookings (13)" at bounding box center [684, 84] width 186 height 19
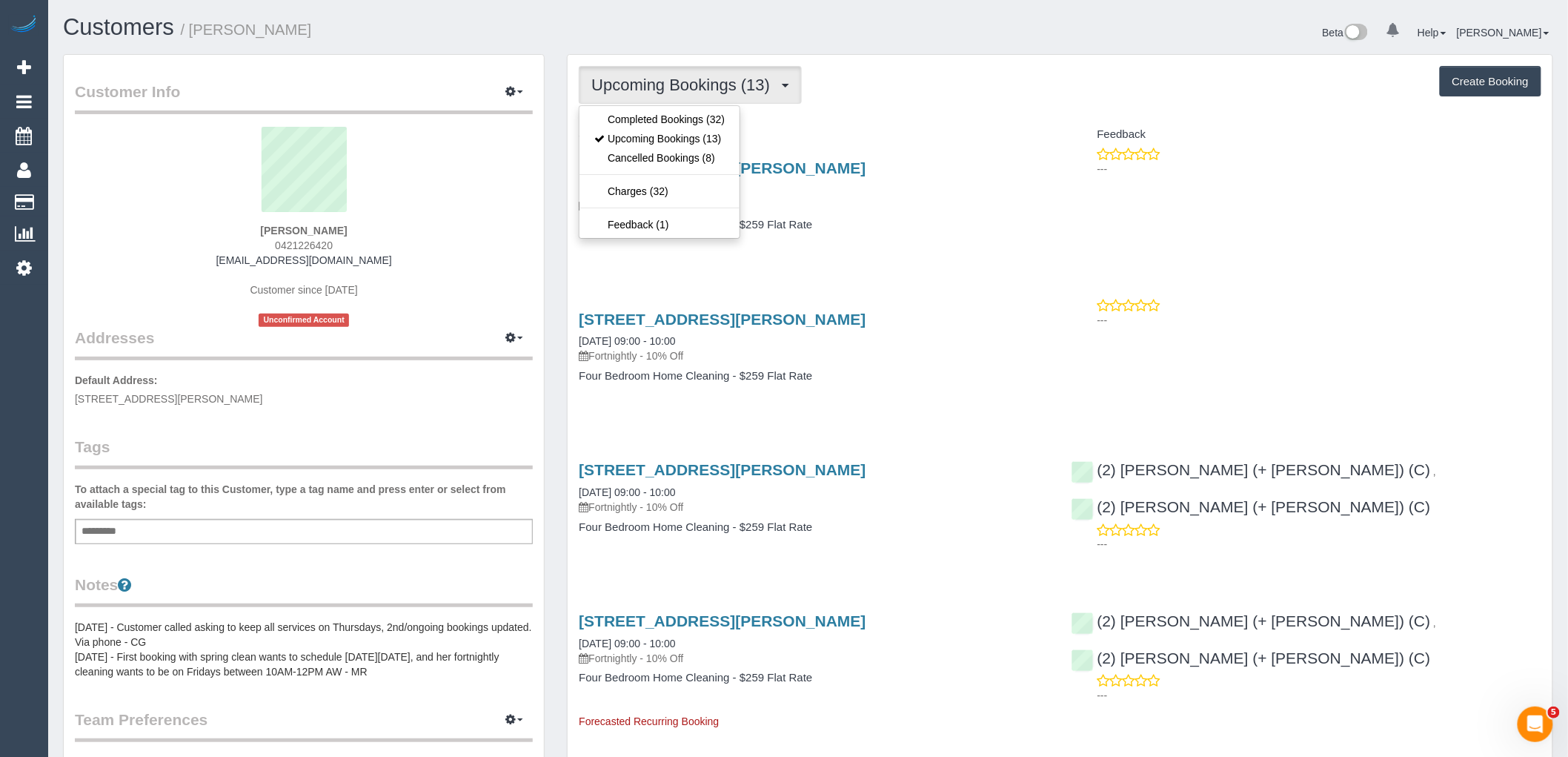
click at [876, 100] on div "Upcoming Bookings (13) Completed Bookings (32) Upcoming Bookings (13) Cancelled…" at bounding box center [1060, 84] width 963 height 38
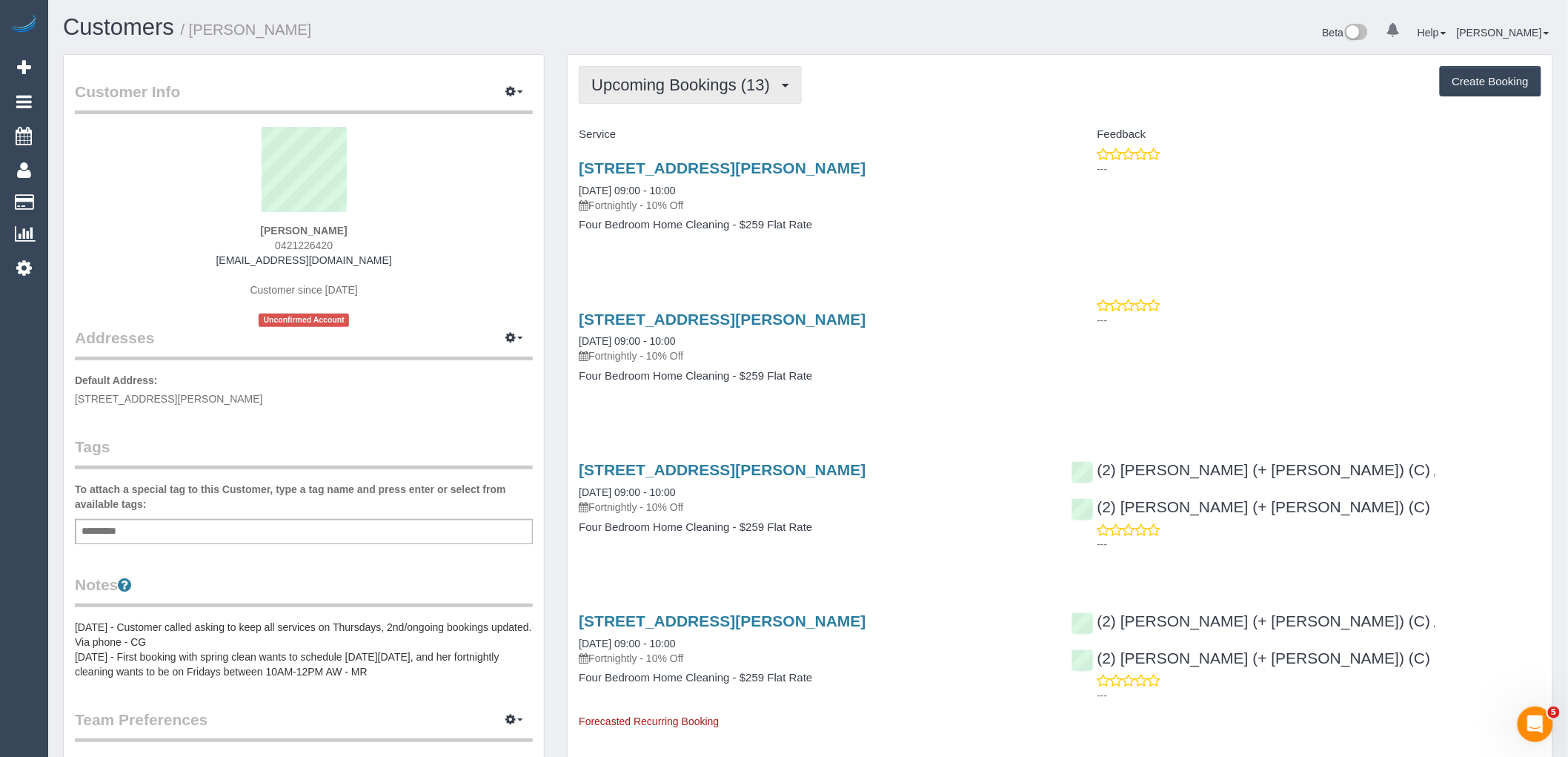
click at [697, 72] on button "Upcoming Bookings (13)" at bounding box center [690, 84] width 223 height 38
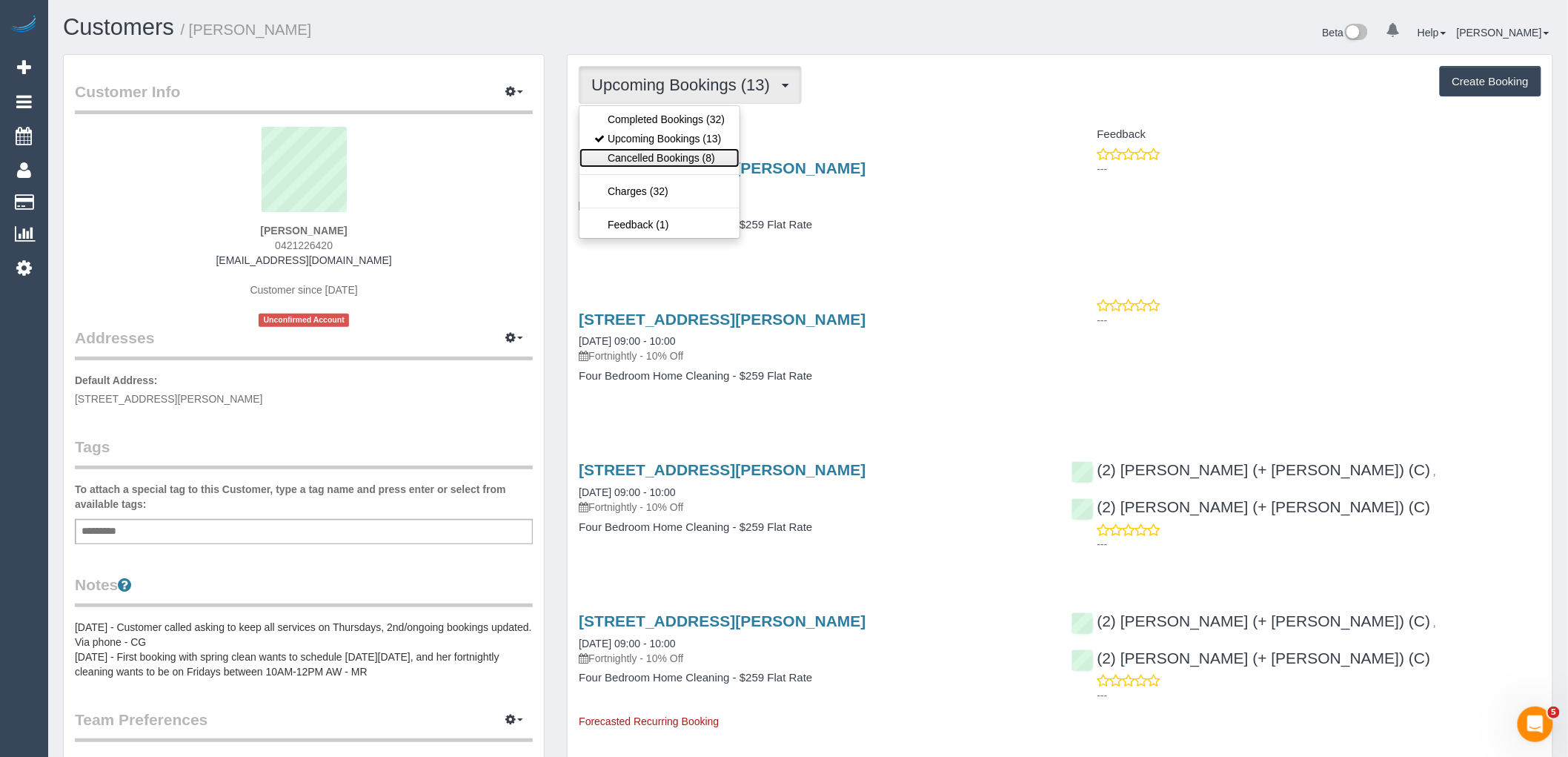
click at [686, 167] on link "Cancelled Bookings (8)" at bounding box center [659, 158] width 160 height 19
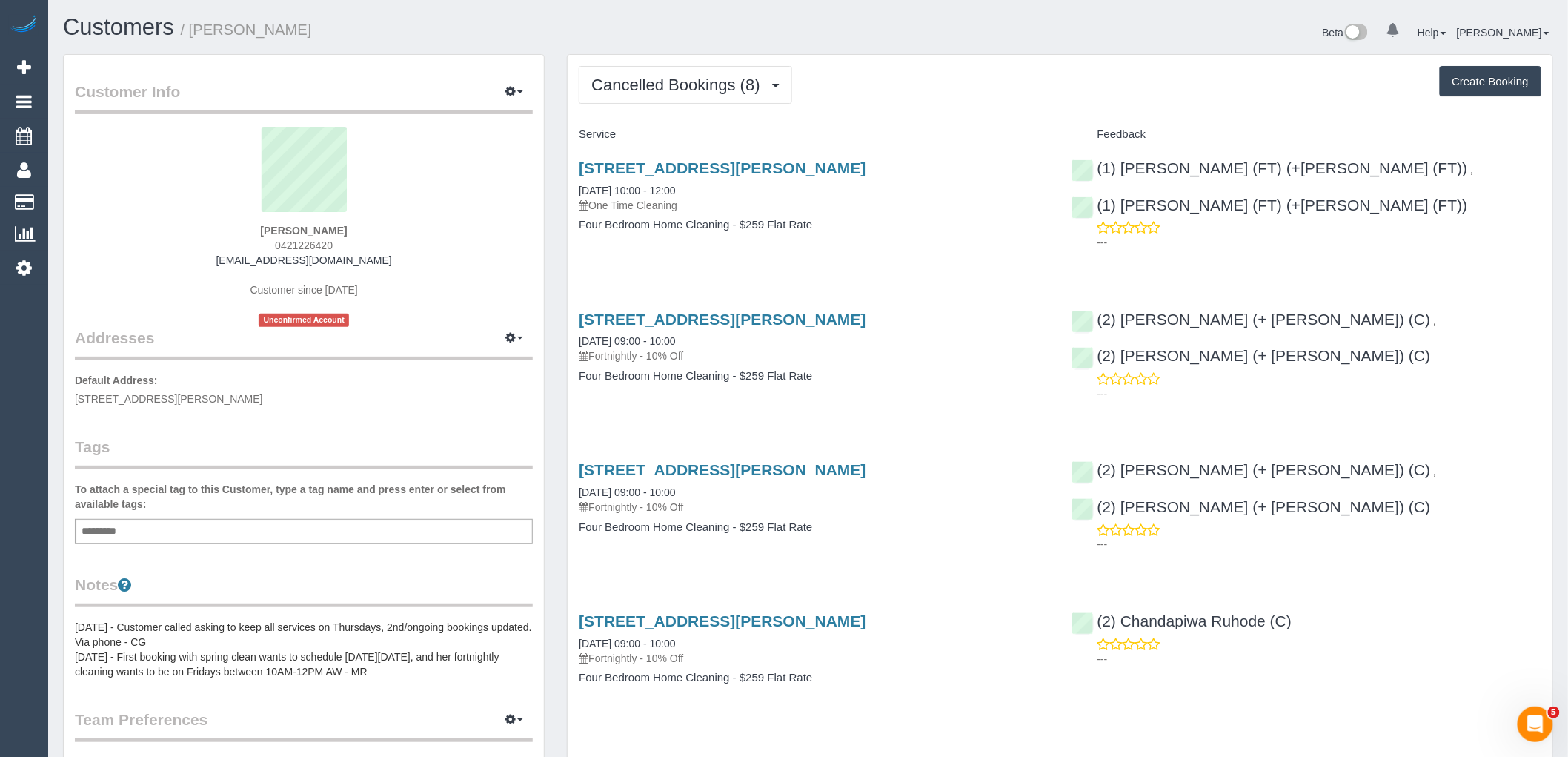
scroll to position [1434, 1568]
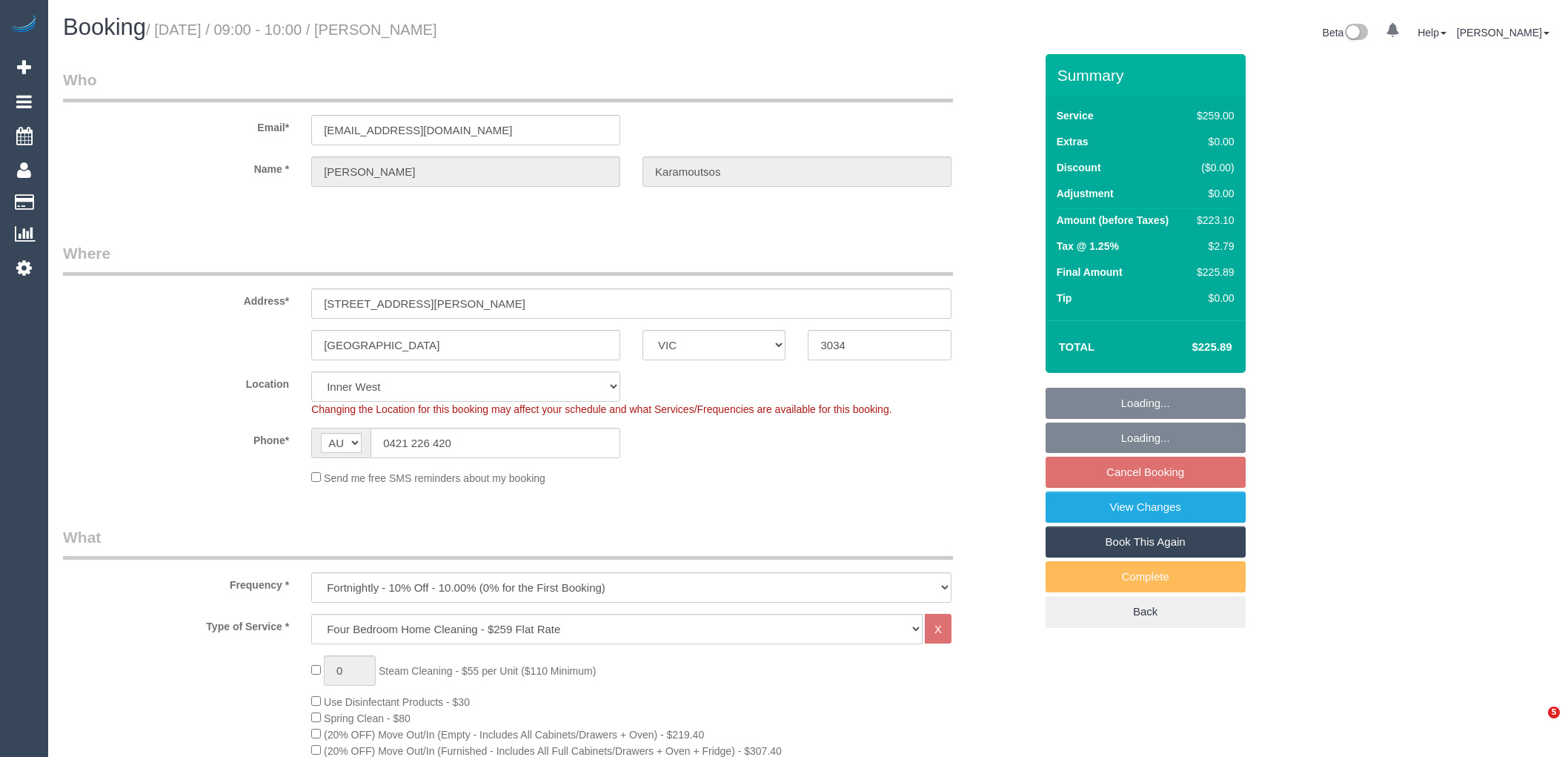
select select "VIC"
select select "number:28"
select select "number:14"
select select "number:18"
select select "number:36"
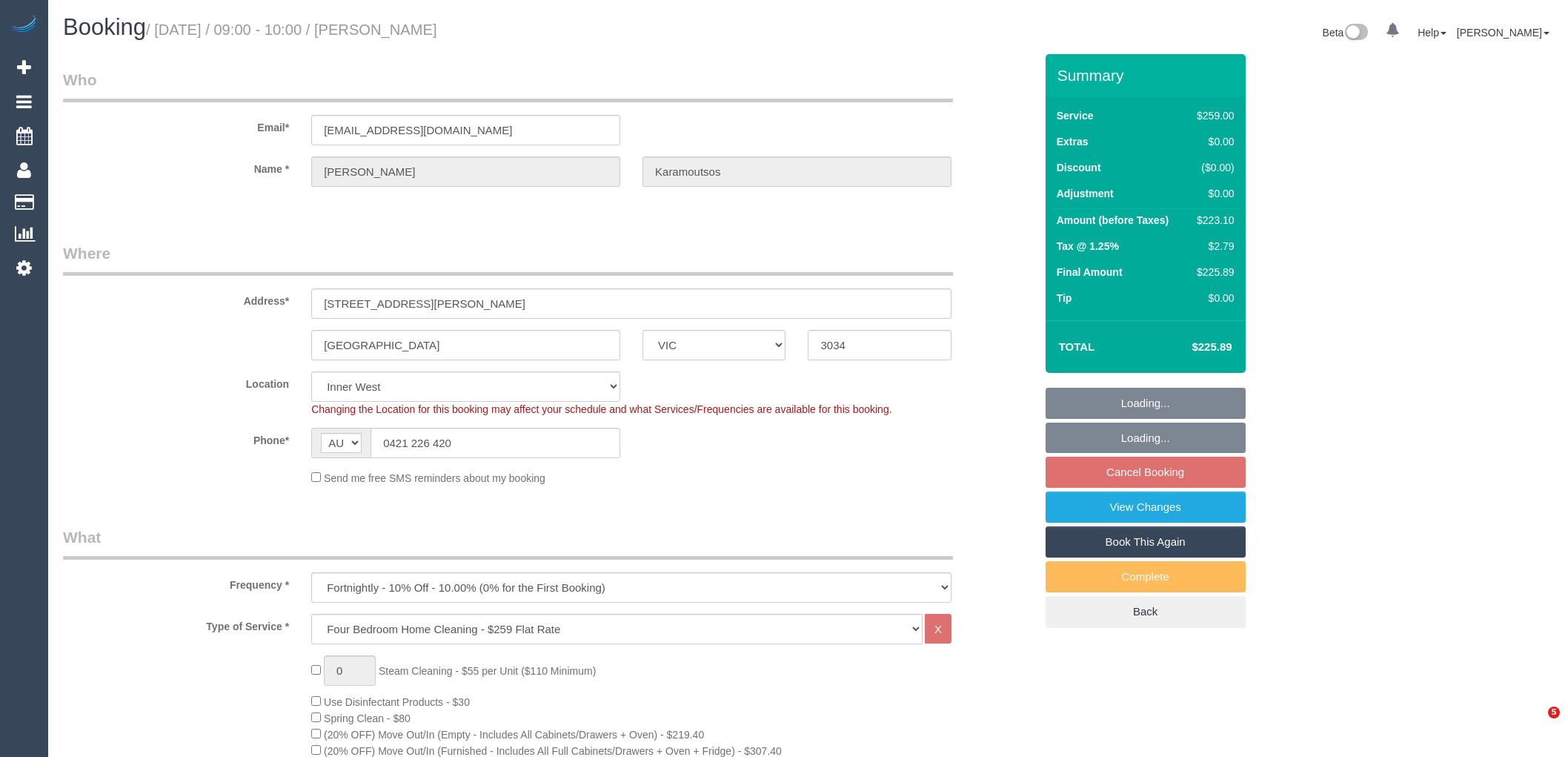
select select "number:34"
select select "object:1510"
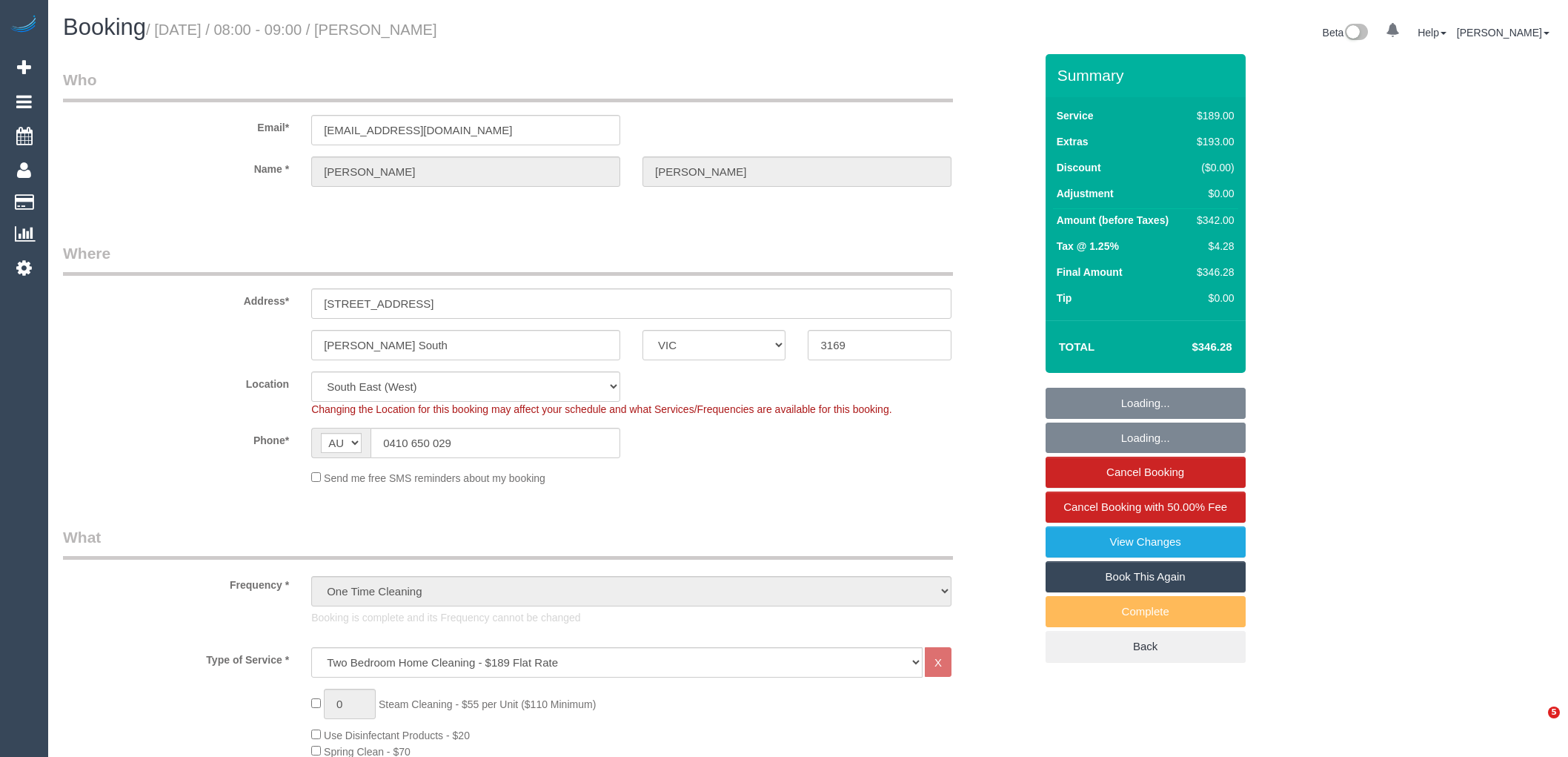
select select "VIC"
select select "number:28"
select select "number:16"
select select "number:19"
select select "number:25"
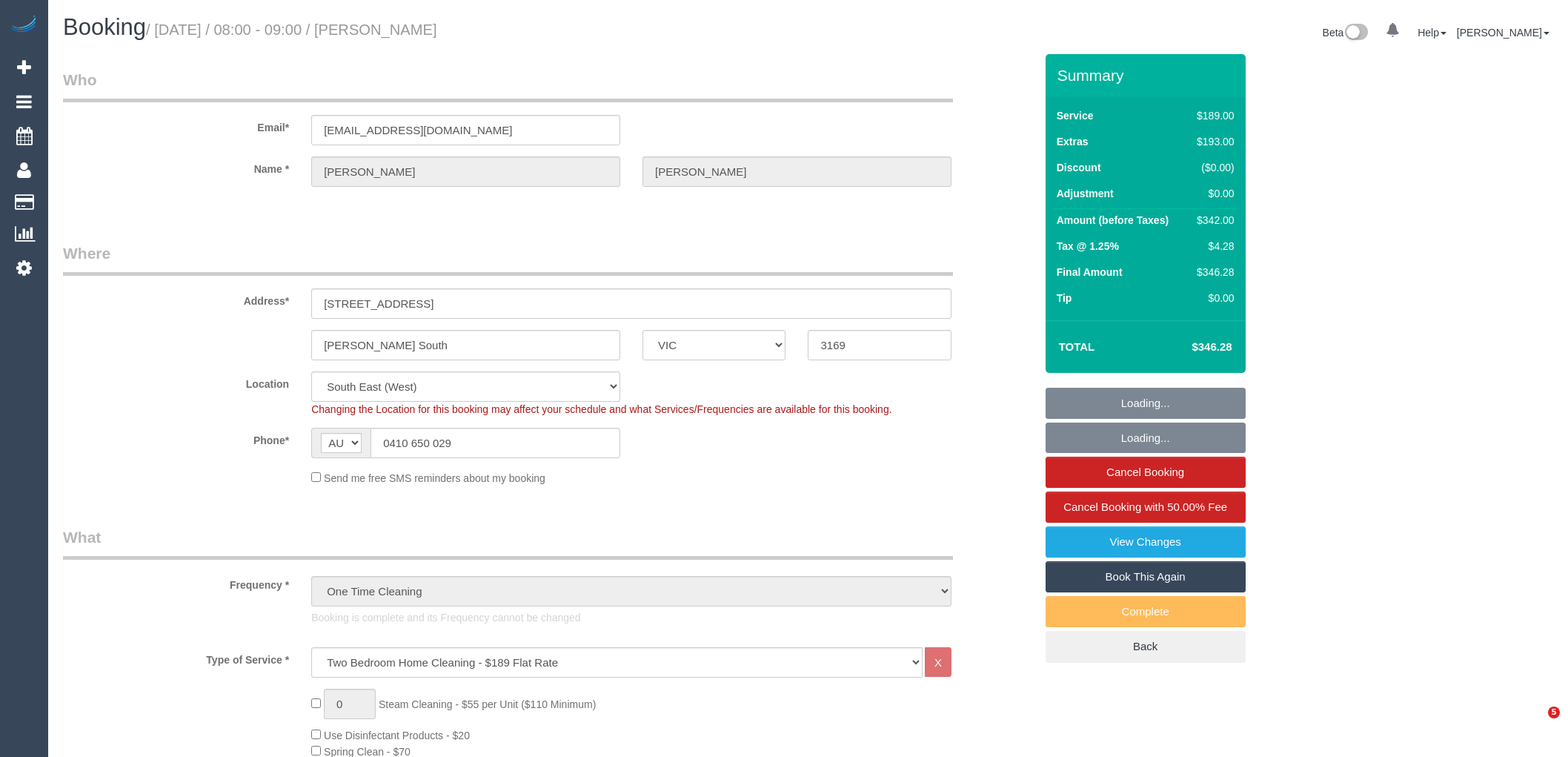
select select "number:11"
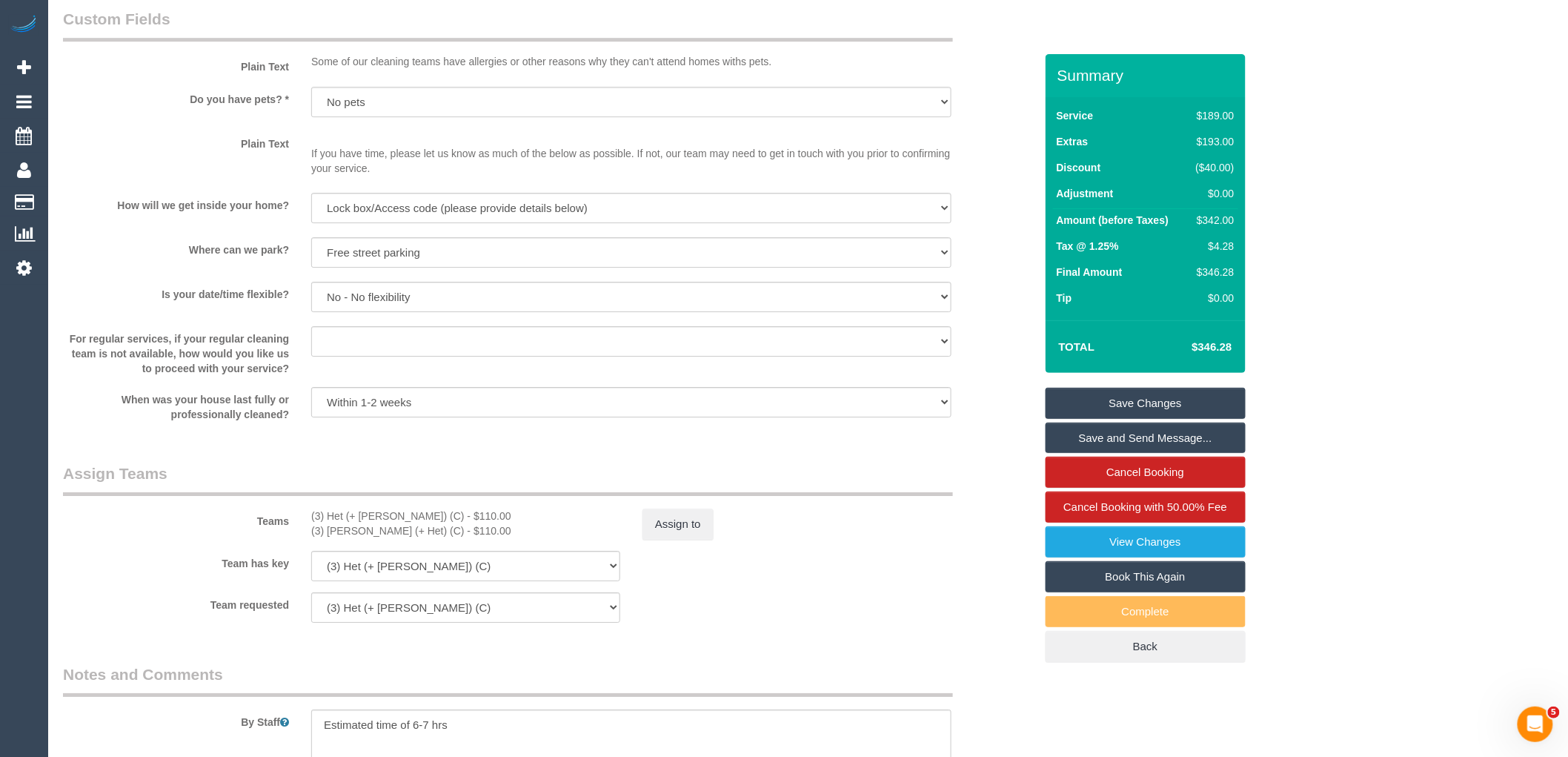
scroll to position [2140, 0]
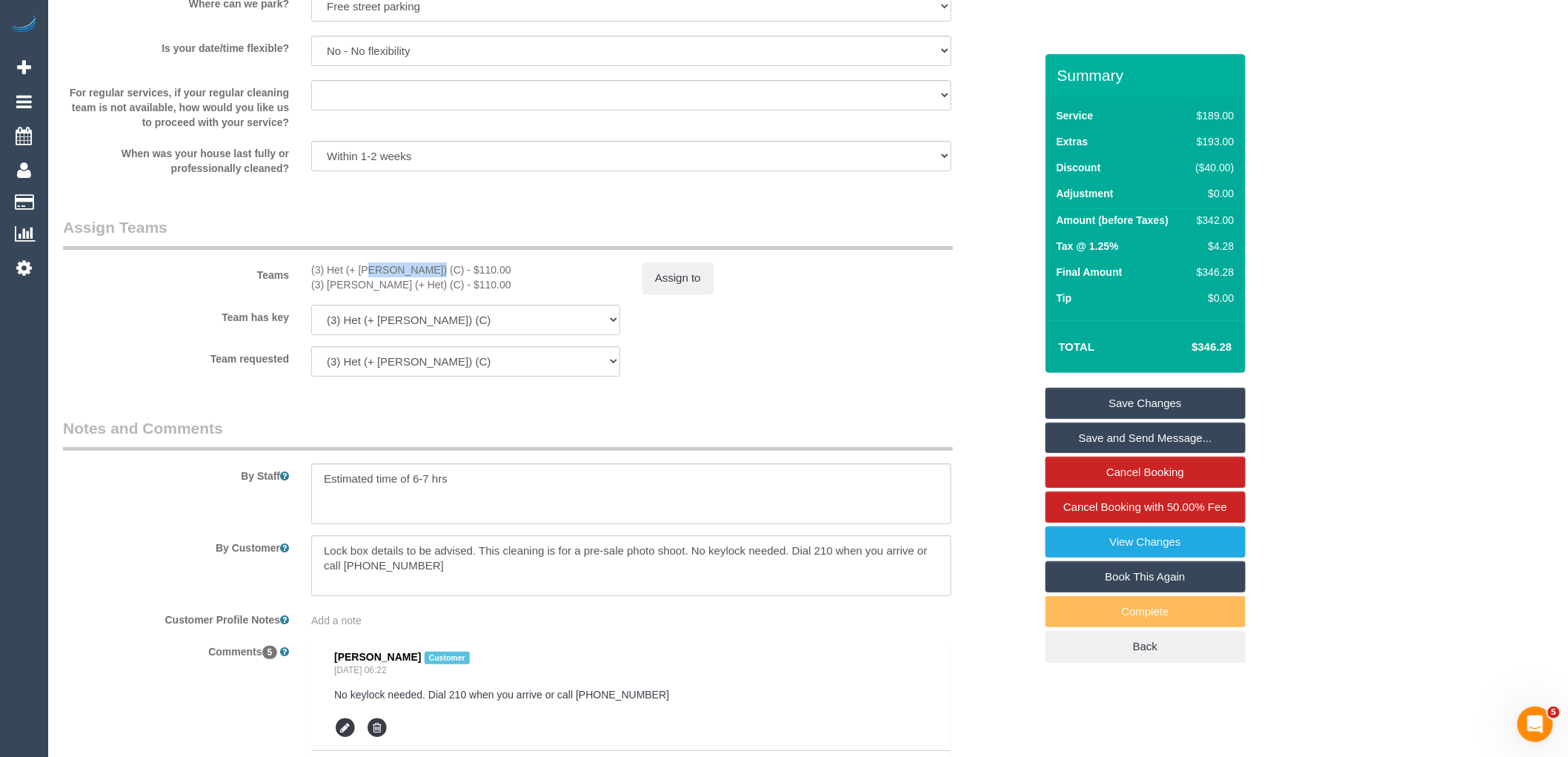
drag, startPoint x: 389, startPoint y: 283, endPoint x: 327, endPoint y: 283, distance: 62.0
click at [327, 277] on div "(3) Het (+ Ronak) (C) - $110.00" at bounding box center [466, 269] width 309 height 15
copy div "Het (+ Ronak"
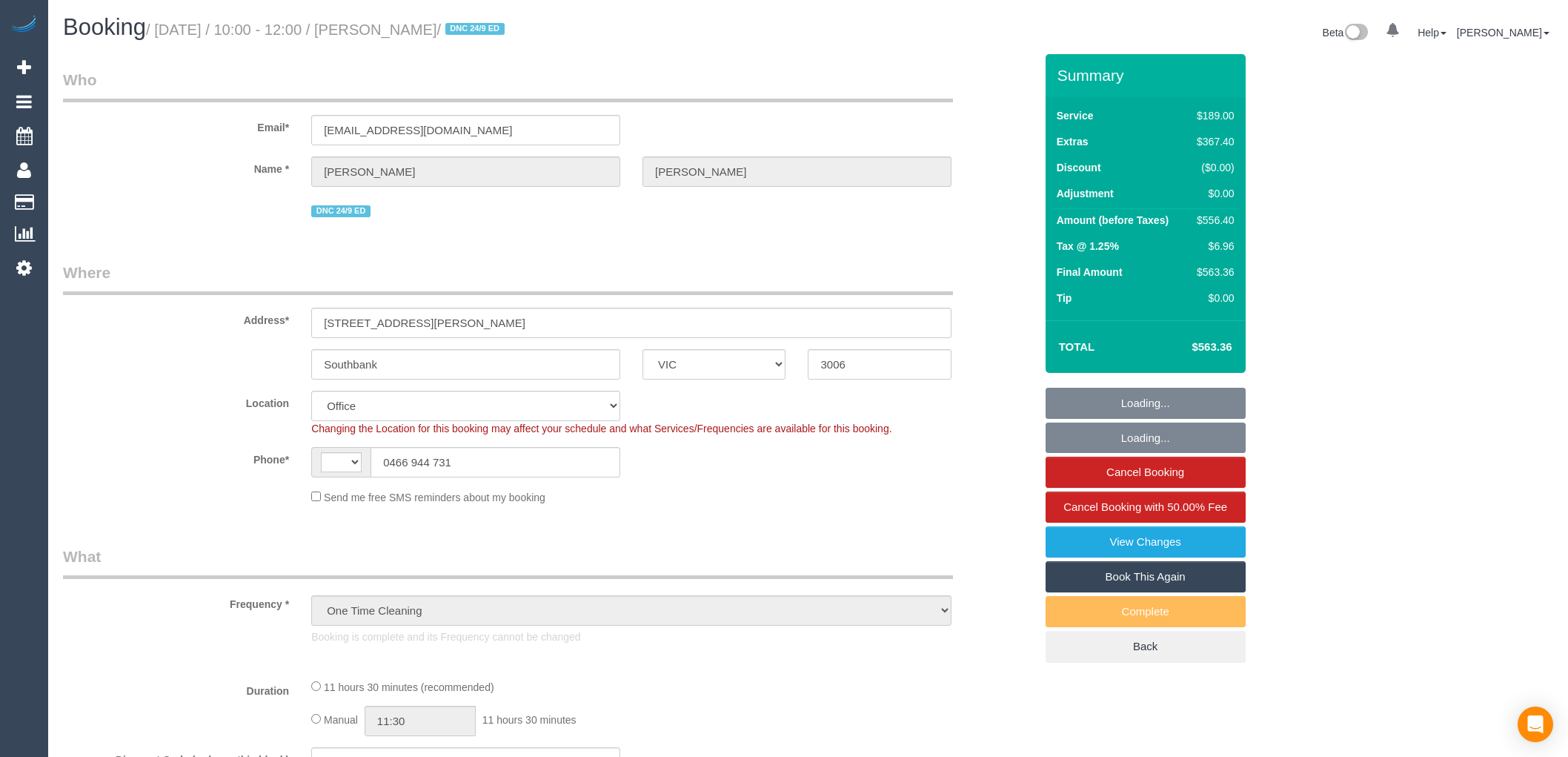
select select "VIC"
select select "object:852"
select select "string:AU"
select select "number:28"
select select "number:15"
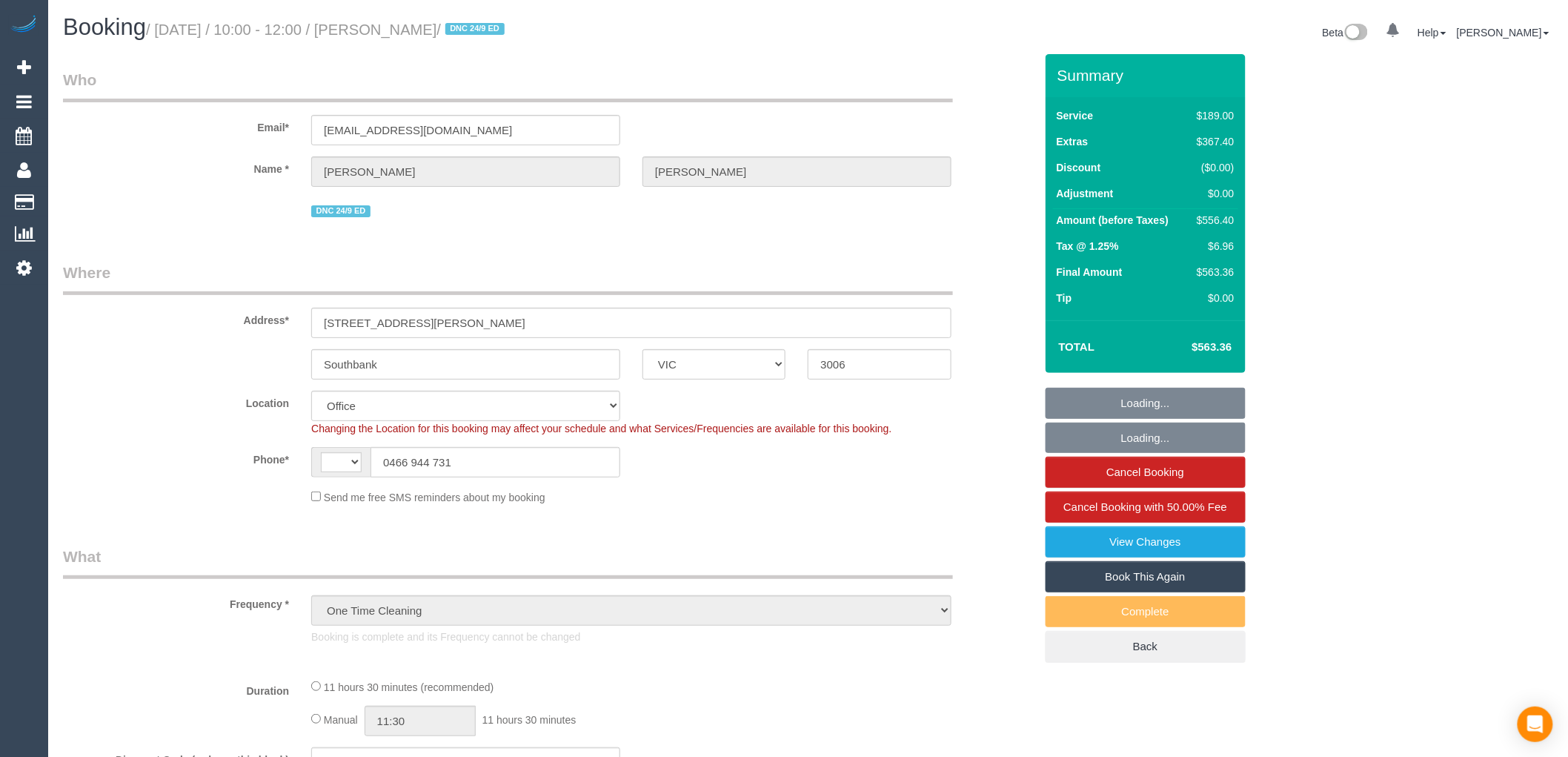
select select "number:20"
select select "number:24"
select select "number:26"
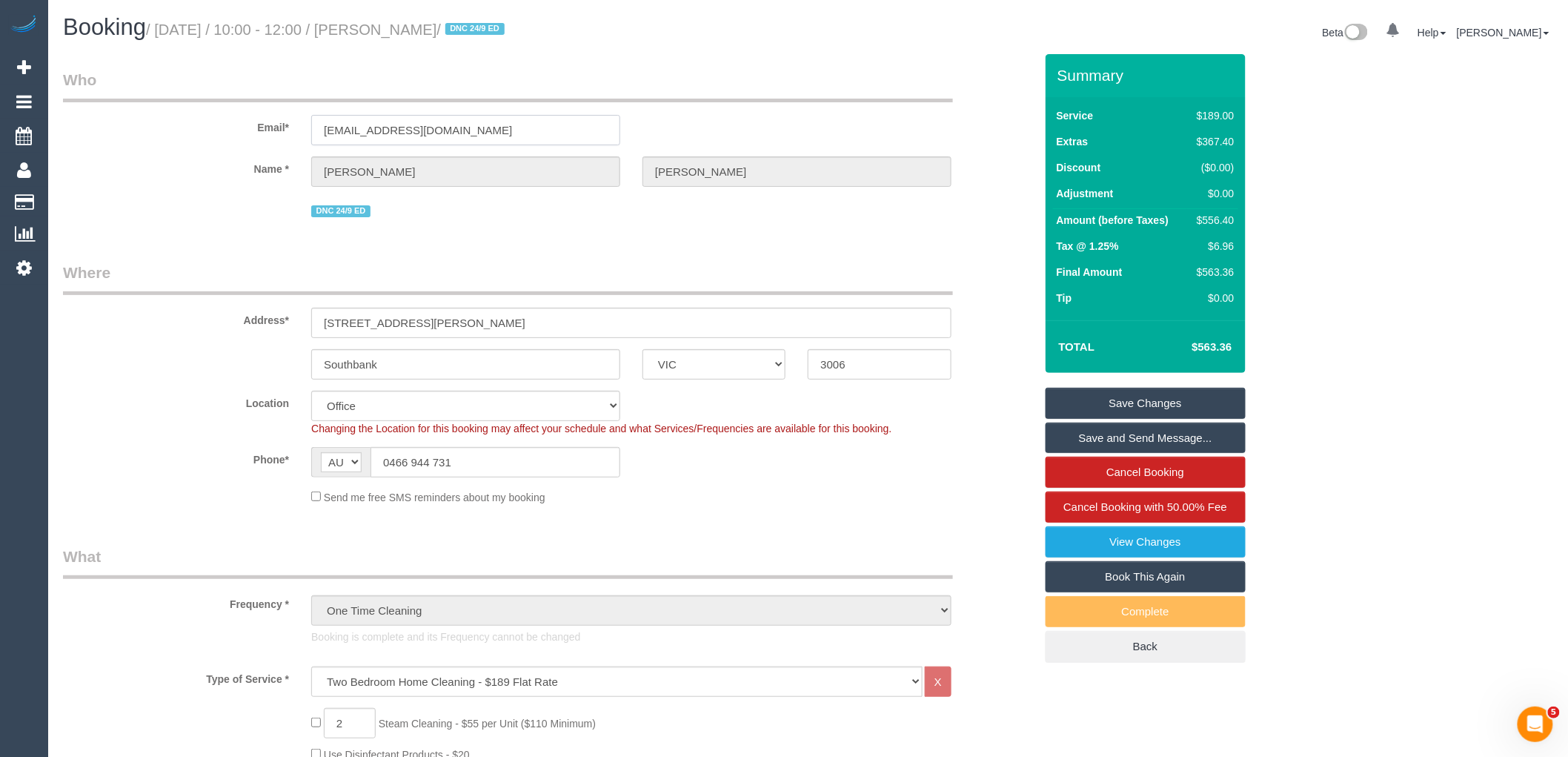
drag, startPoint x: 500, startPoint y: 127, endPoint x: 191, endPoint y: 127, distance: 309.0
click at [191, 127] on div "Email* [EMAIL_ADDRESS][DOMAIN_NAME]" at bounding box center [548, 107] width 994 height 76
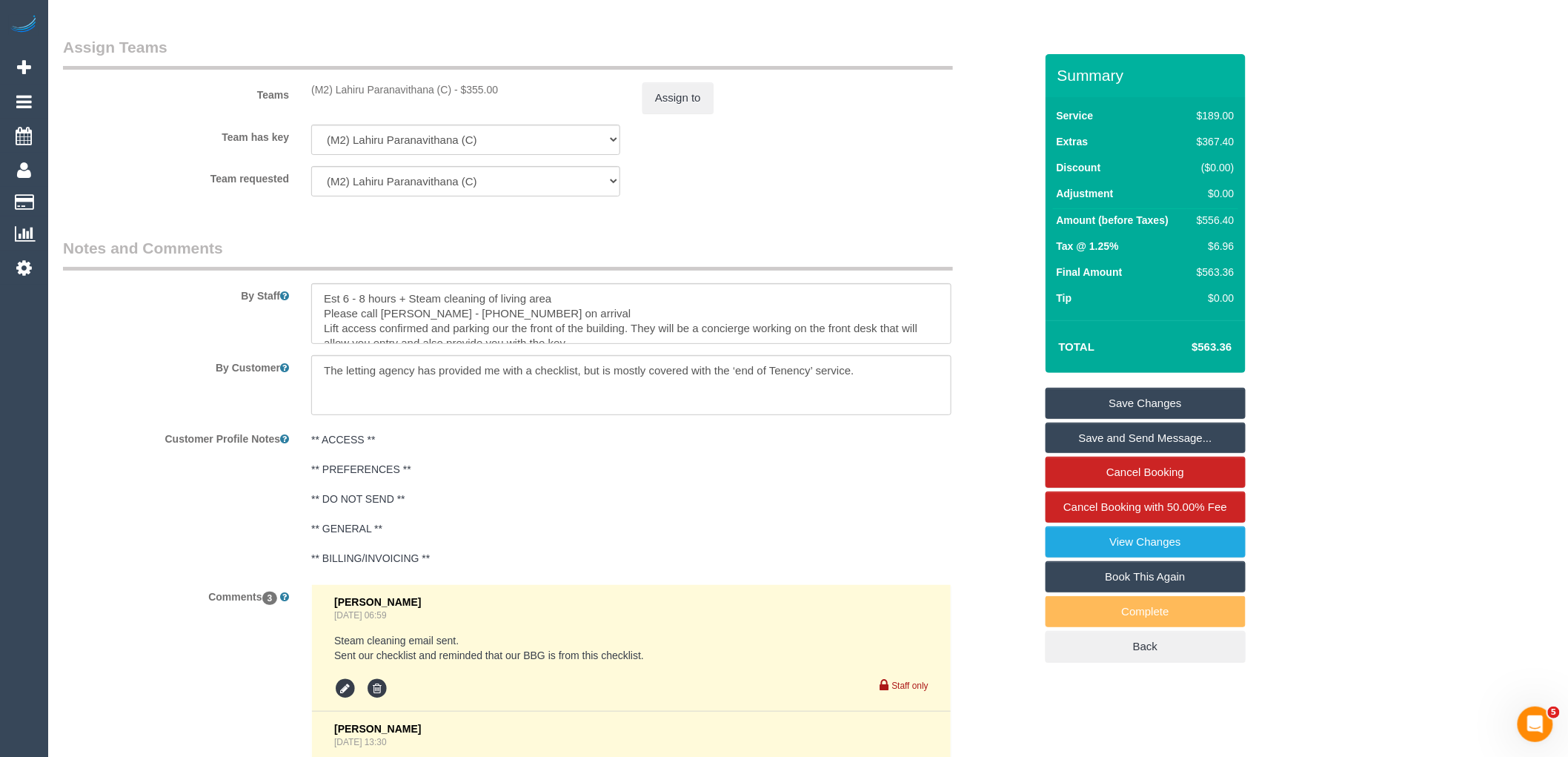
scroll to position [2314, 0]
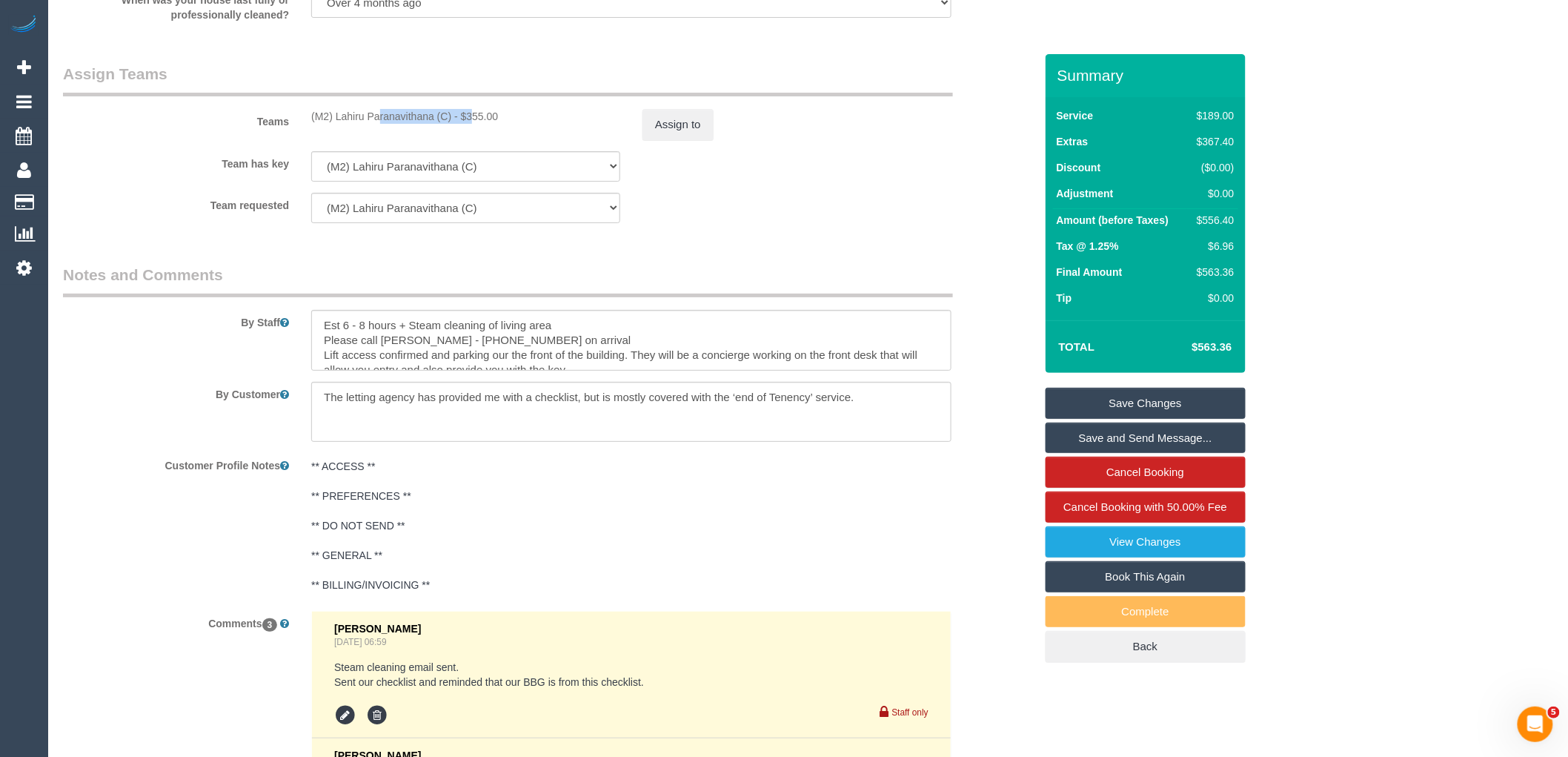
drag, startPoint x: 433, startPoint y: 135, endPoint x: 336, endPoint y: 132, distance: 97.0
click at [336, 124] on div "(M2) Lahiru Paranavithana (C) - $355.00" at bounding box center [466, 116] width 309 height 15
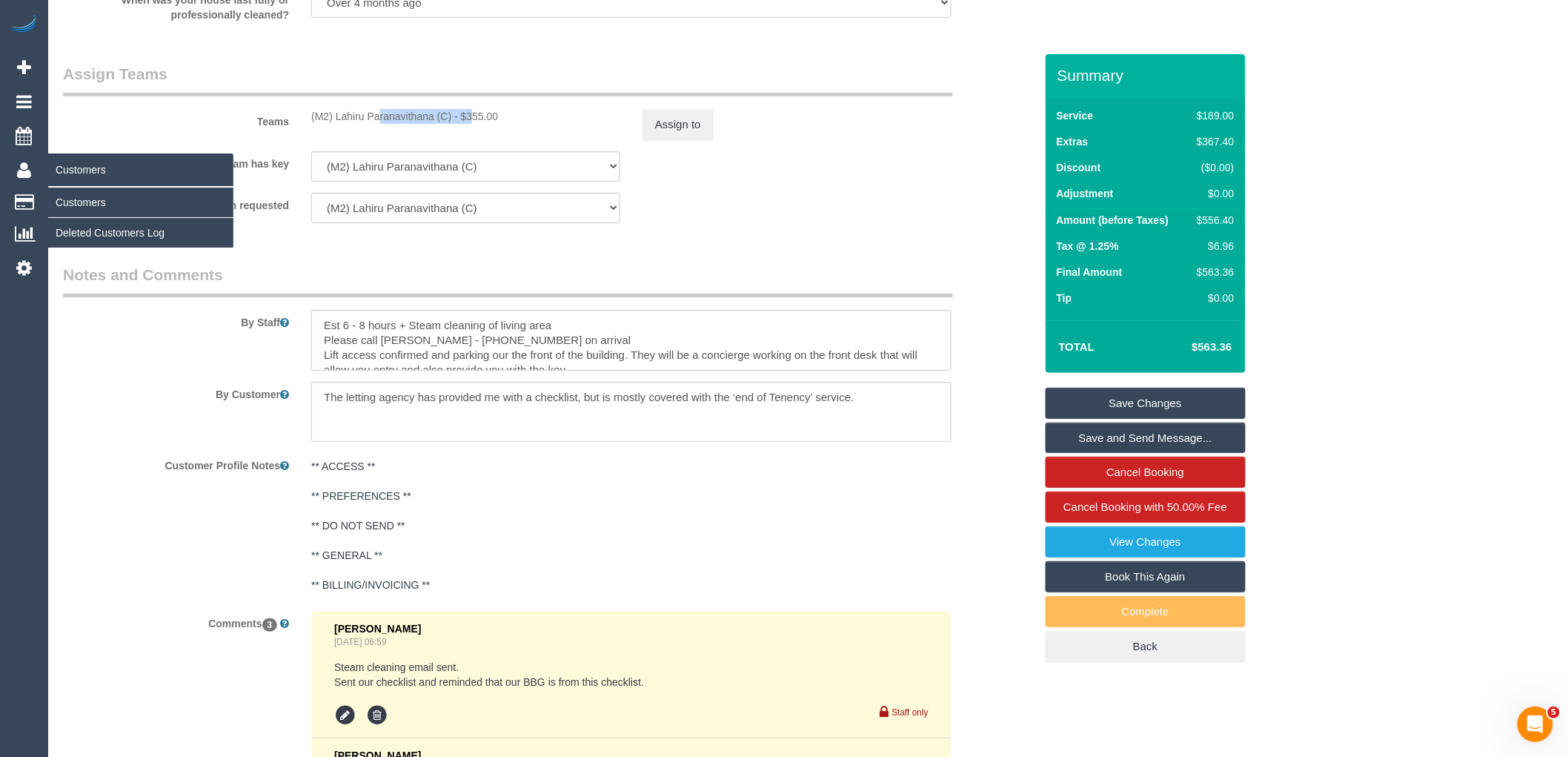
copy div "Lahiru Paranavithana"
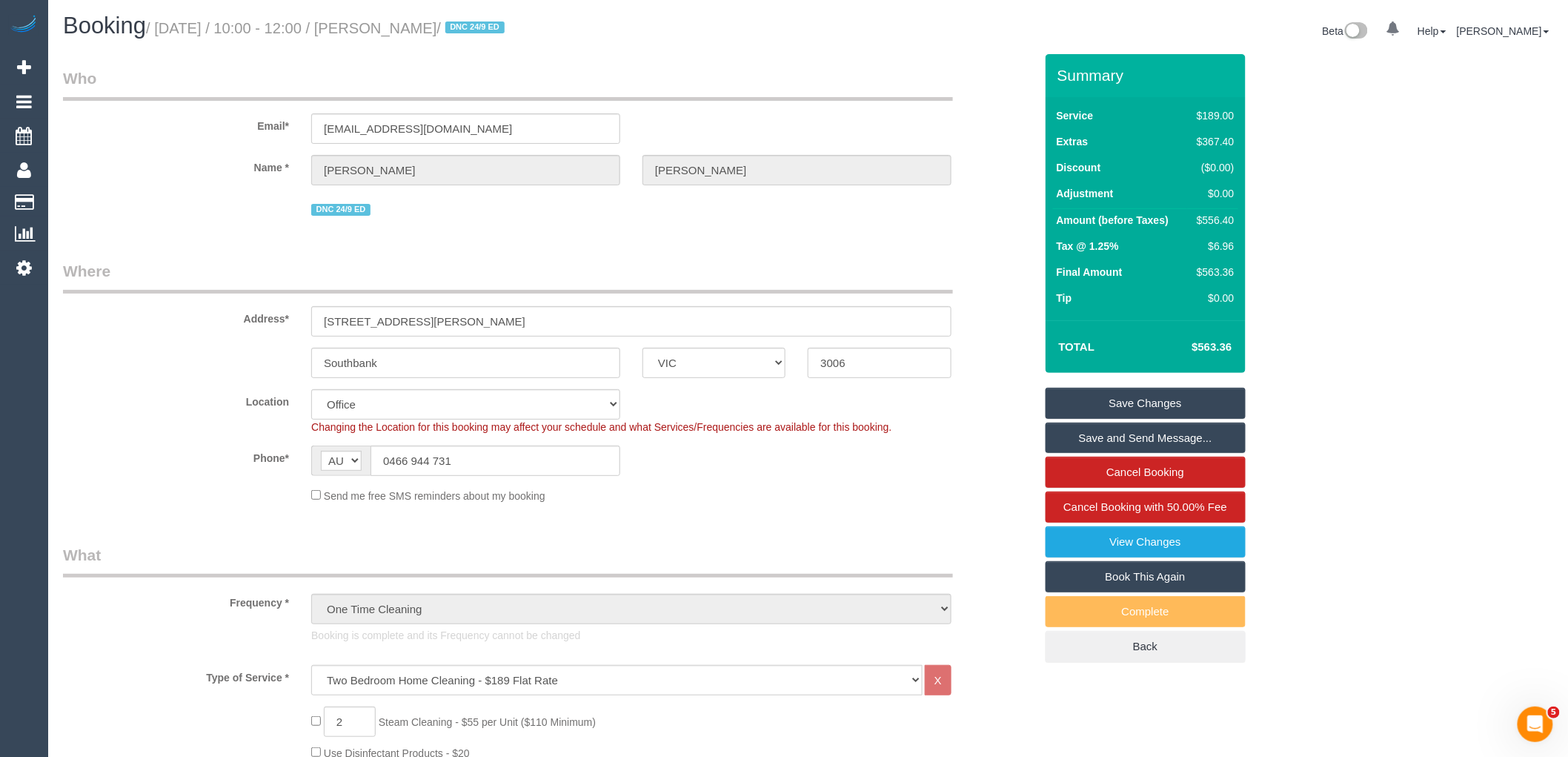
scroll to position [0, 0]
drag, startPoint x: 490, startPoint y: 25, endPoint x: 406, endPoint y: 28, distance: 84.1
click at [406, 28] on small "/ September 24, 2025 / 10:00 - 12:00 / Tom Willetts / DNC 24/9 ED" at bounding box center [328, 29] width 363 height 16
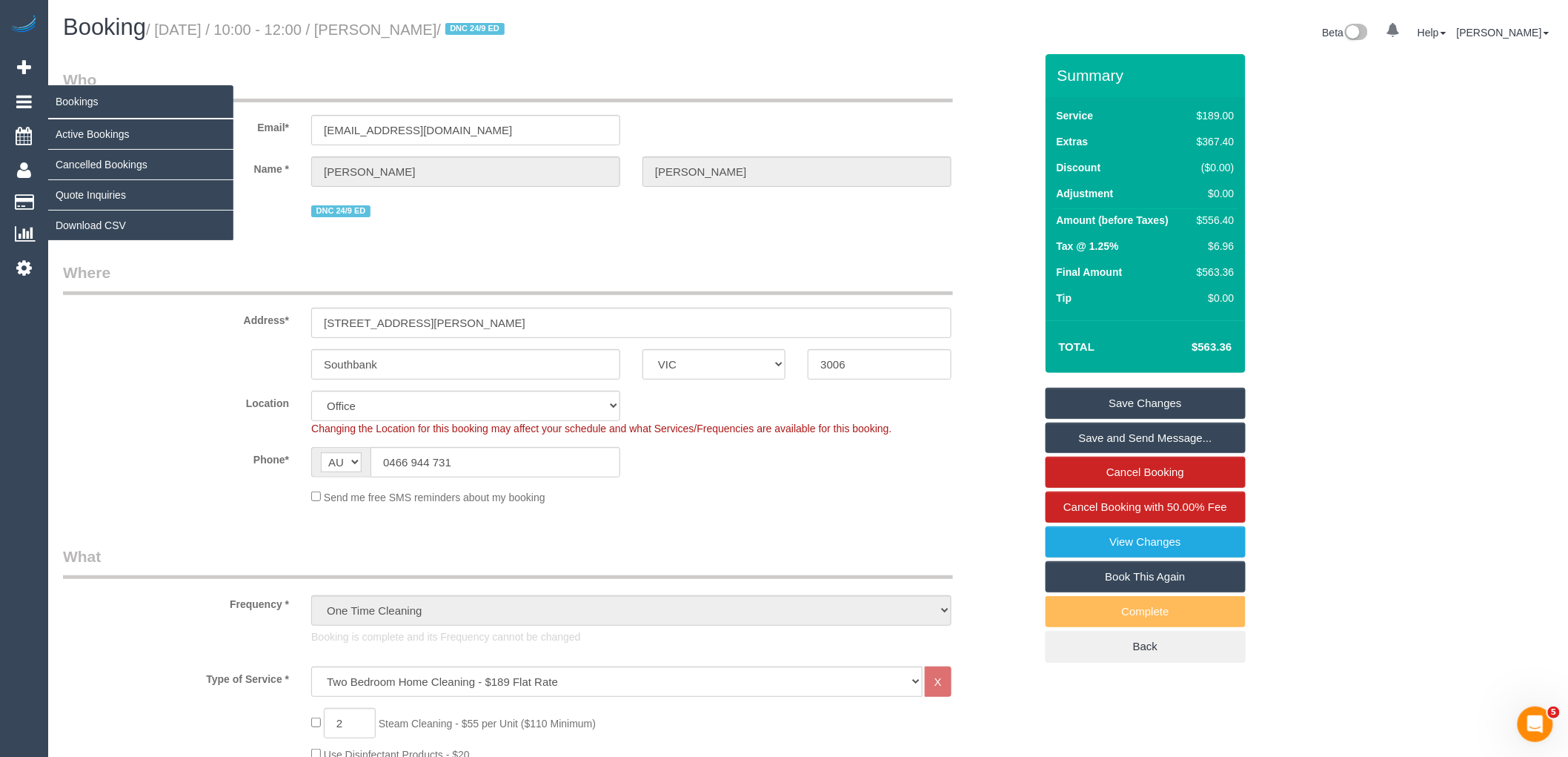
copy small "[PERSON_NAME]"
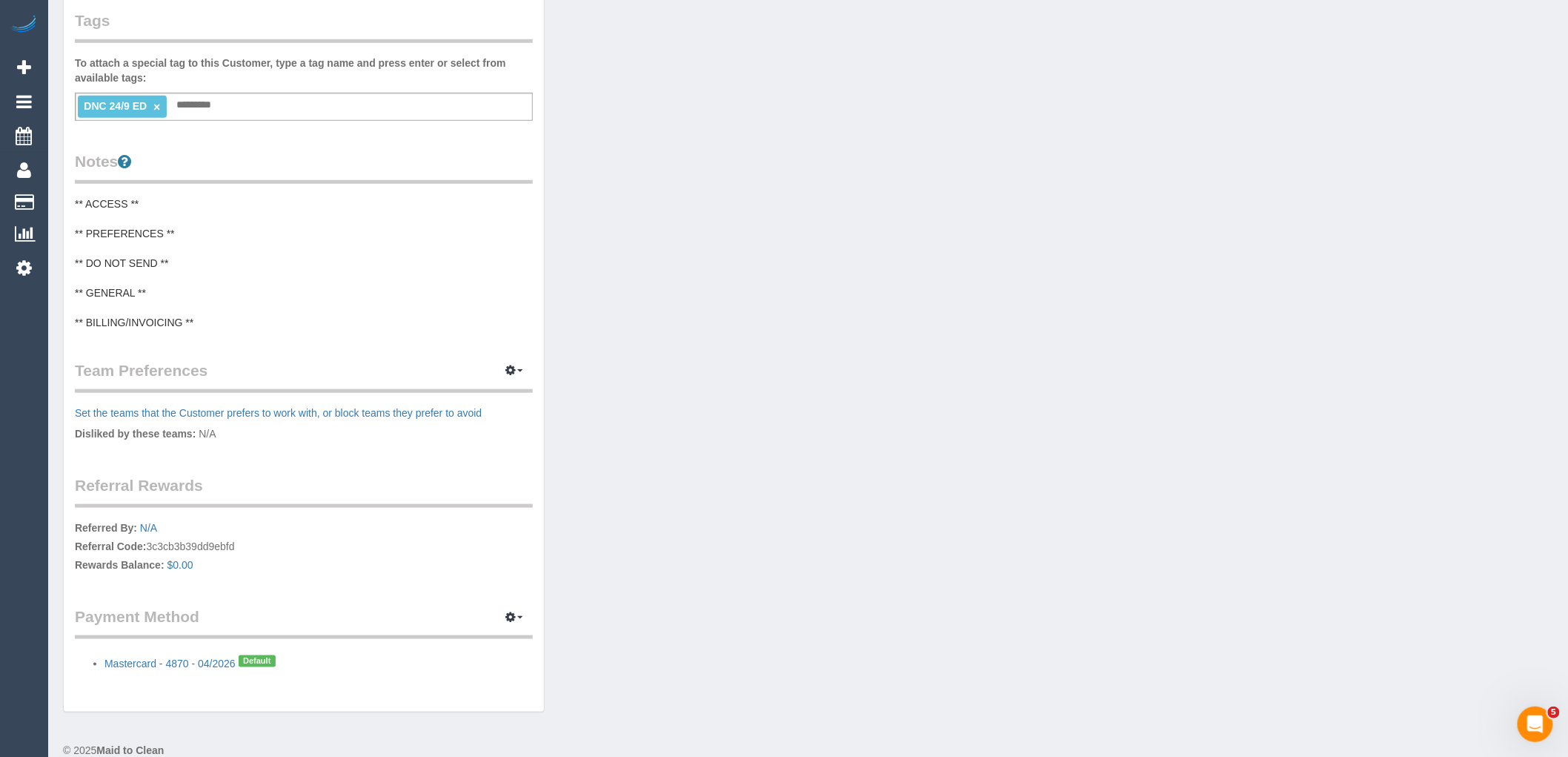
scroll to position [82, 0]
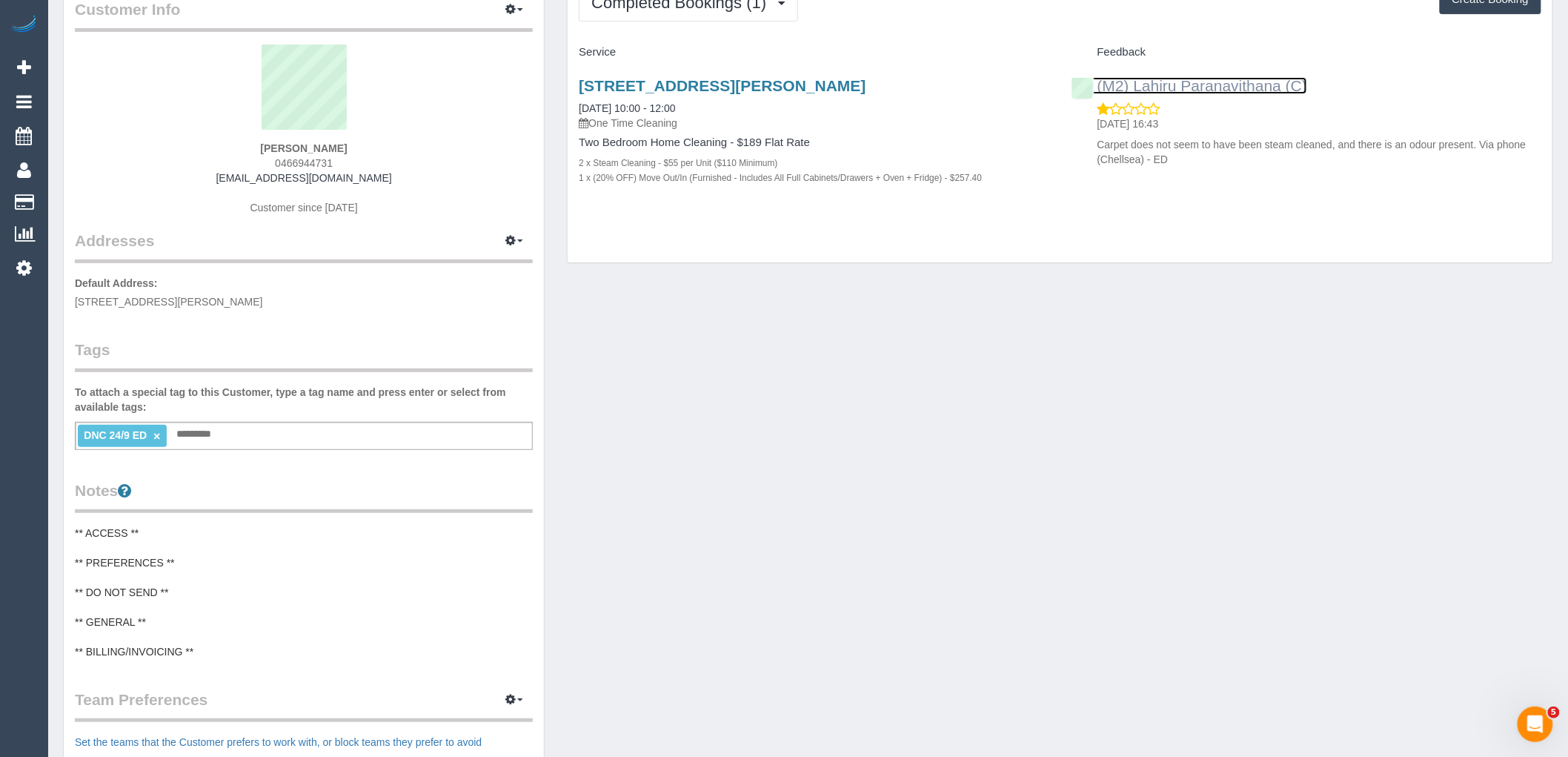
click at [1278, 83] on link "(M2) Lahiru Paranavithana (C)" at bounding box center [1189, 85] width 236 height 17
drag, startPoint x: 1337, startPoint y: 78, endPoint x: 1099, endPoint y: 86, distance: 238.1
click at [1099, 86] on div "(M2) Lahiru Paranavithana (C) [DATE] 16:43 Carpet does not seem to have been st…" at bounding box center [1306, 118] width 492 height 109
copy link "(M2) Lahiru Paranavithana (C)"
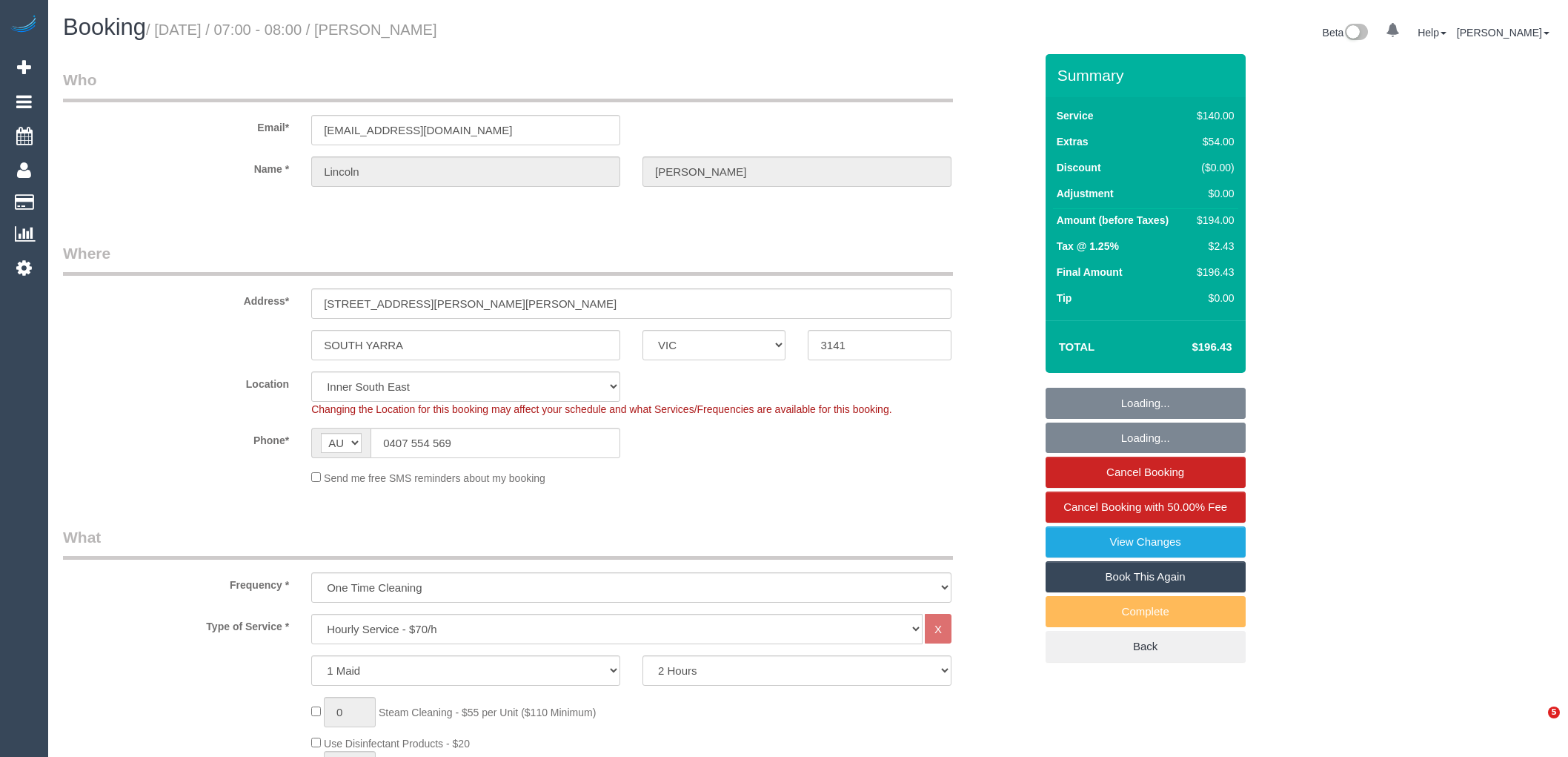
select select "VIC"
select select "number:28"
select select "number:15"
select select "number:18"
select select "number:25"
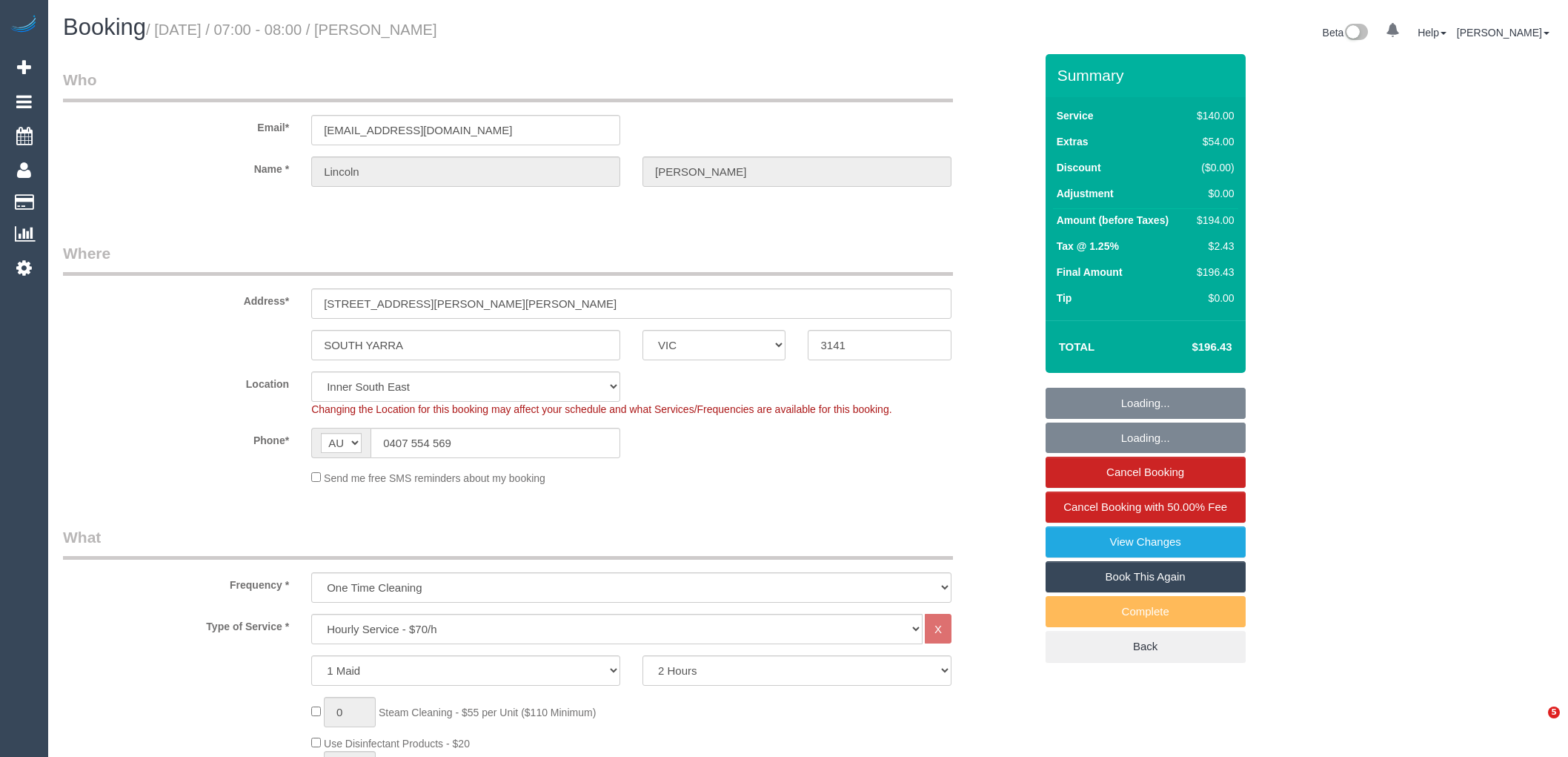
select select "number:12"
select select "object:1497"
select select "string:stripe-pm_1SB7n72GScqysDRV4pP55Gkp"
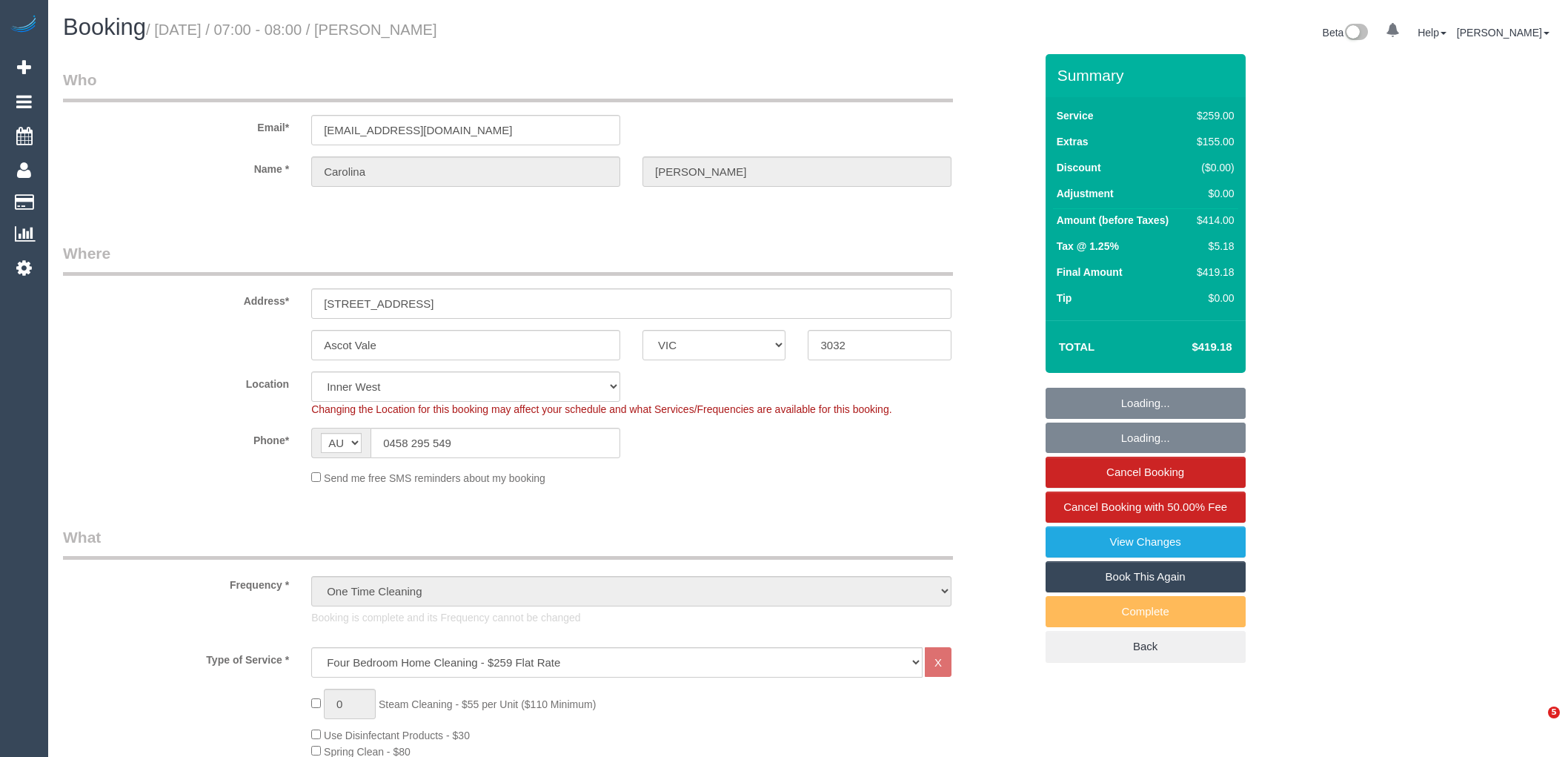
select select "VIC"
select select "number:27"
select select "number:14"
select select "number:18"
